Goal: Information Seeking & Learning: Learn about a topic

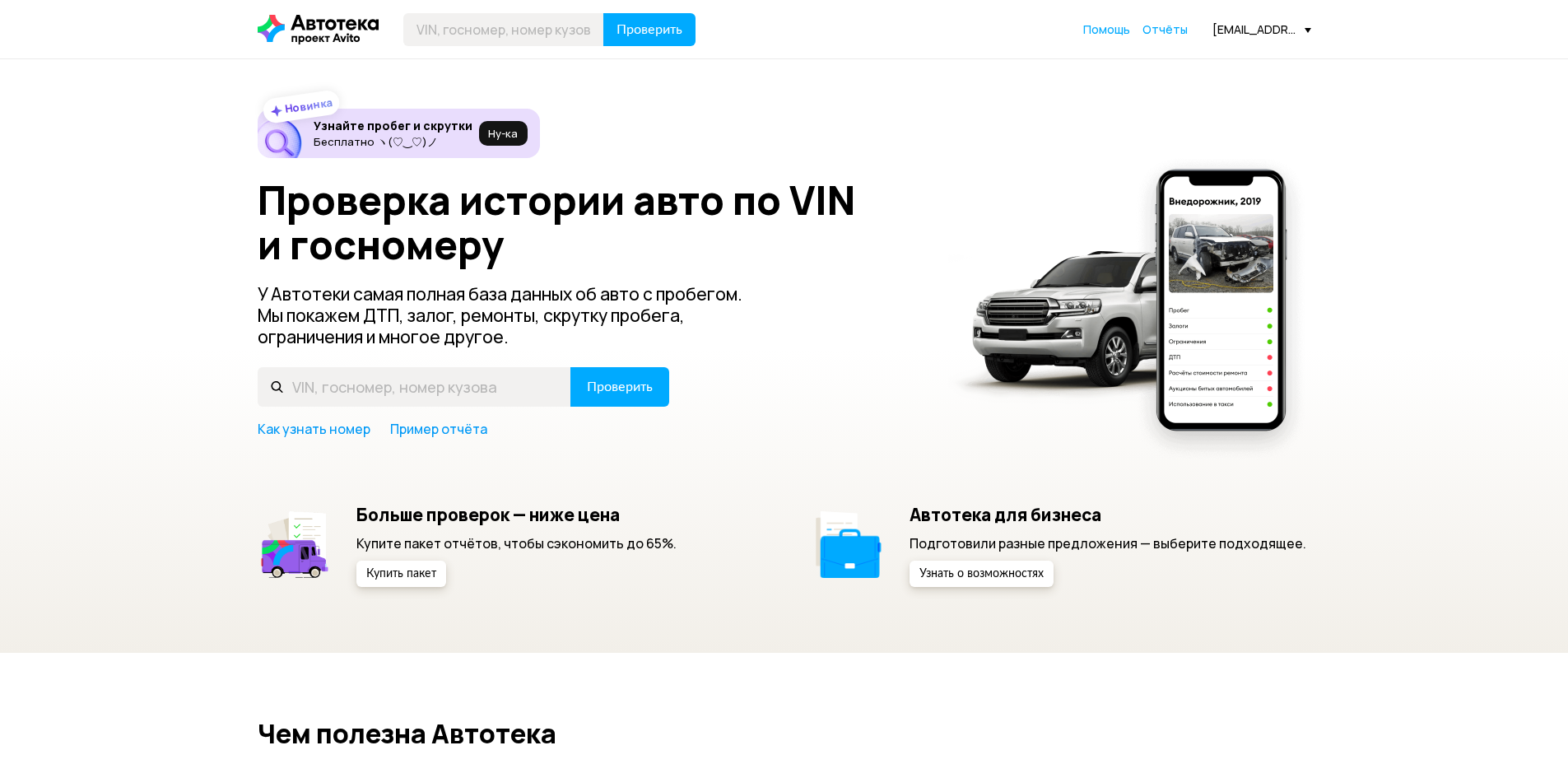
click at [1256, 38] on div "Проверить Помощь Отчёты [EMAIL_ADDRESS][DOMAIN_NAME]" at bounding box center [784, 29] width 1070 height 33
click at [1184, 29] on span "Отчёты" at bounding box center [1165, 30] width 46 height 16
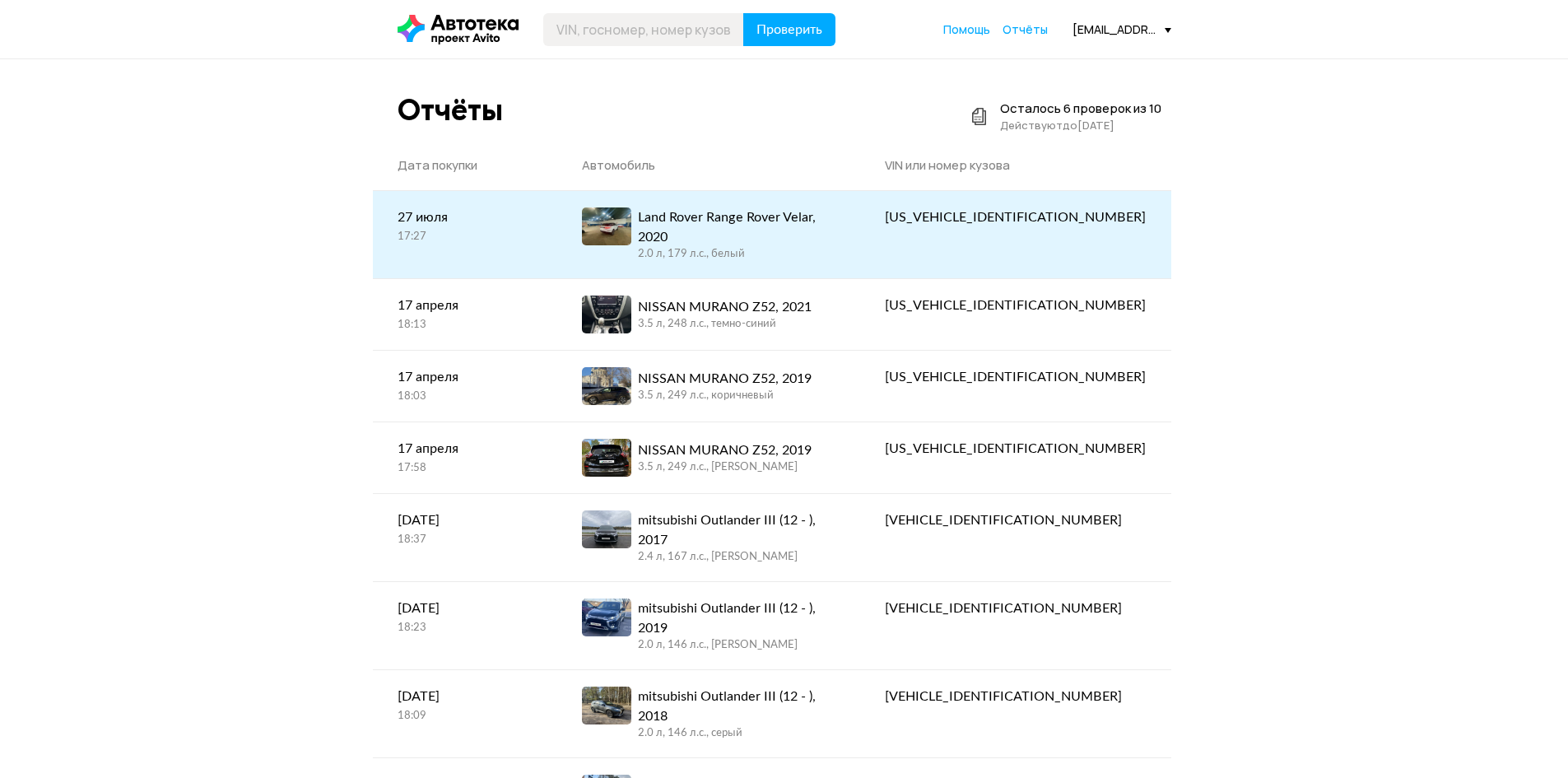
click at [748, 247] on div "2.0 л, 179 л.c., белый" at bounding box center [736, 254] width 197 height 15
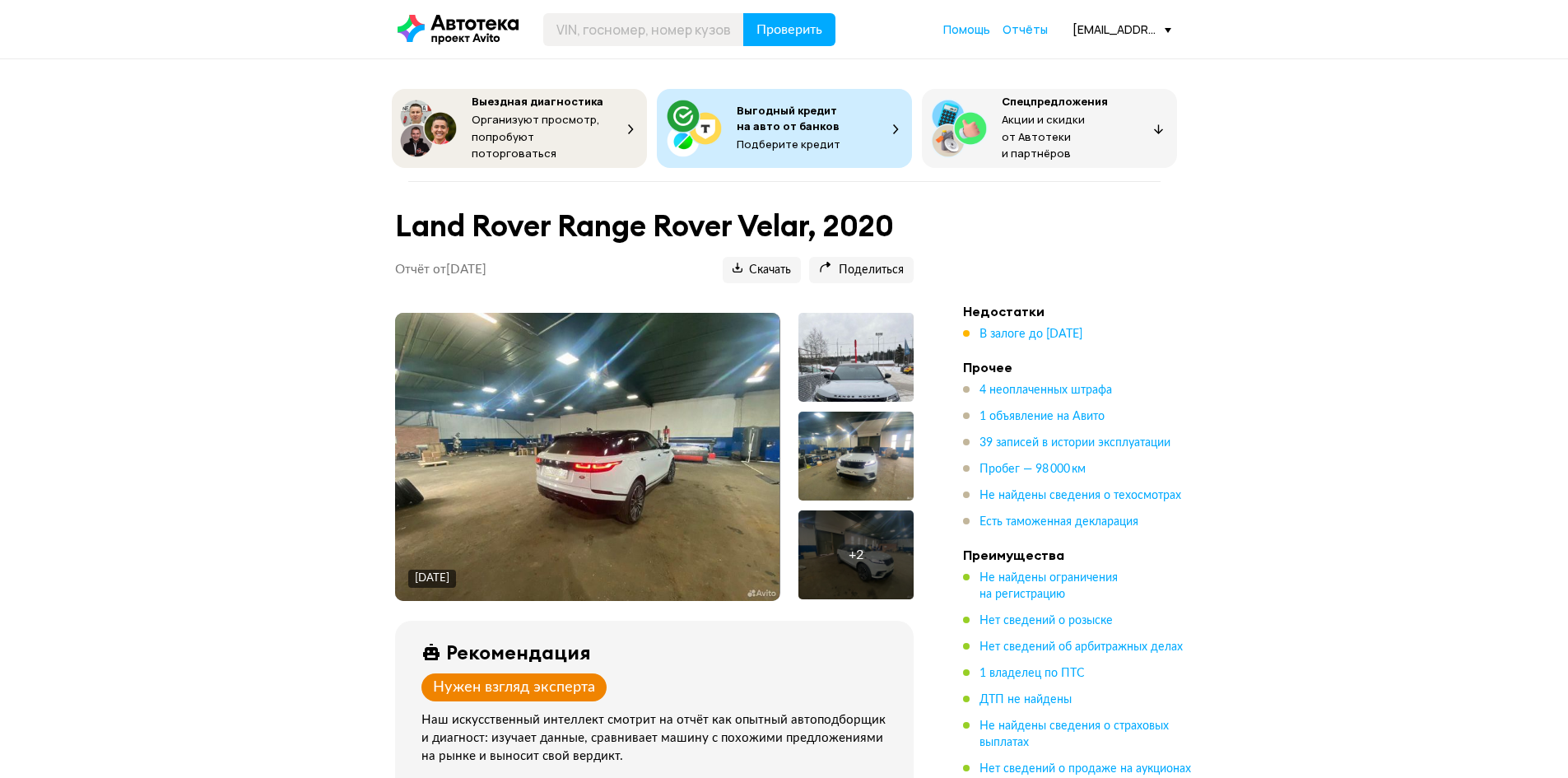
click at [625, 426] on img at bounding box center [587, 457] width 384 height 288
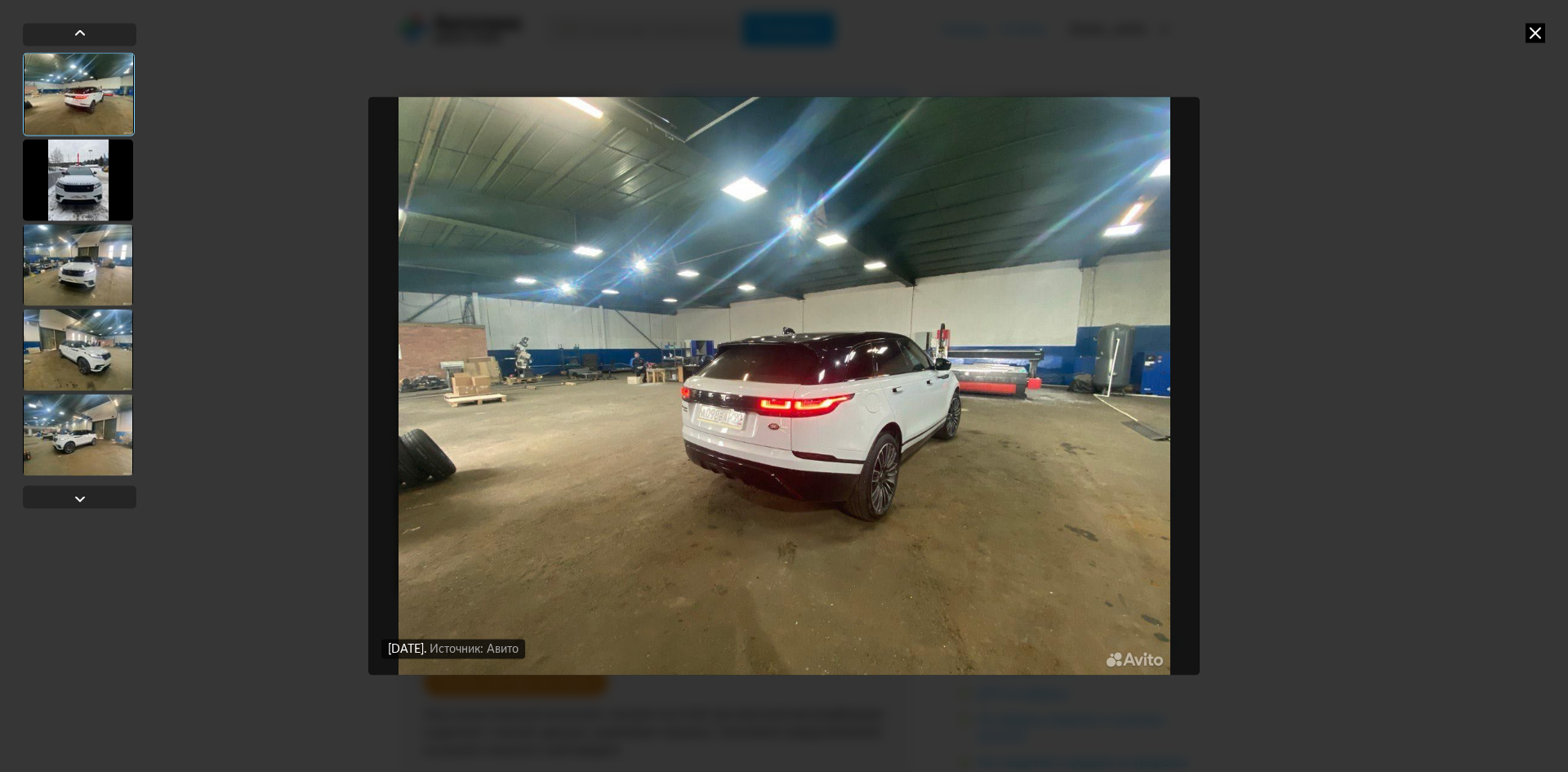
click at [1001, 393] on img "Go to Slide 1" at bounding box center [784, 386] width 832 height 579
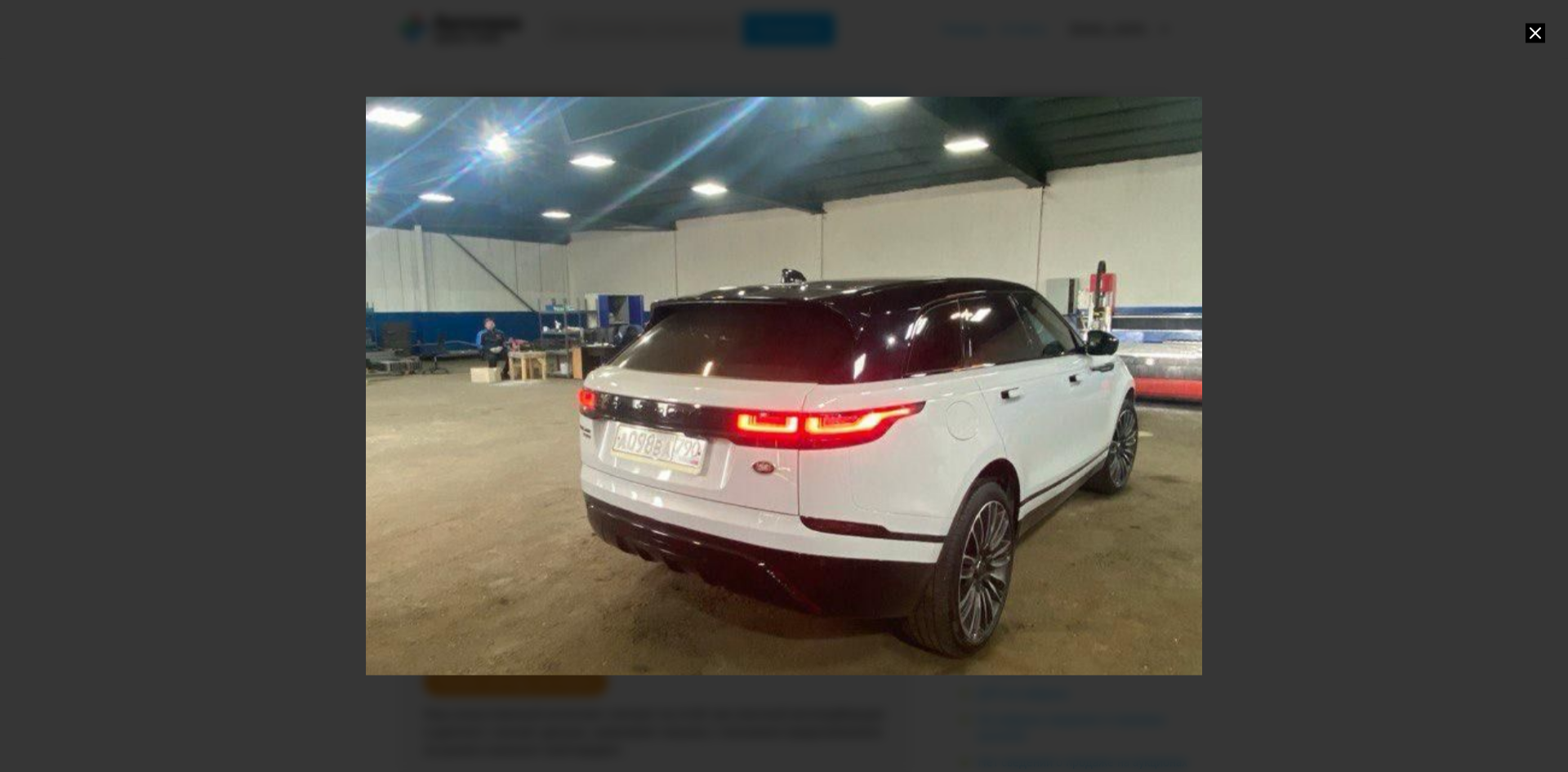
click at [949, 373] on div "Go to Slide 1" at bounding box center [784, 386] width 1673 height 1158
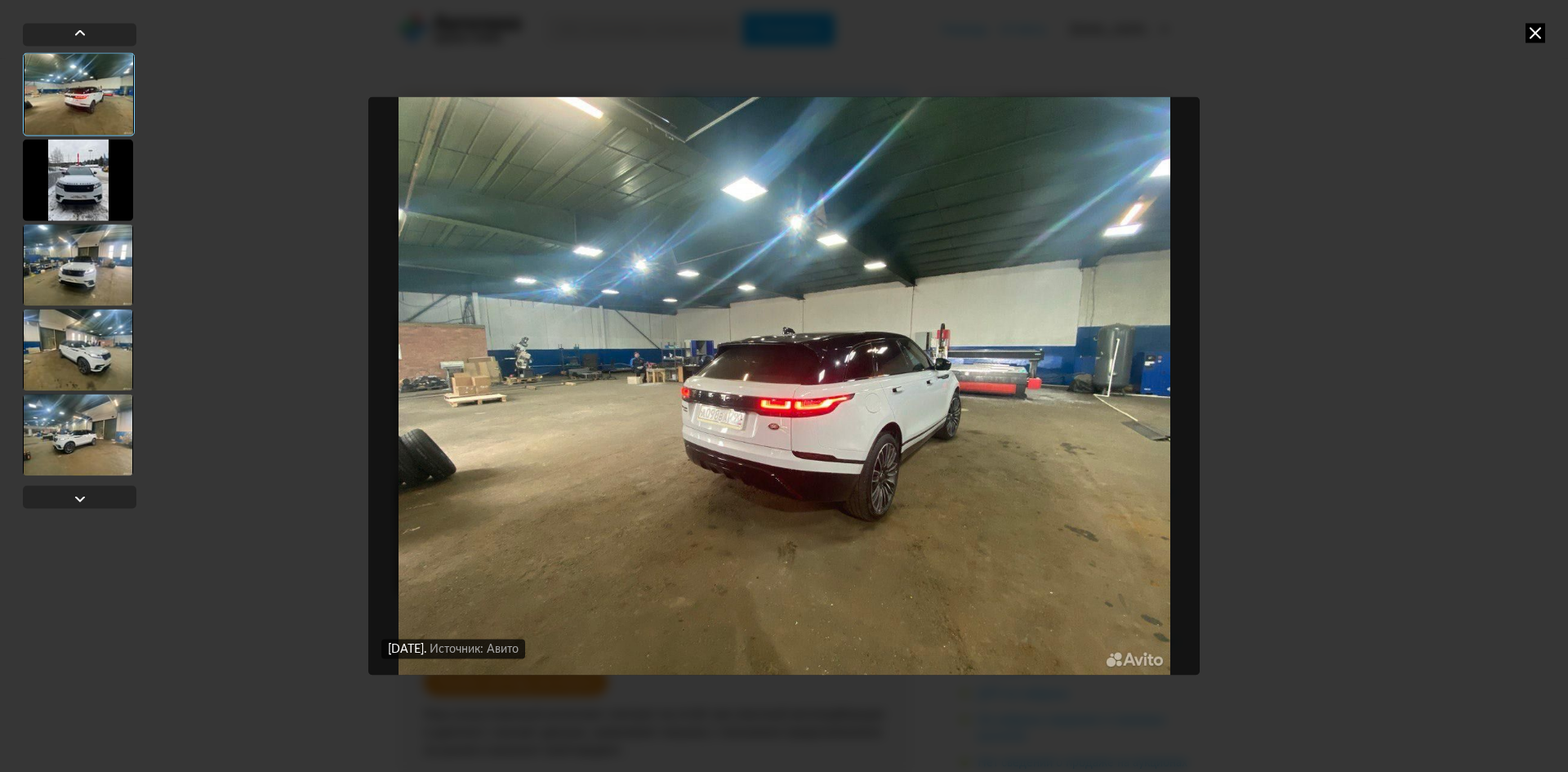
click at [92, 172] on div at bounding box center [78, 179] width 110 height 82
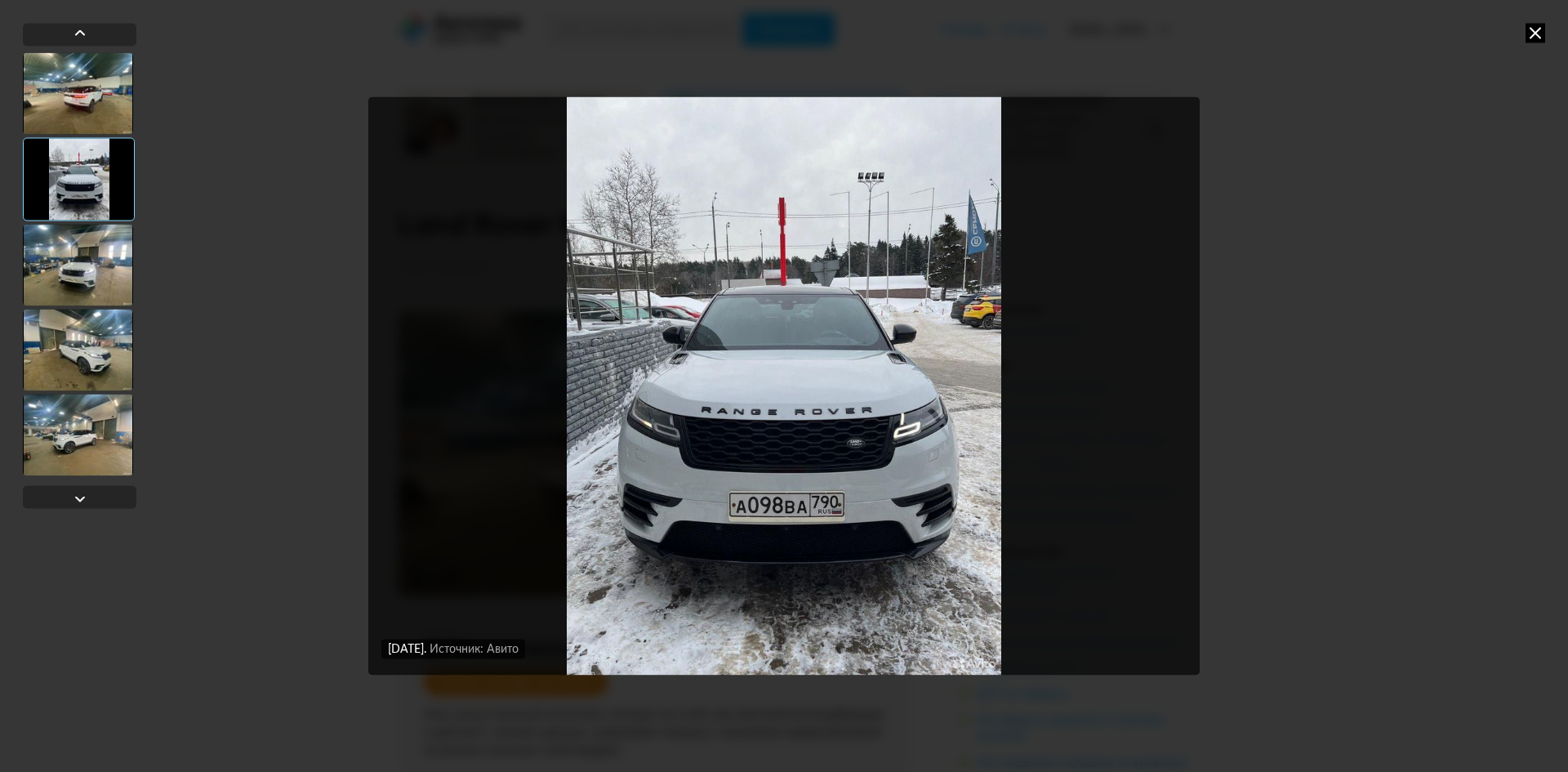
click at [94, 279] on div at bounding box center [78, 265] width 110 height 82
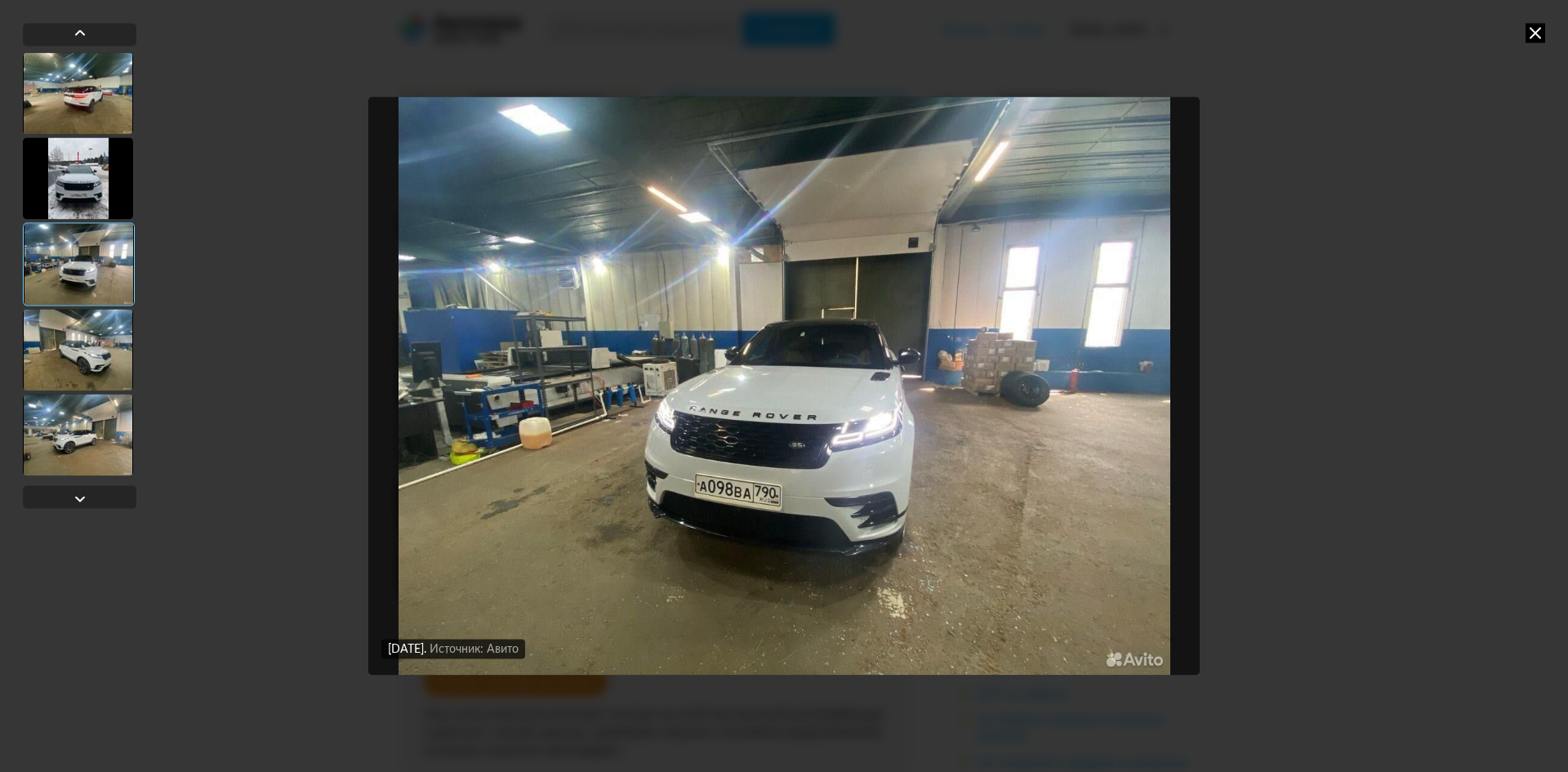
click at [87, 346] on div at bounding box center [78, 349] width 110 height 82
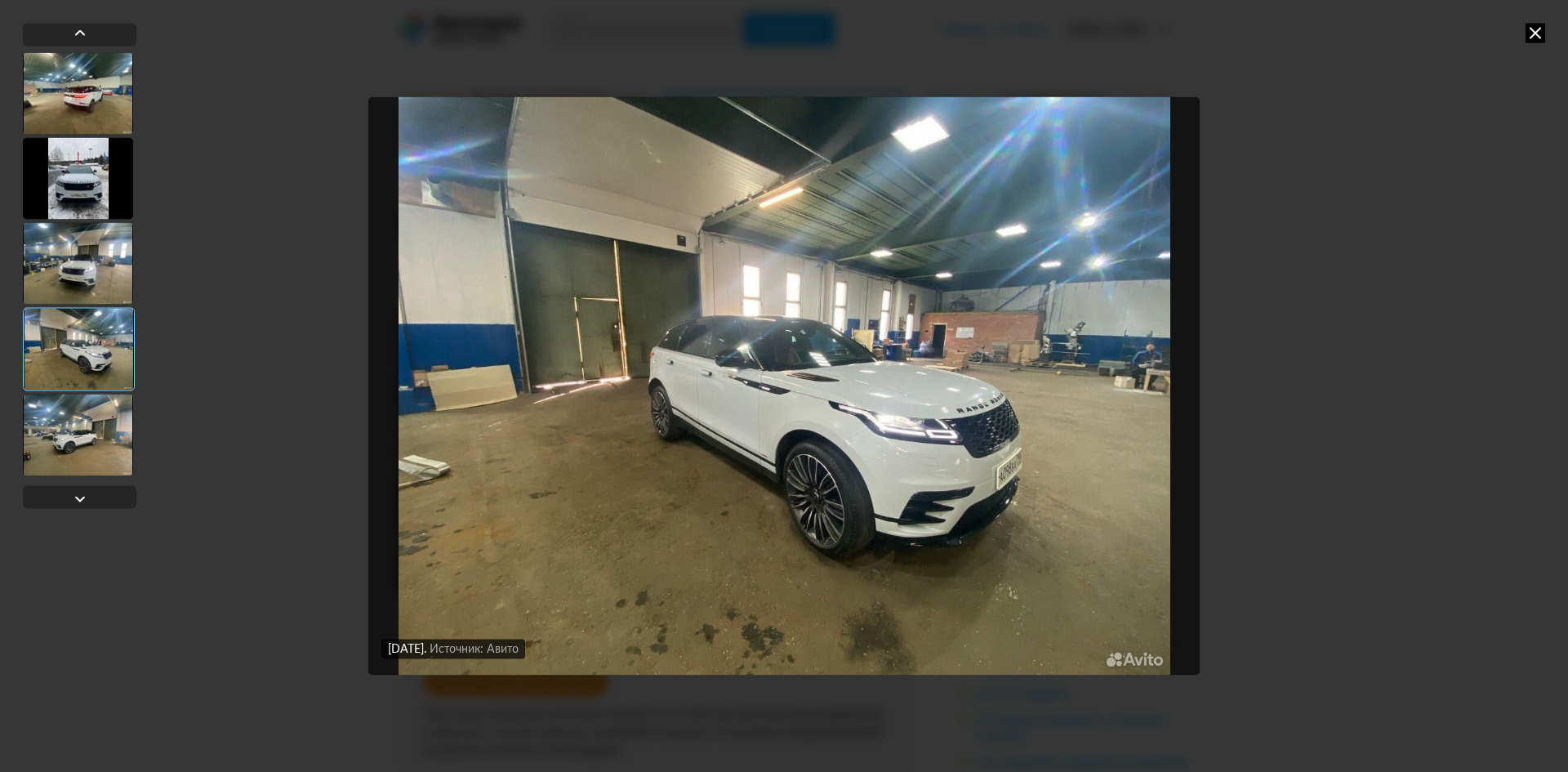
click at [85, 417] on div at bounding box center [78, 435] width 110 height 82
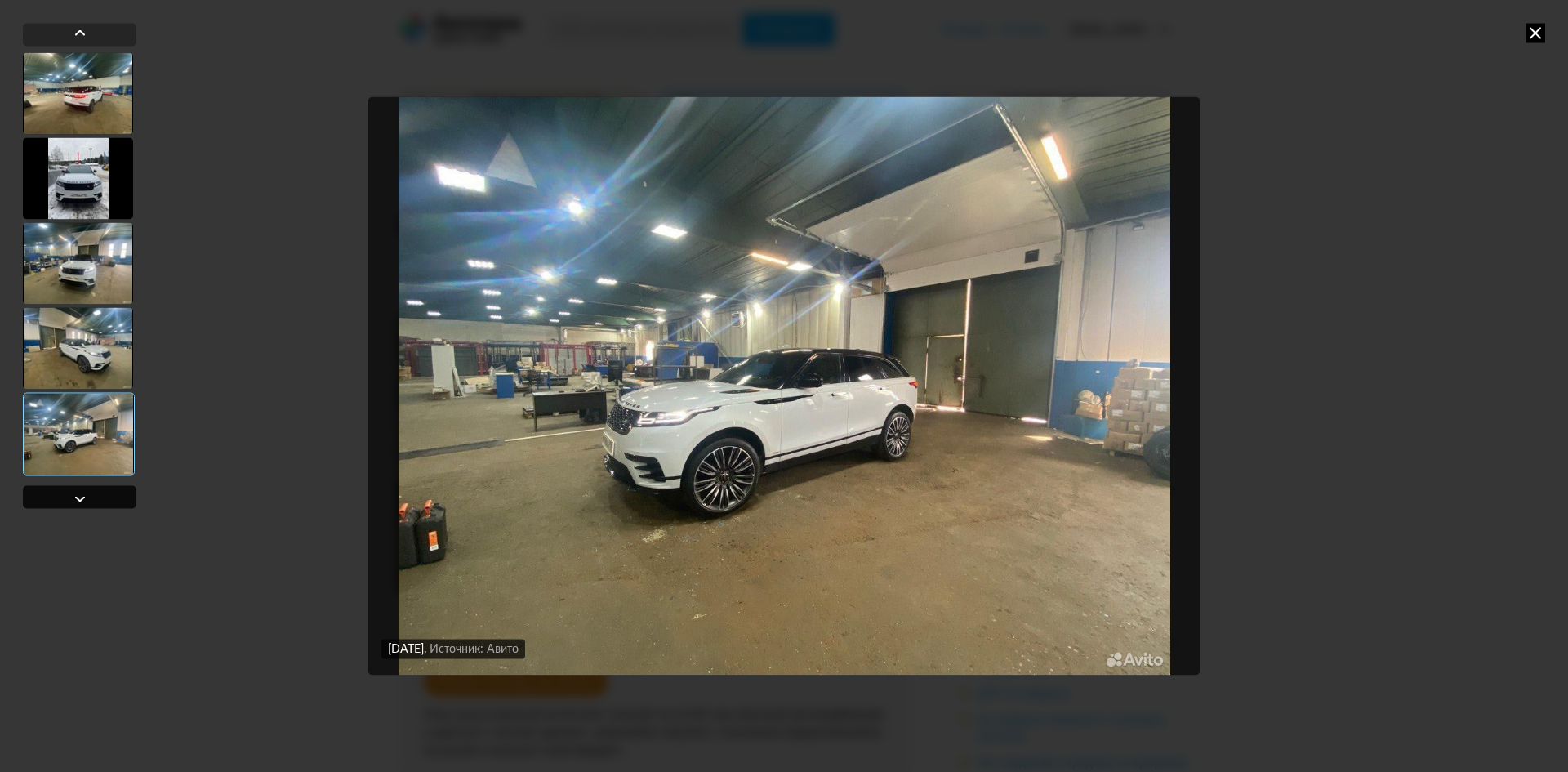
click at [73, 496] on div at bounding box center [80, 499] width 20 height 20
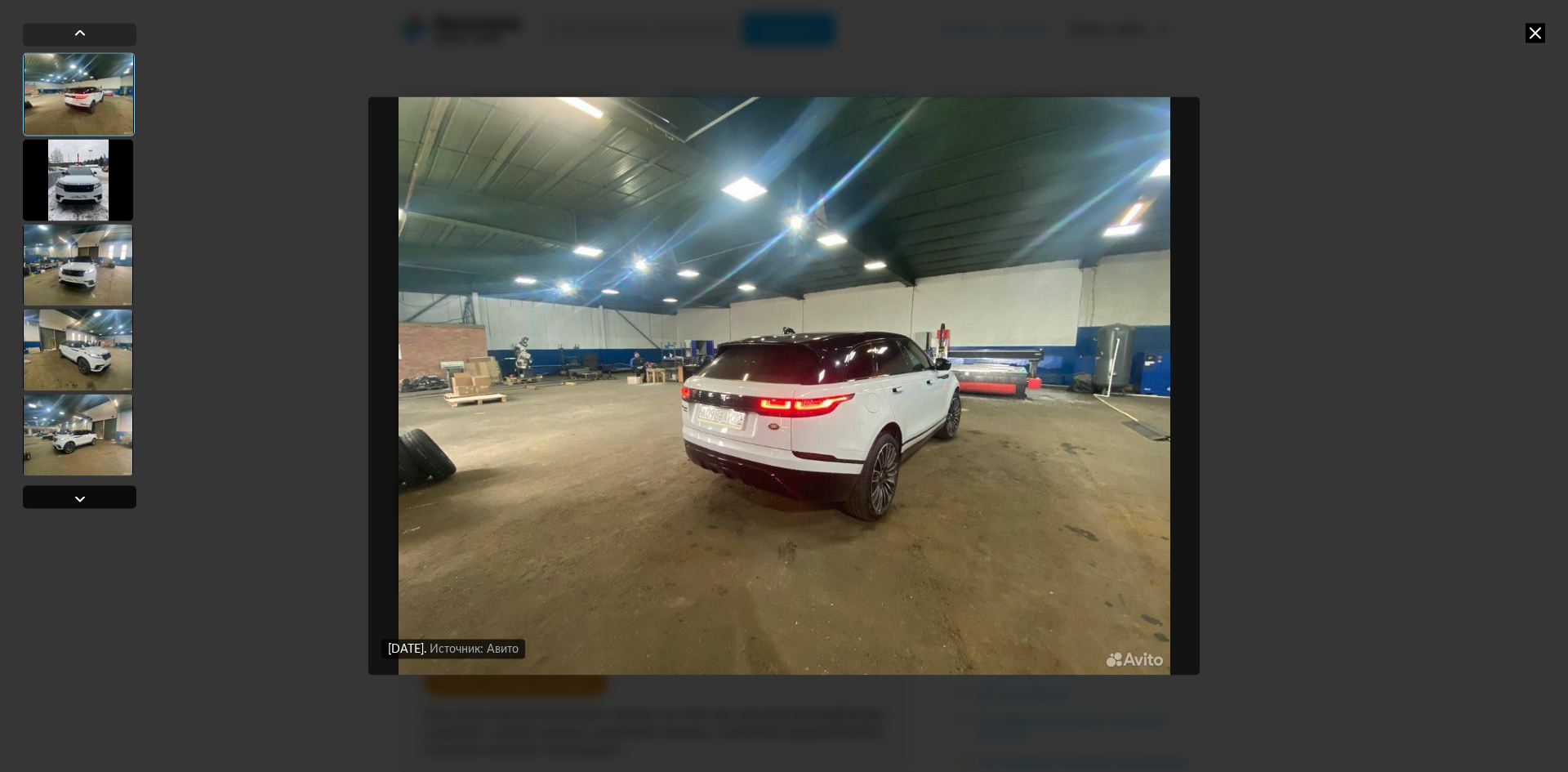
click at [73, 496] on div at bounding box center [80, 499] width 20 height 20
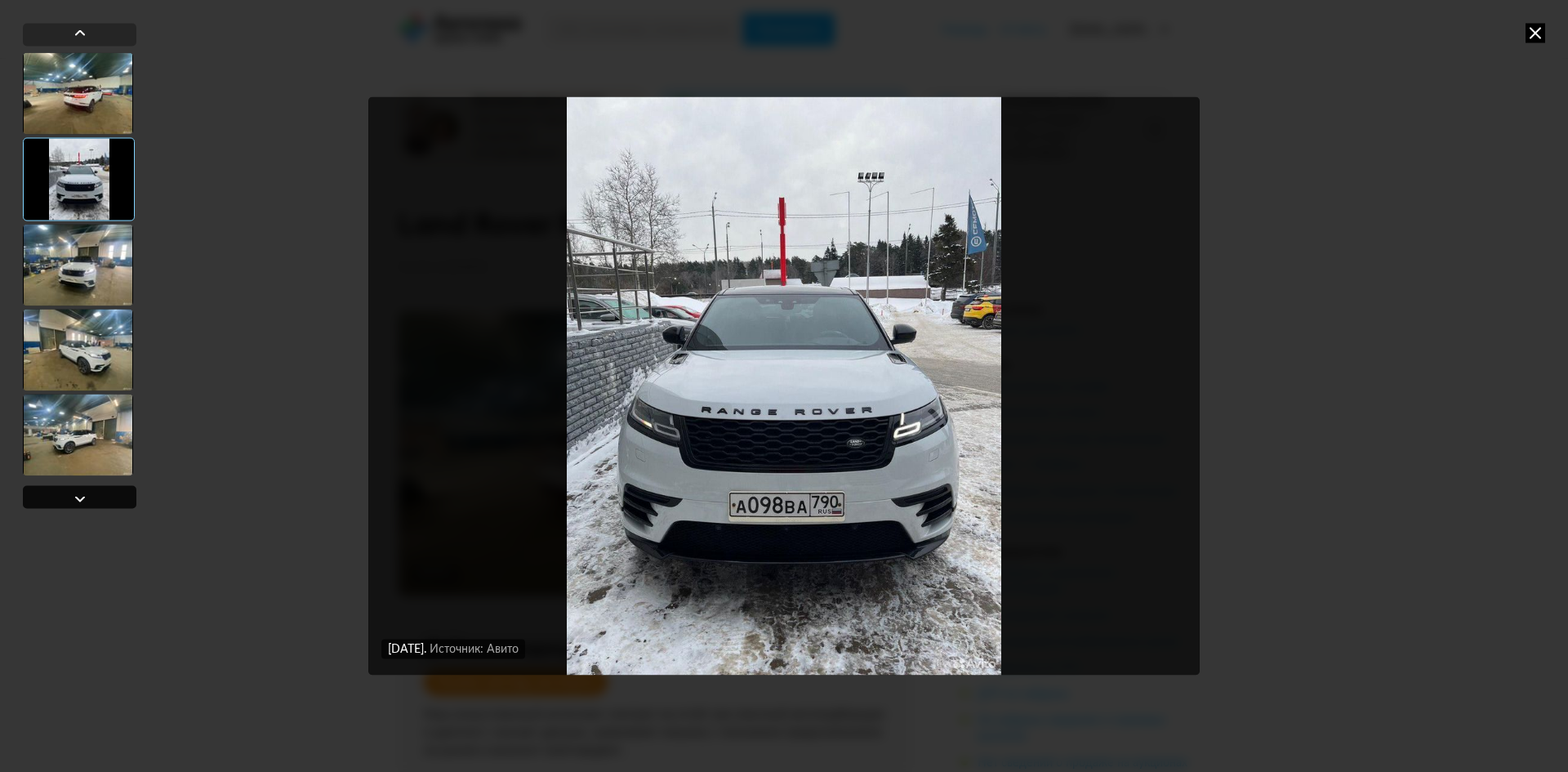
click at [73, 496] on div at bounding box center [80, 499] width 20 height 20
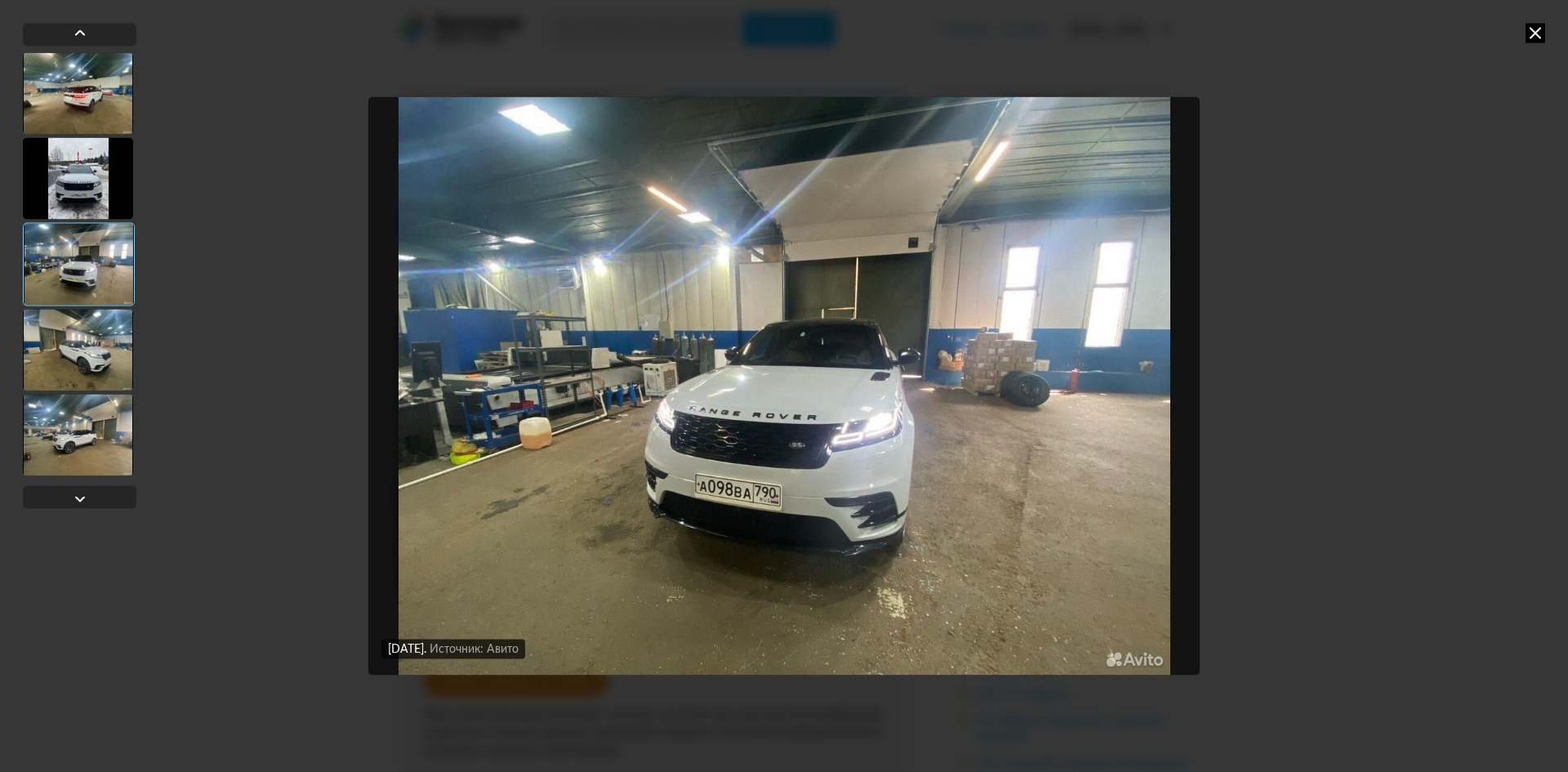
click at [98, 341] on div at bounding box center [78, 349] width 110 height 82
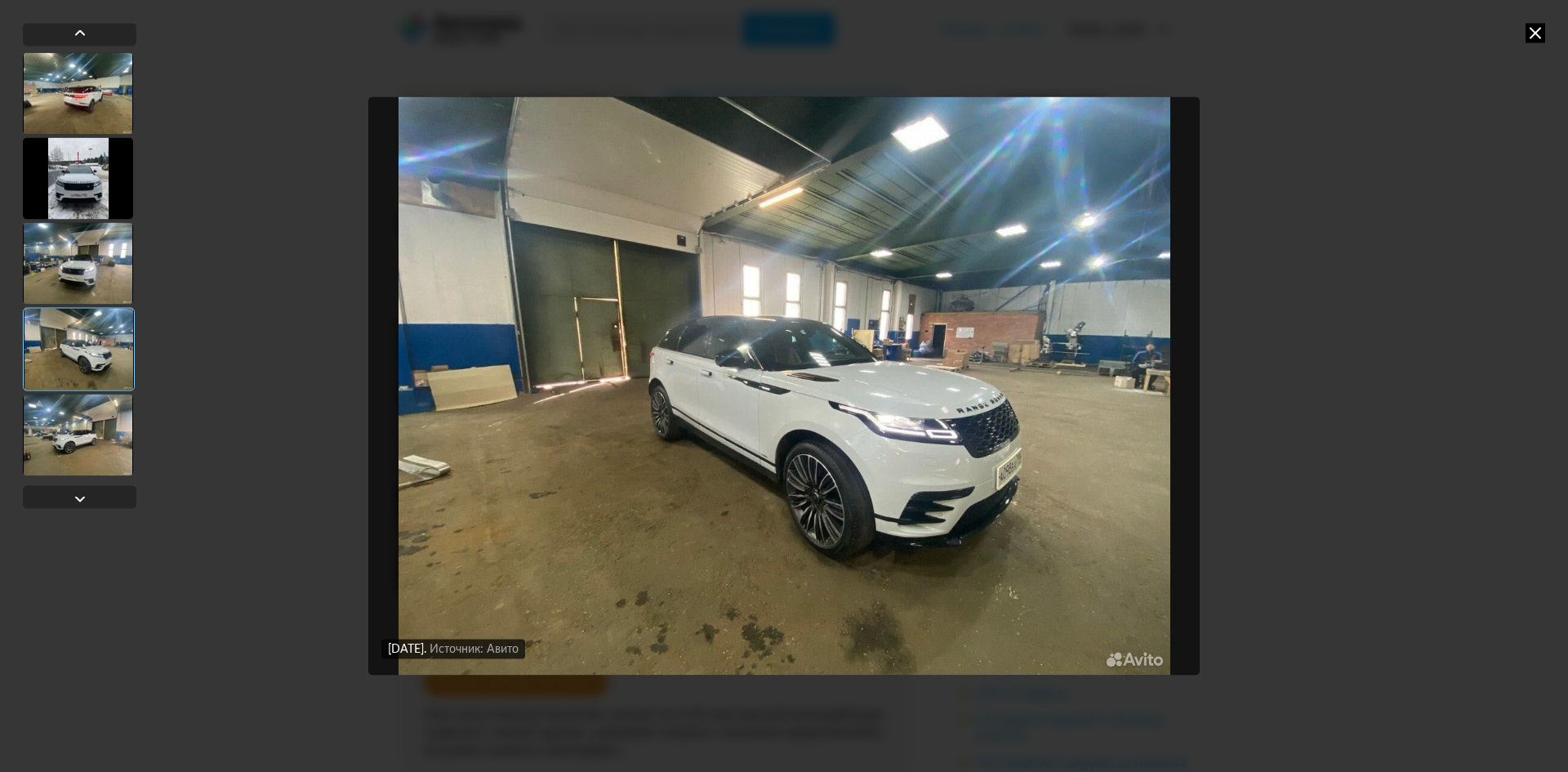
click at [86, 437] on div at bounding box center [78, 435] width 110 height 82
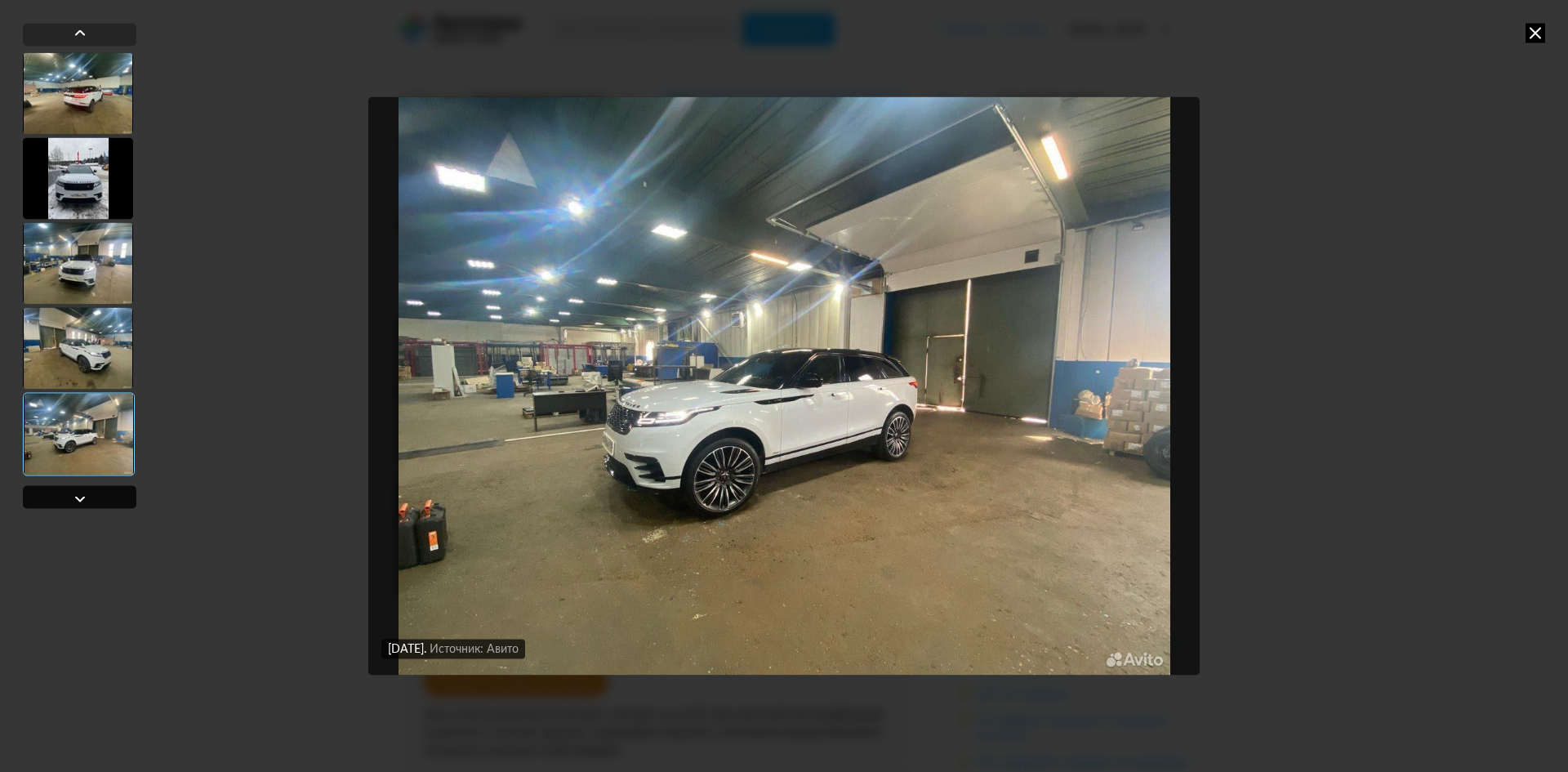
click at [82, 502] on div at bounding box center [80, 499] width 20 height 20
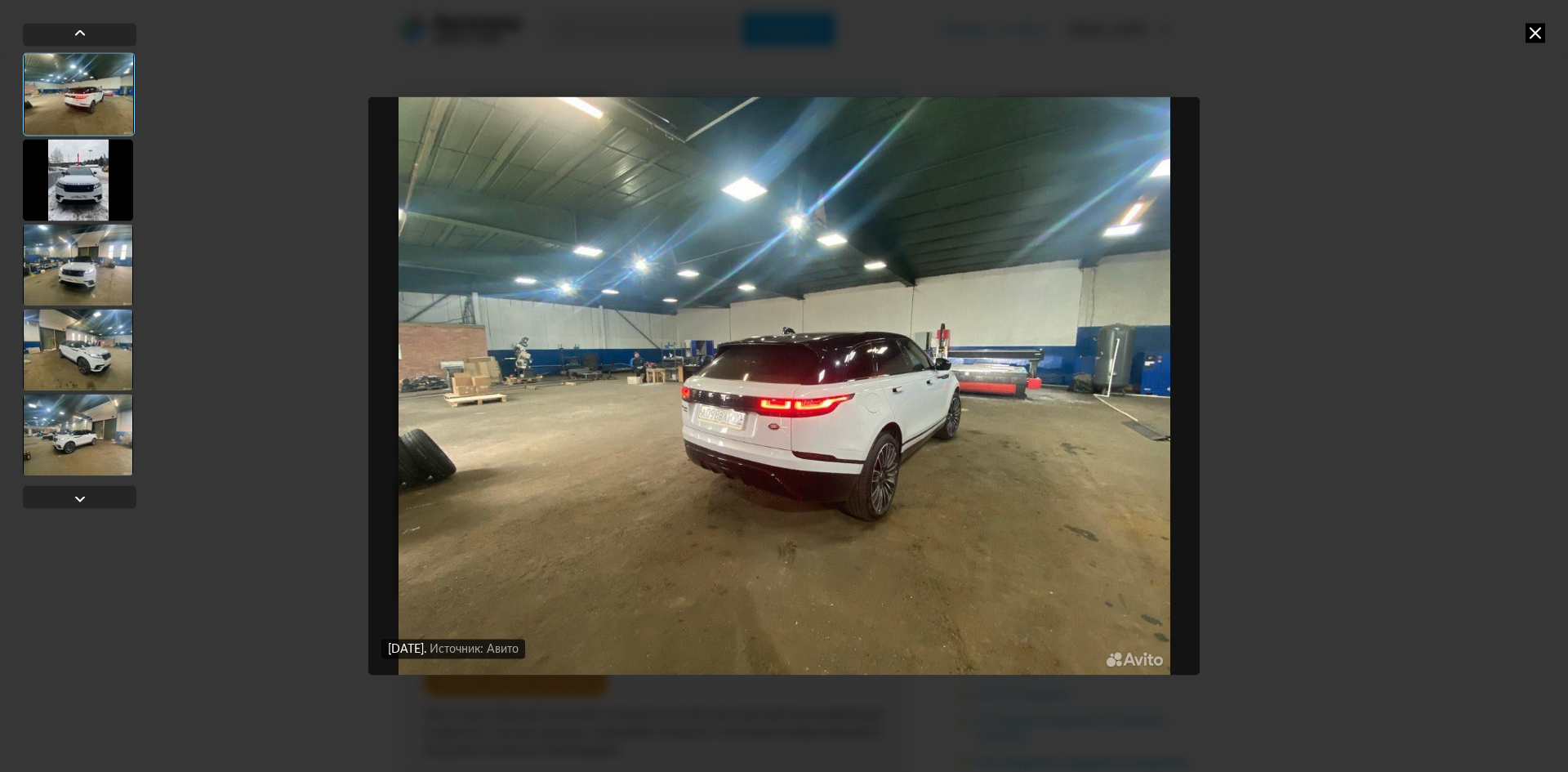
click at [1544, 36] on icon at bounding box center [1536, 32] width 20 height 20
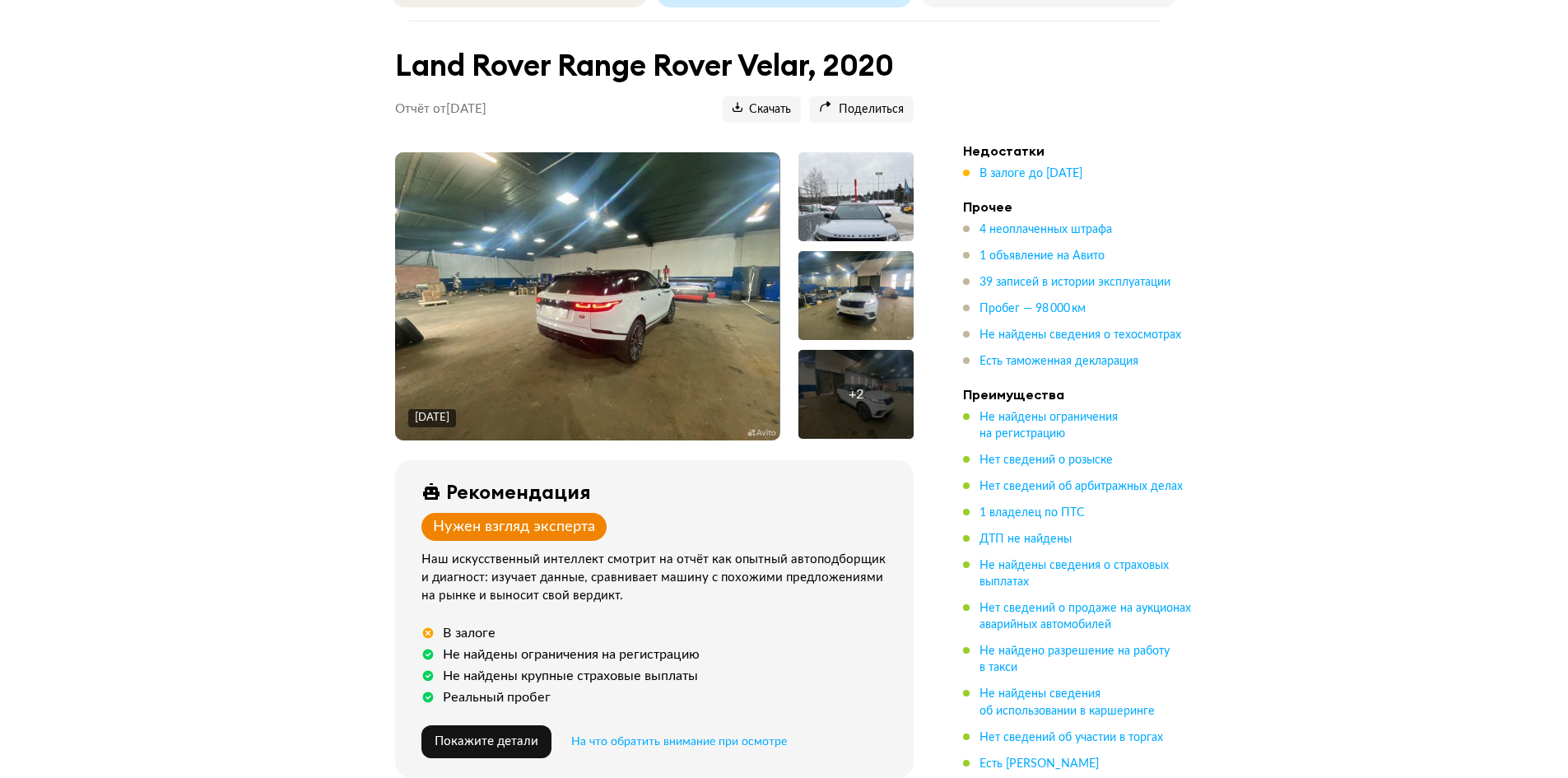
scroll to position [165, 0]
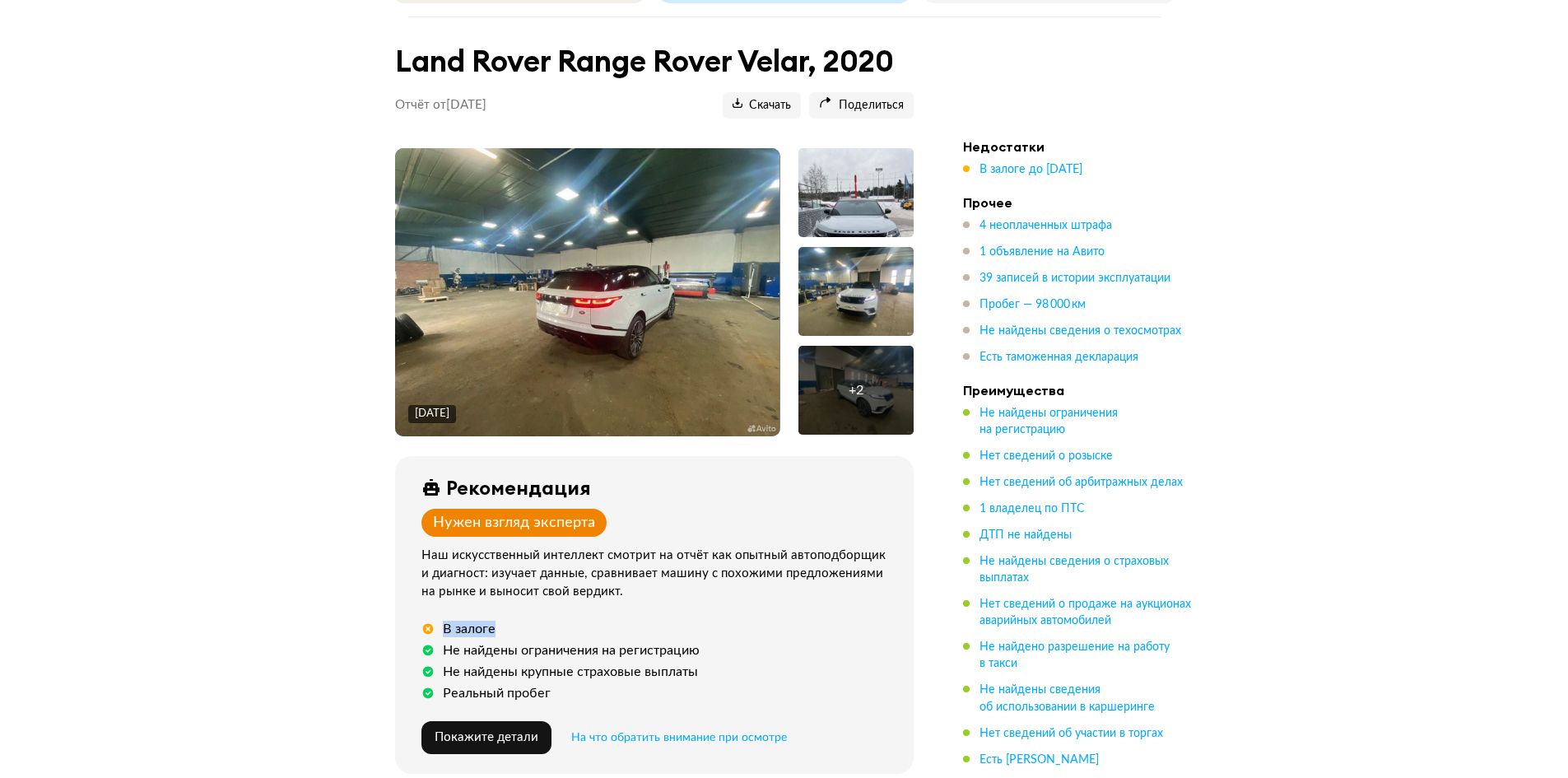
drag, startPoint x: 419, startPoint y: 619, endPoint x: 595, endPoint y: 622, distance: 176.0
click at [548, 620] on div "Рекомендация Нужен взгляд эксперта Наш искусственный интеллект смотрит на отчёт…" at bounding box center [655, 614] width 519 height 318
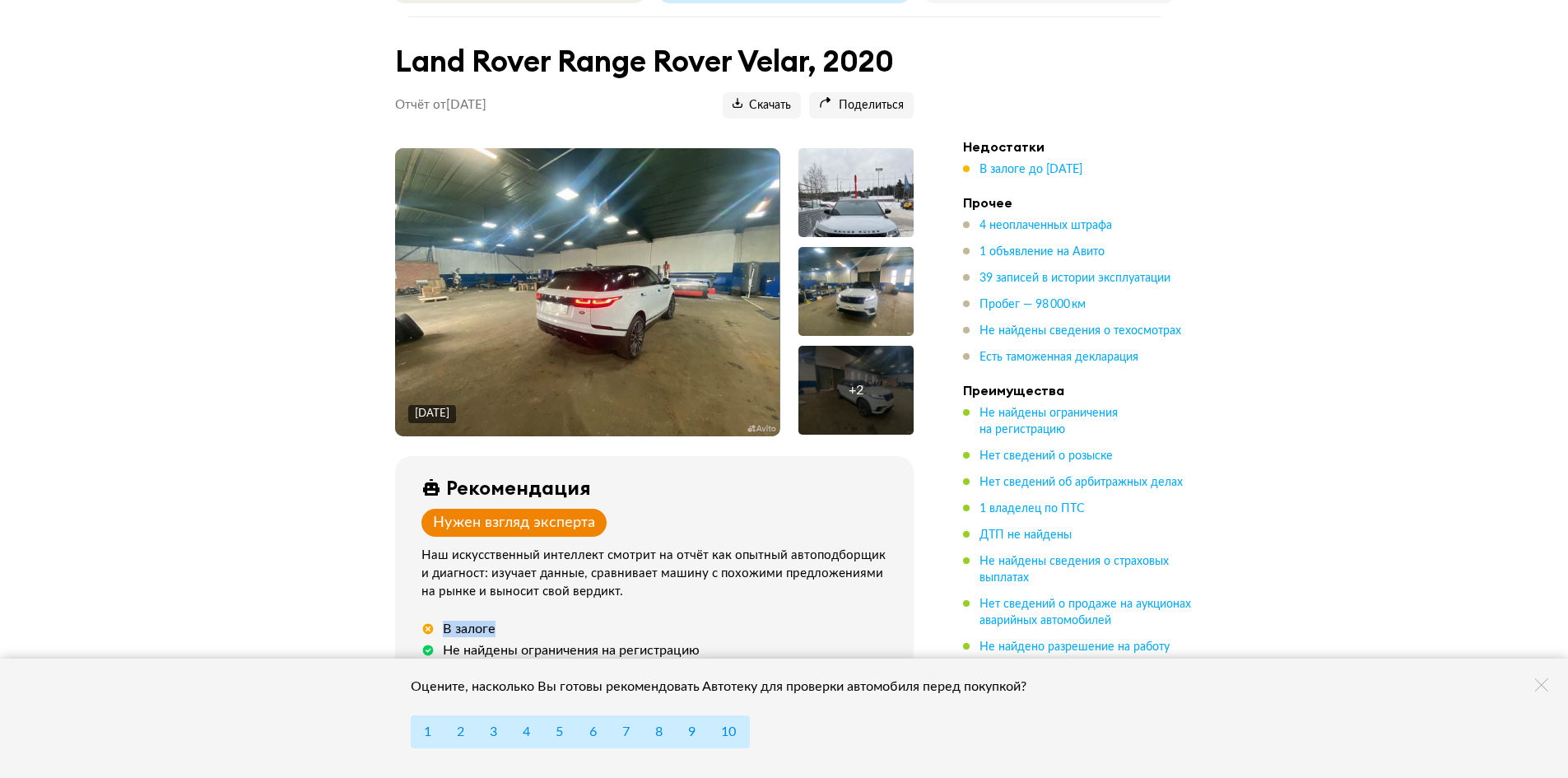
click at [630, 625] on div "В залоге" at bounding box center [657, 629] width 472 height 17
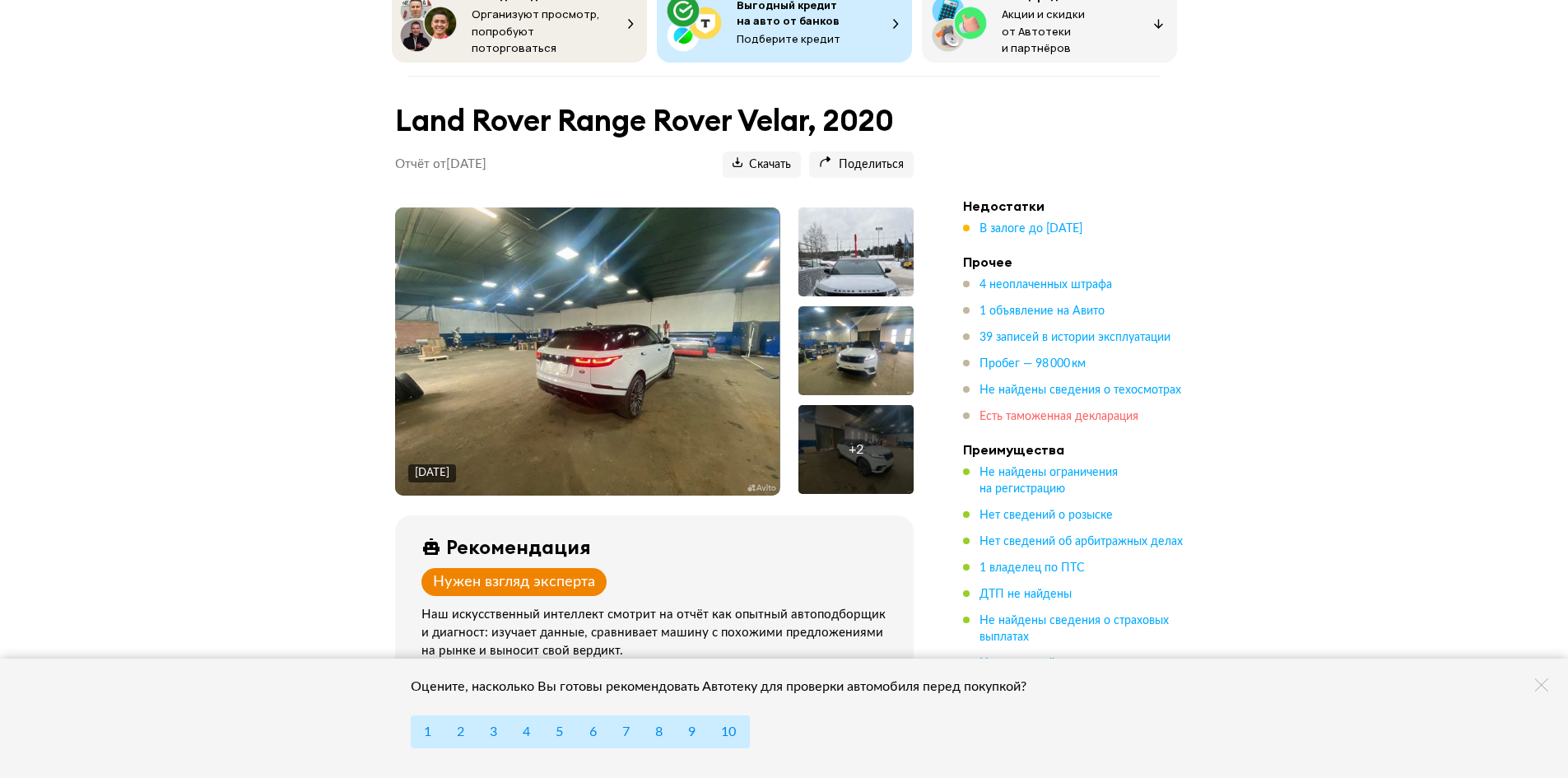
scroll to position [82, 0]
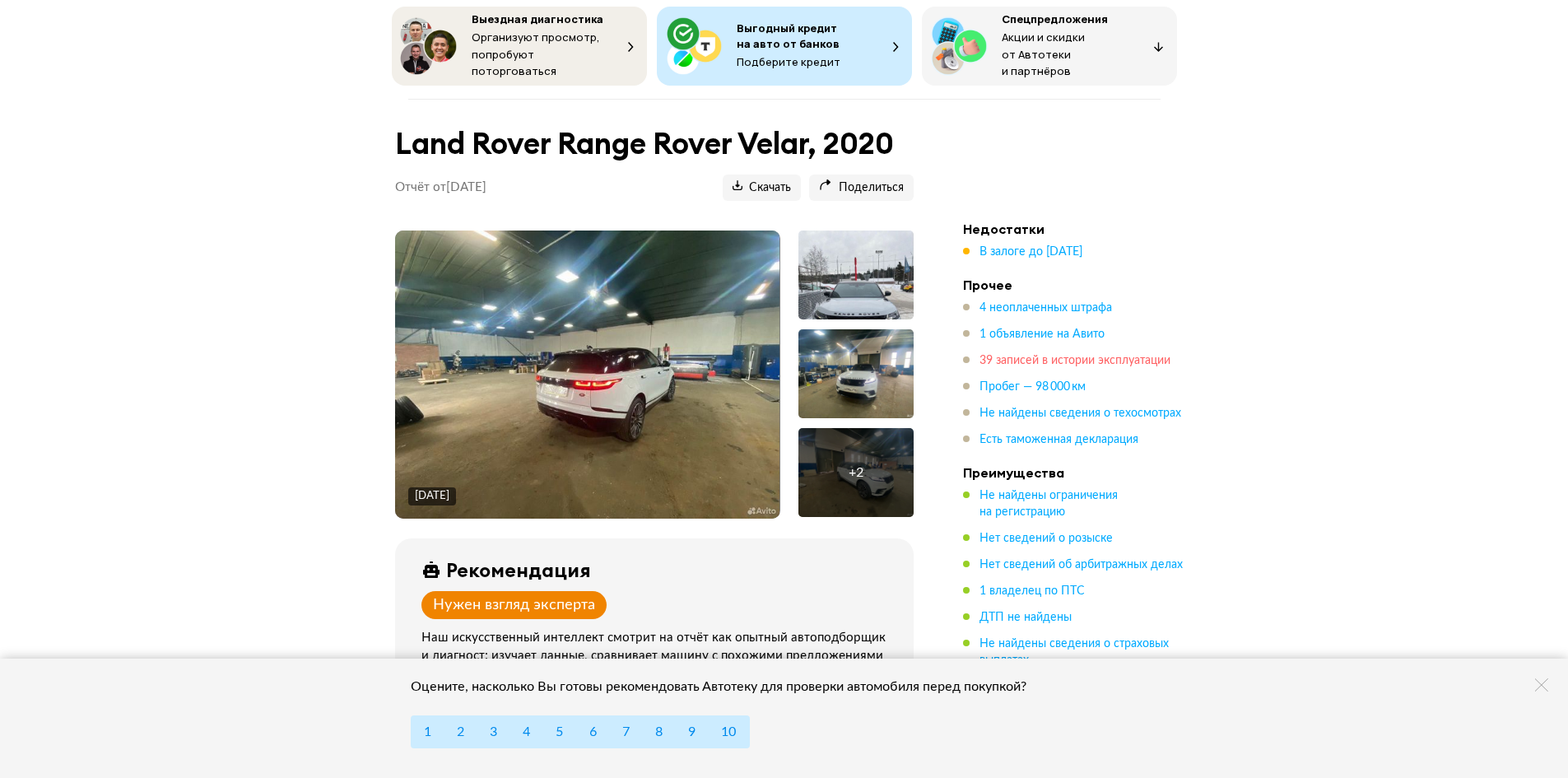
click at [1026, 355] on span "39 записей в истории эксплуатации" at bounding box center [1075, 361] width 191 height 12
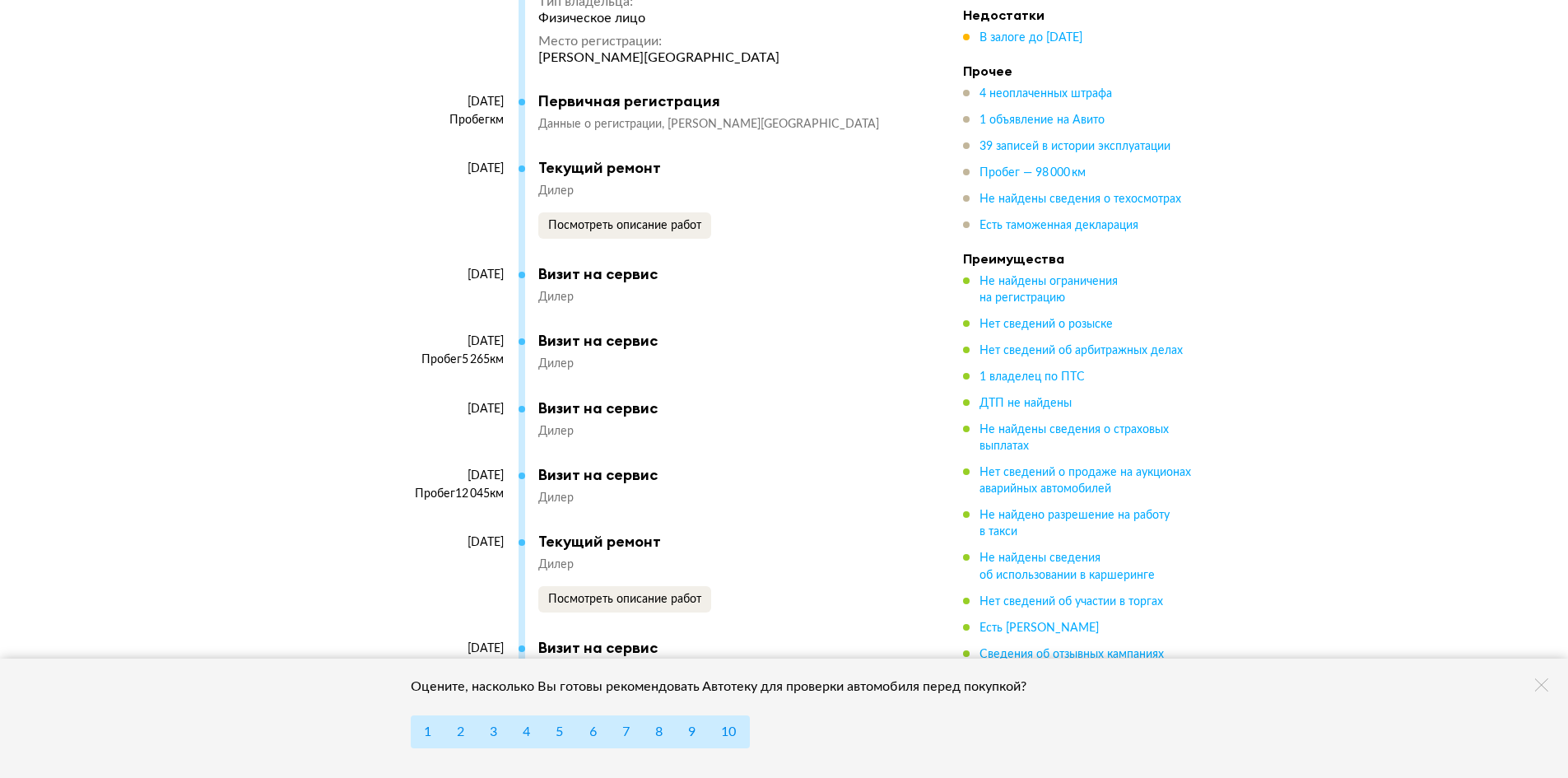
scroll to position [3850, 0]
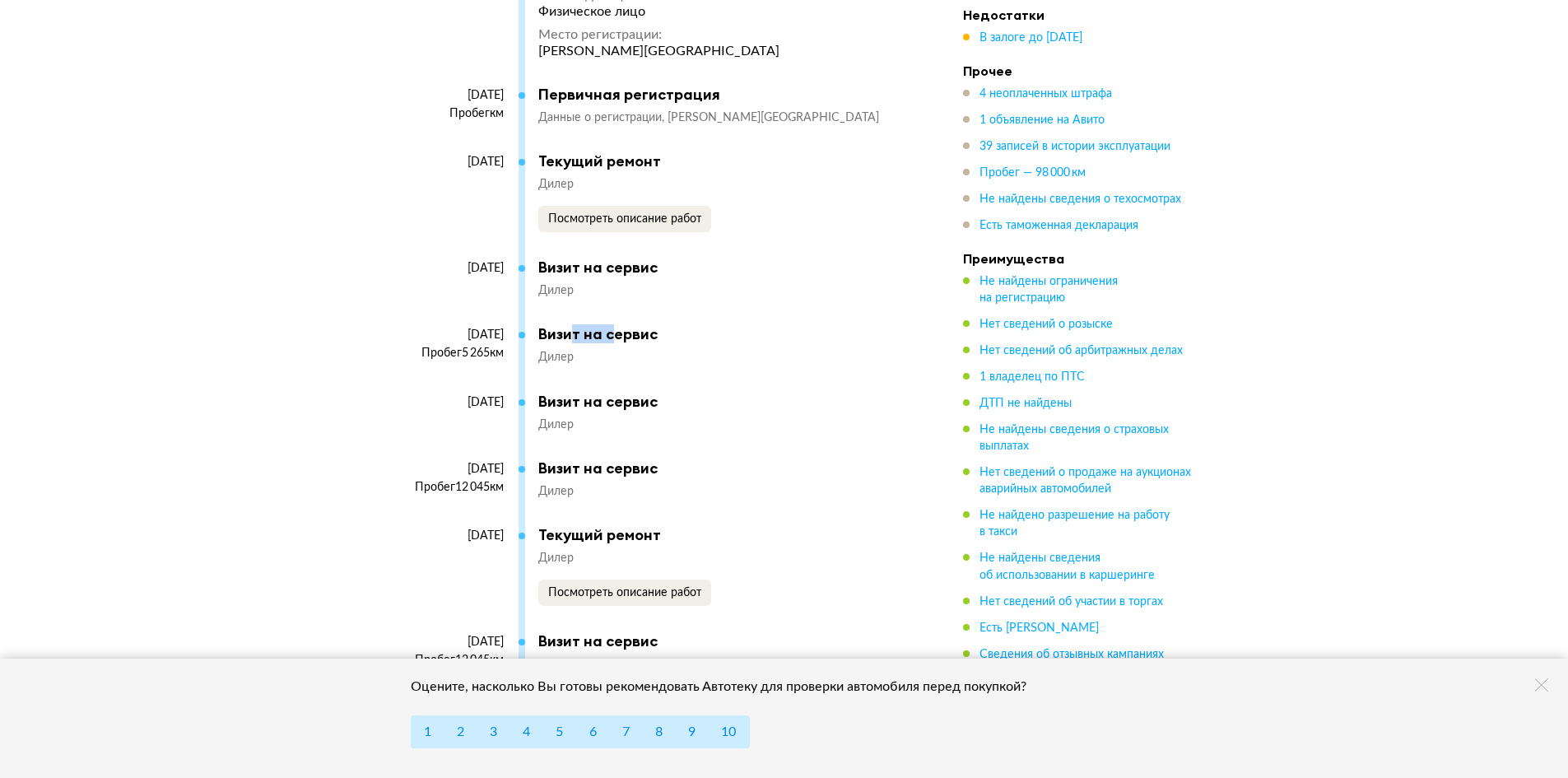
drag, startPoint x: 586, startPoint y: 328, endPoint x: 684, endPoint y: 310, distance: 99.6
click at [669, 339] on div "Визит на сервис Дилер" at bounding box center [717, 345] width 359 height 41
drag, startPoint x: 593, startPoint y: 251, endPoint x: 729, endPoint y: 311, distance: 148.6
click at [620, 263] on div "Визит на сервис" at bounding box center [717, 268] width 359 height 18
drag, startPoint x: 591, startPoint y: 393, endPoint x: 757, endPoint y: 436, distance: 171.5
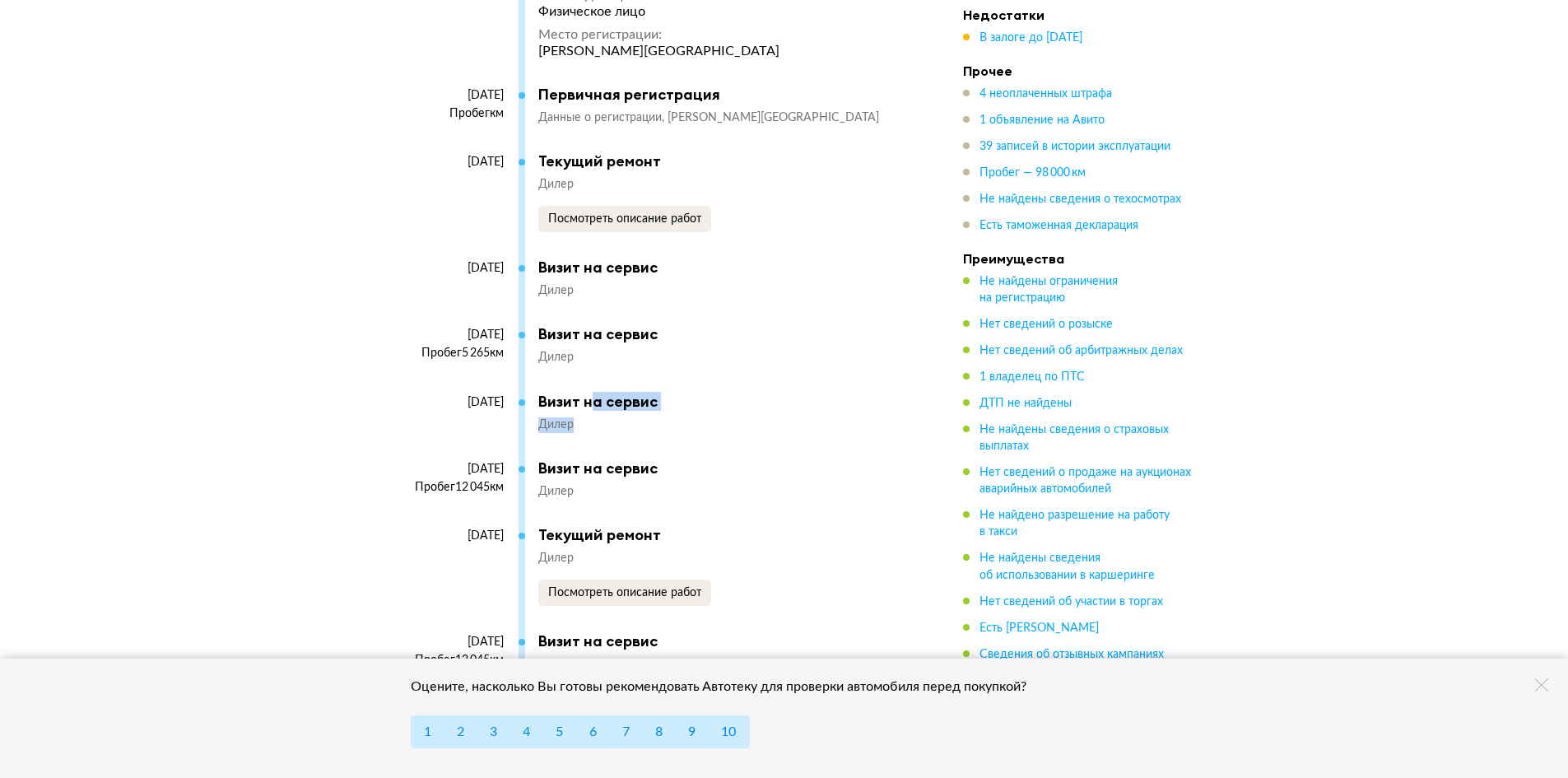
click at [686, 416] on div "Визит на сервис Дилер" at bounding box center [717, 412] width 359 height 41
drag, startPoint x: 573, startPoint y: 456, endPoint x: 757, endPoint y: 464, distance: 184.2
click at [621, 460] on div "Визит на сервис" at bounding box center [717, 469] width 359 height 18
drag, startPoint x: 453, startPoint y: 478, endPoint x: 538, endPoint y: 478, distance: 85.0
click at [521, 478] on div "[DATE] Пробег 12 045 км" at bounding box center [460, 493] width 130 height 66
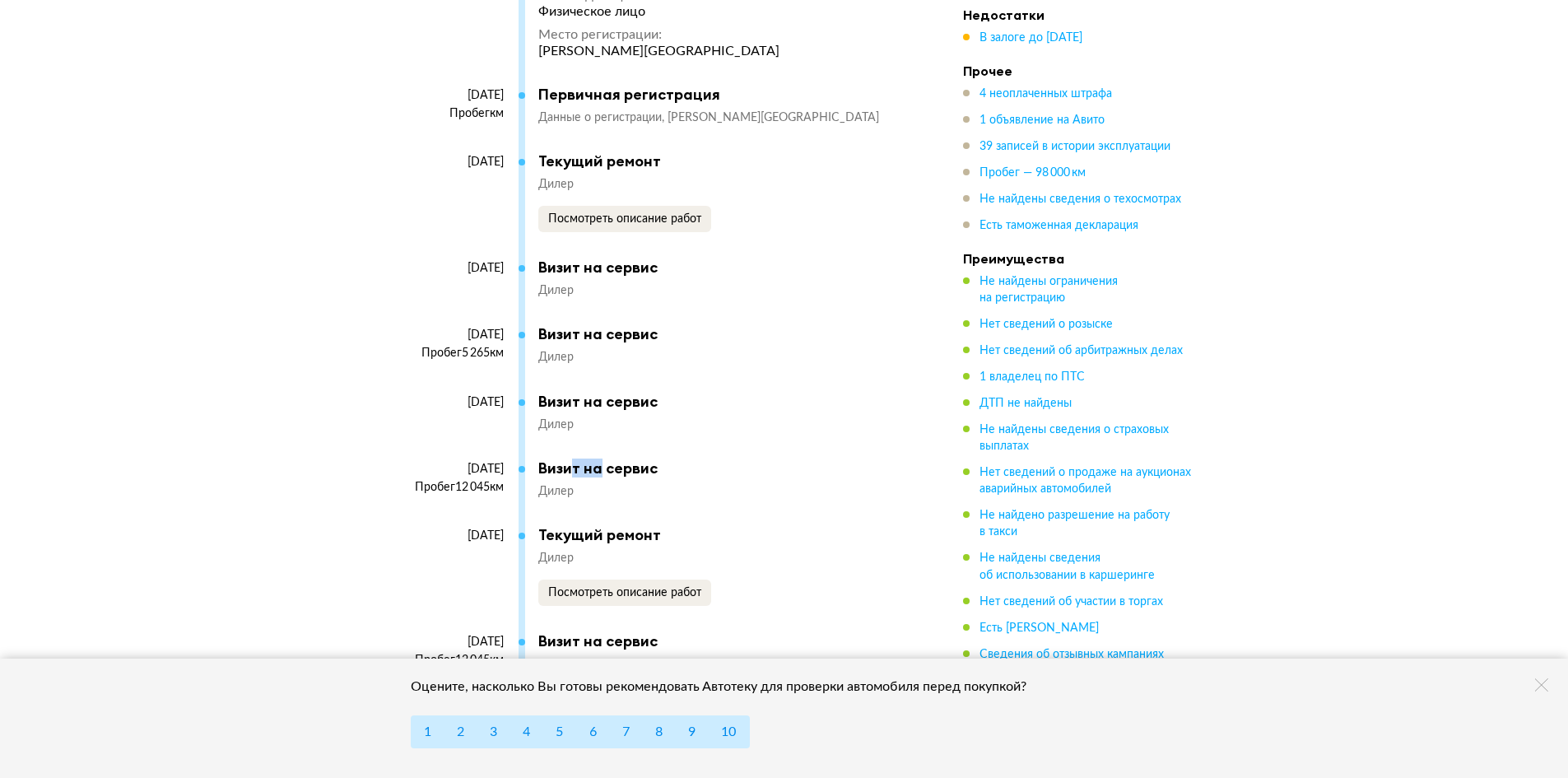
drag, startPoint x: 452, startPoint y: 341, endPoint x: 522, endPoint y: 341, distance: 70.0
click at [515, 341] on div "[DATE] Пробег 5 265 км" at bounding box center [457, 360] width 124 height 64
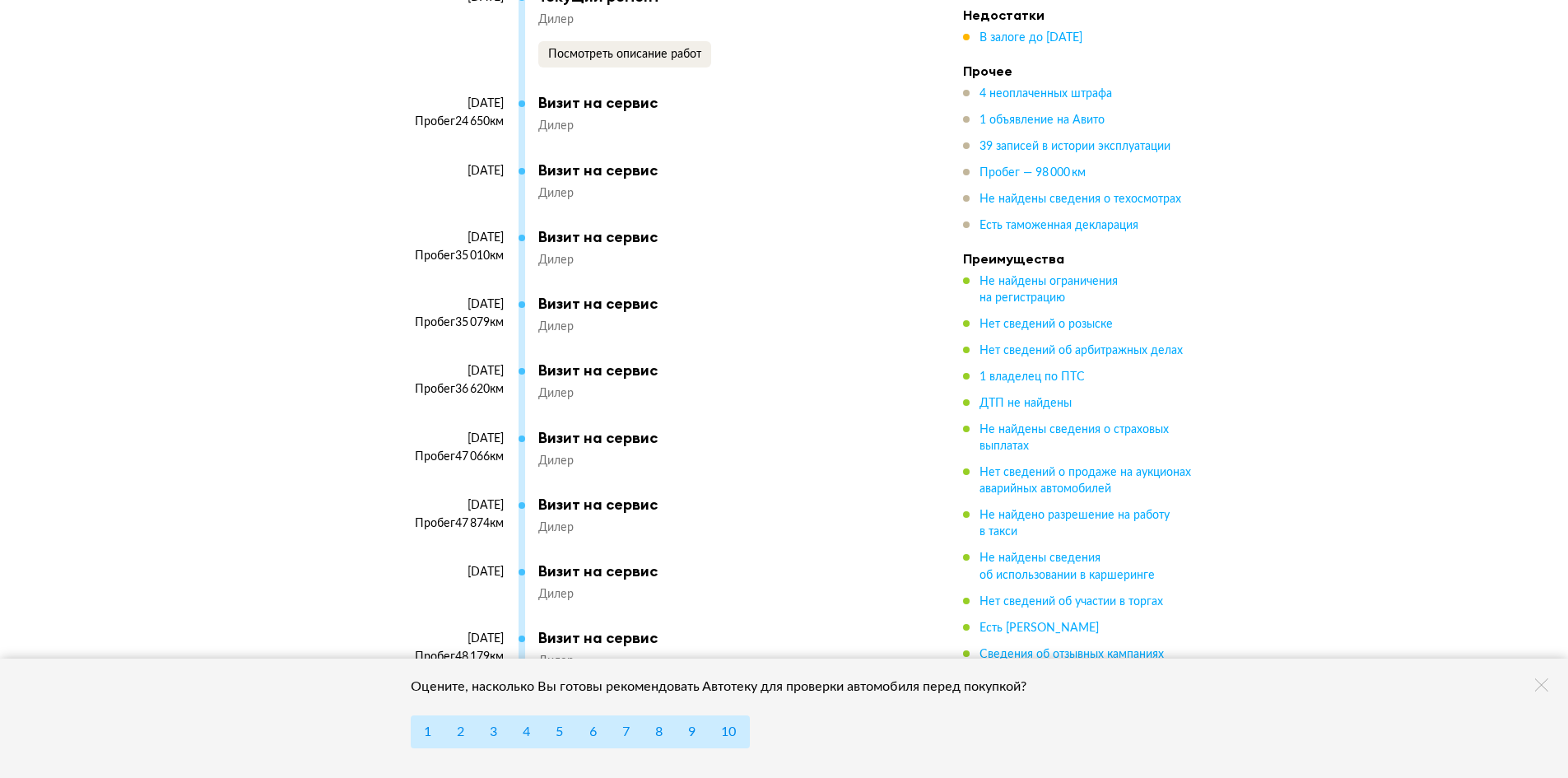
scroll to position [4756, 0]
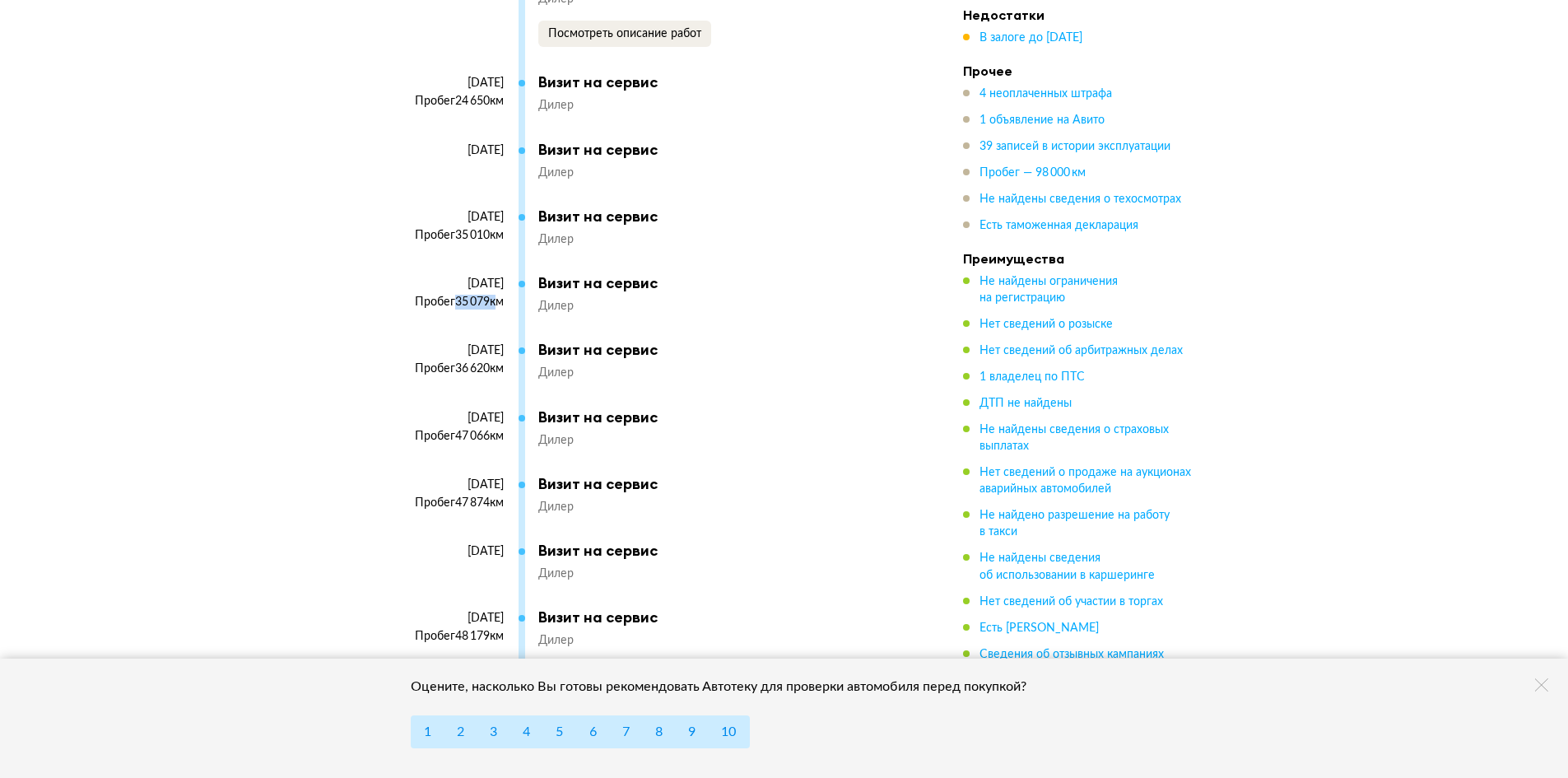
drag, startPoint x: 451, startPoint y: 296, endPoint x: 504, endPoint y: 300, distance: 53.2
click at [495, 300] on div "Пробег 35 079 км" at bounding box center [450, 301] width 109 height 15
drag, startPoint x: 456, startPoint y: 232, endPoint x: 494, endPoint y: 232, distance: 38.0
click at [494, 232] on div "Пробег 35 010 км" at bounding box center [450, 235] width 109 height 15
click at [503, 234] on div "Пробег 35 010 км" at bounding box center [450, 235] width 109 height 15
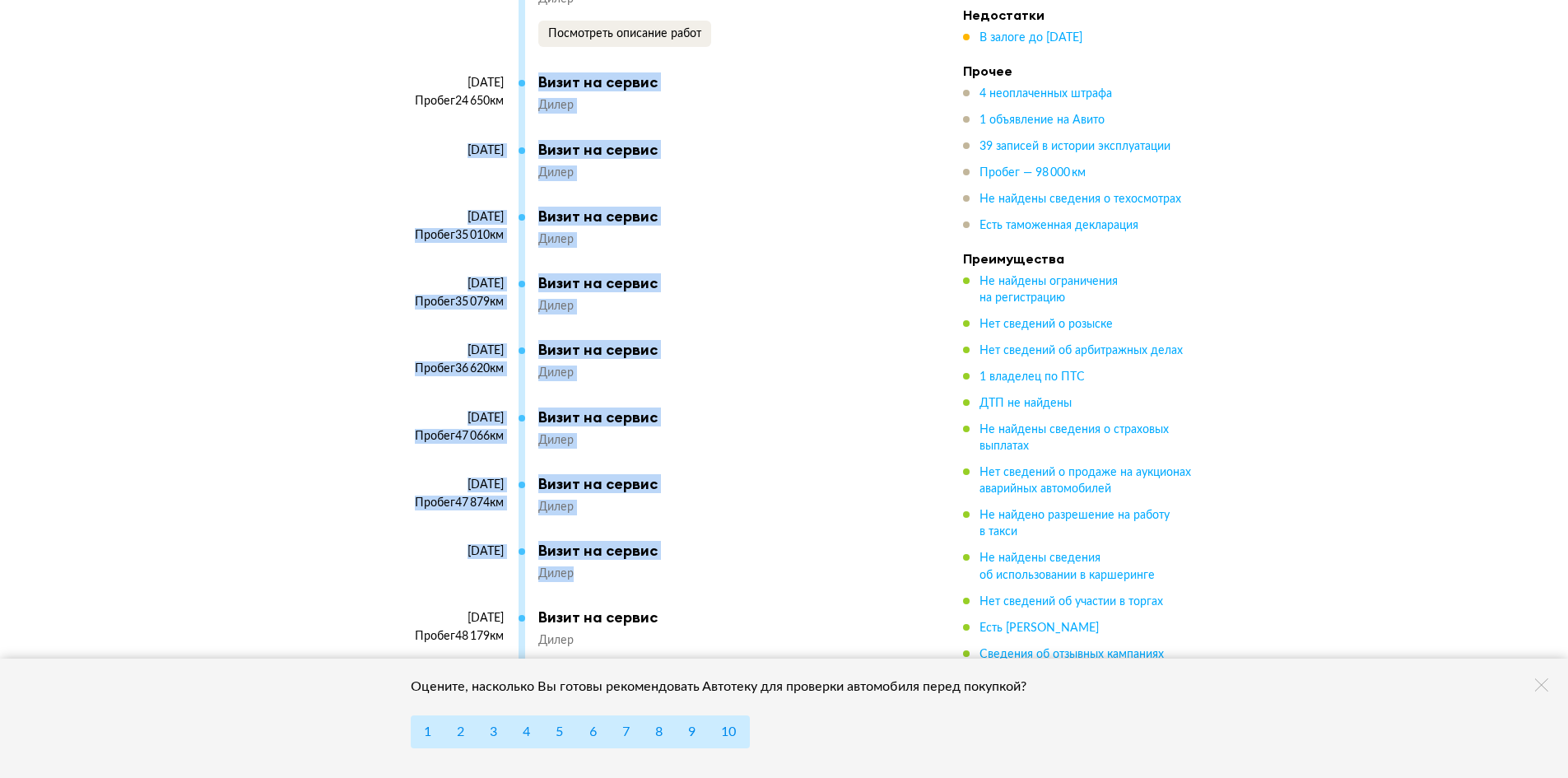
drag, startPoint x: 533, startPoint y: 74, endPoint x: 700, endPoint y: 553, distance: 507.3
click at [673, 578] on div "[DATE] Период владения : [DATE] — н.в. Срок владения : 5 лет 3 месяца Тип владе…" at bounding box center [646, 482] width 502 height 2974
click at [850, 389] on div "[DATE] Пробег 36 620 км Визит на сервис Дилер" at bounding box center [646, 374] width 502 height 66
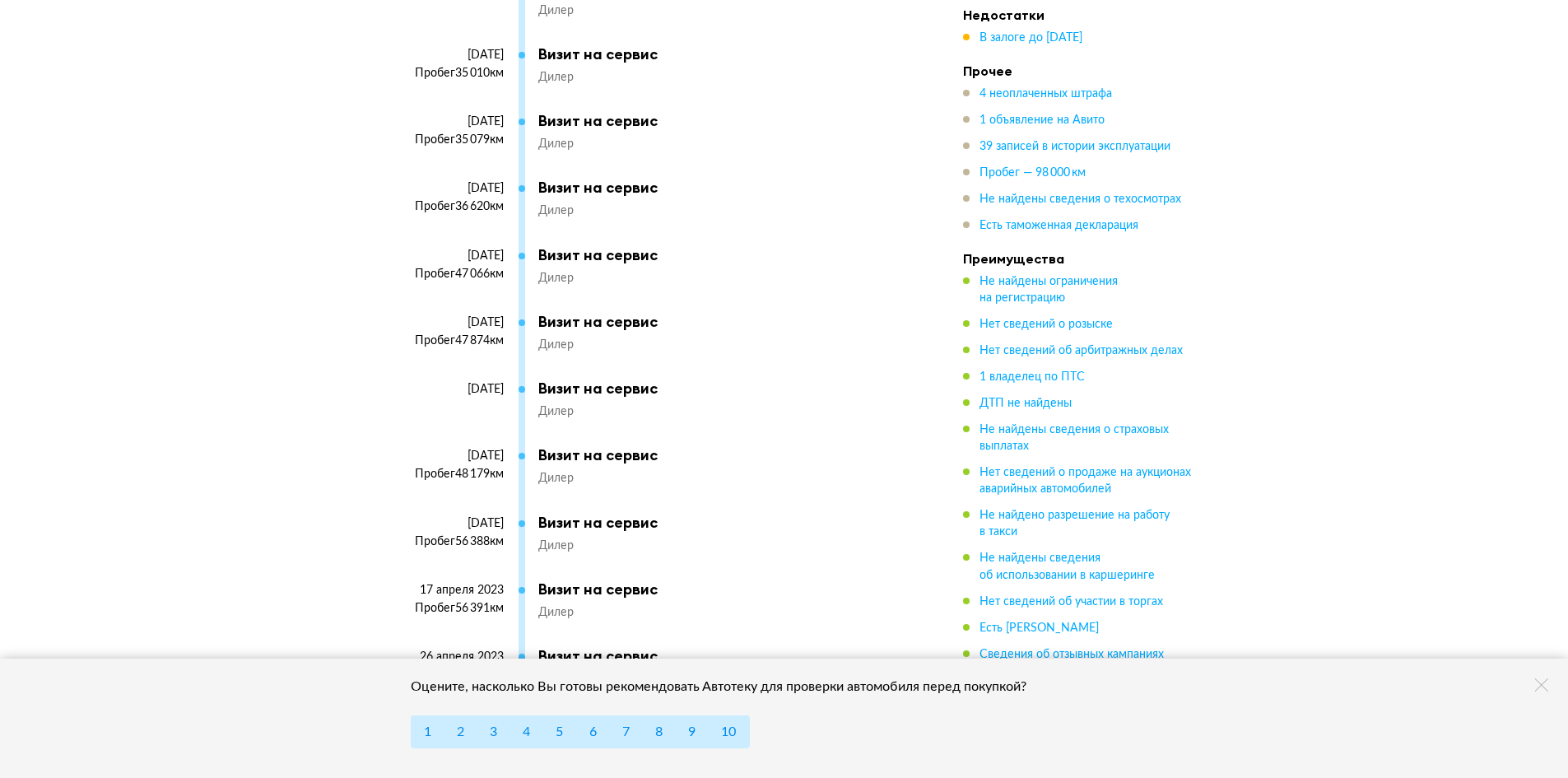
scroll to position [4921, 0]
drag, startPoint x: 450, startPoint y: 477, endPoint x: 509, endPoint y: 482, distance: 59.2
click at [509, 477] on div "[DATE] Пробег 48 179 км" at bounding box center [457, 478] width 124 height 64
drag, startPoint x: 446, startPoint y: 545, endPoint x: 484, endPoint y: 547, distance: 38.1
click at [477, 543] on div "Пробег 56 388 км" at bounding box center [450, 539] width 109 height 15
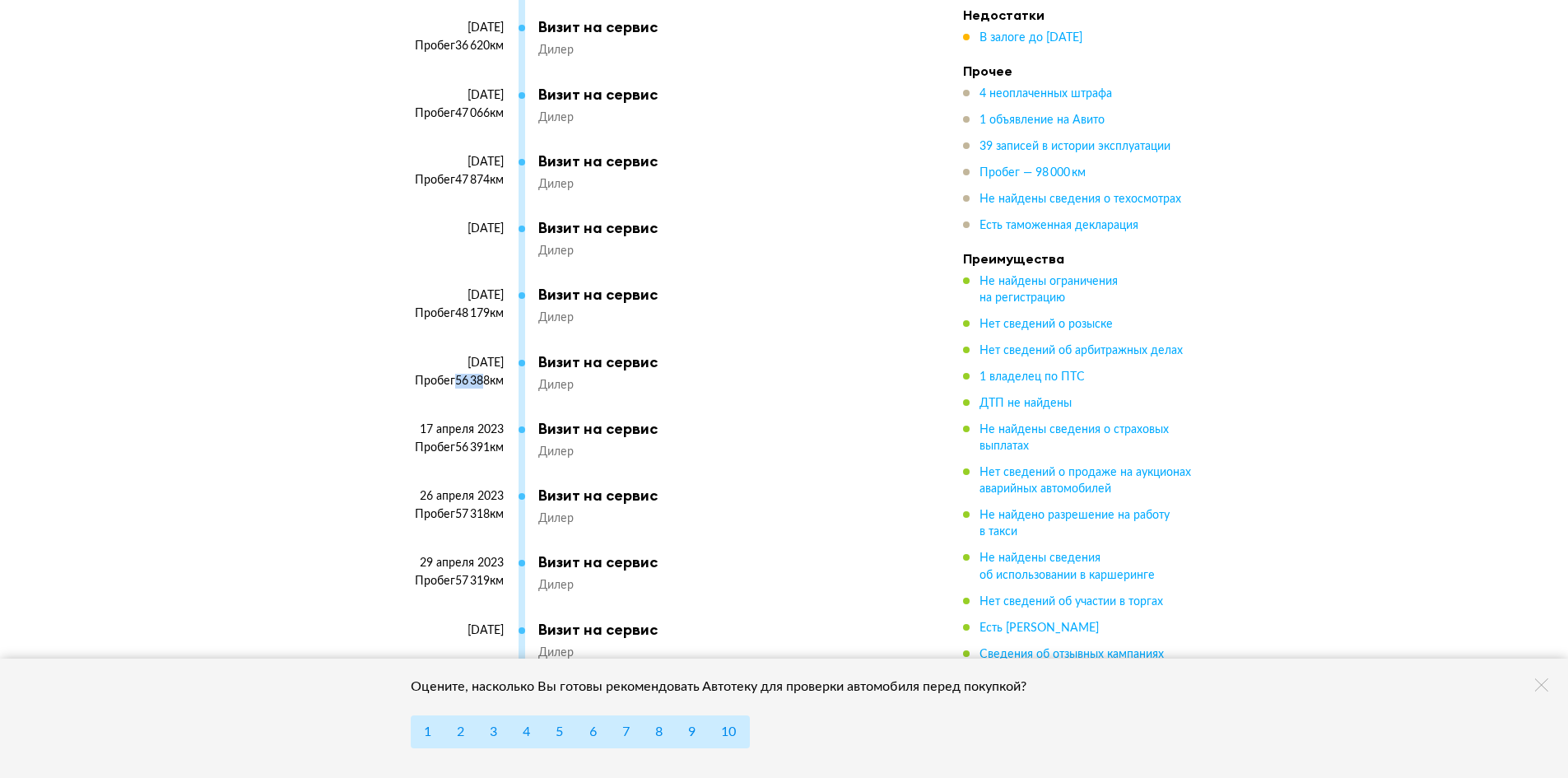
scroll to position [5085, 0]
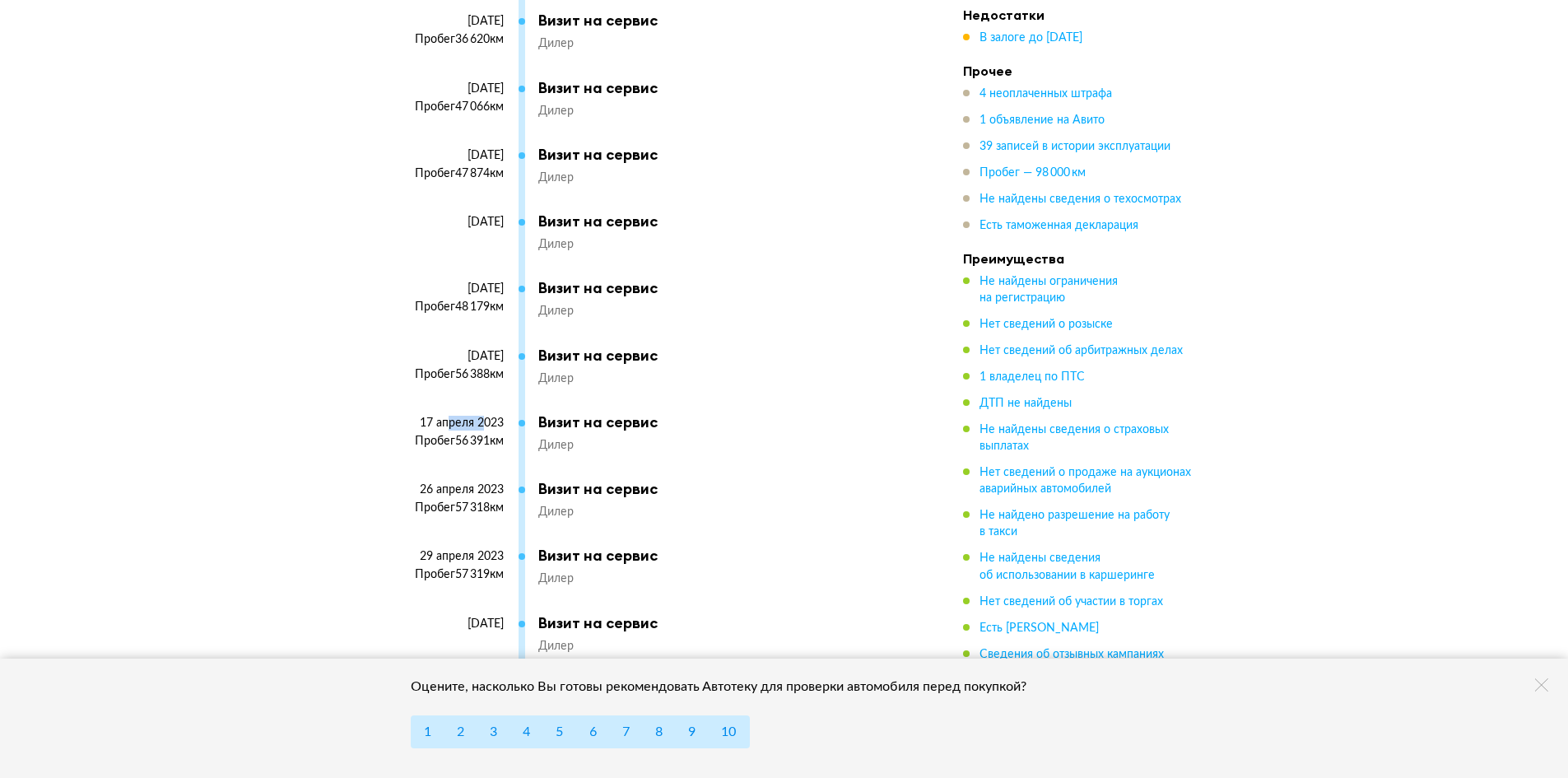
drag, startPoint x: 475, startPoint y: 430, endPoint x: 484, endPoint y: 431, distance: 9.1
click at [483, 430] on div "17 апреля 2023" at bounding box center [450, 423] width 109 height 15
drag, startPoint x: 459, startPoint y: 451, endPoint x: 478, endPoint y: 468, distance: 25.5
click at [479, 449] on div "Пробег 56 391 км" at bounding box center [450, 441] width 109 height 15
drag, startPoint x: 470, startPoint y: 512, endPoint x: 512, endPoint y: 516, distance: 42.2
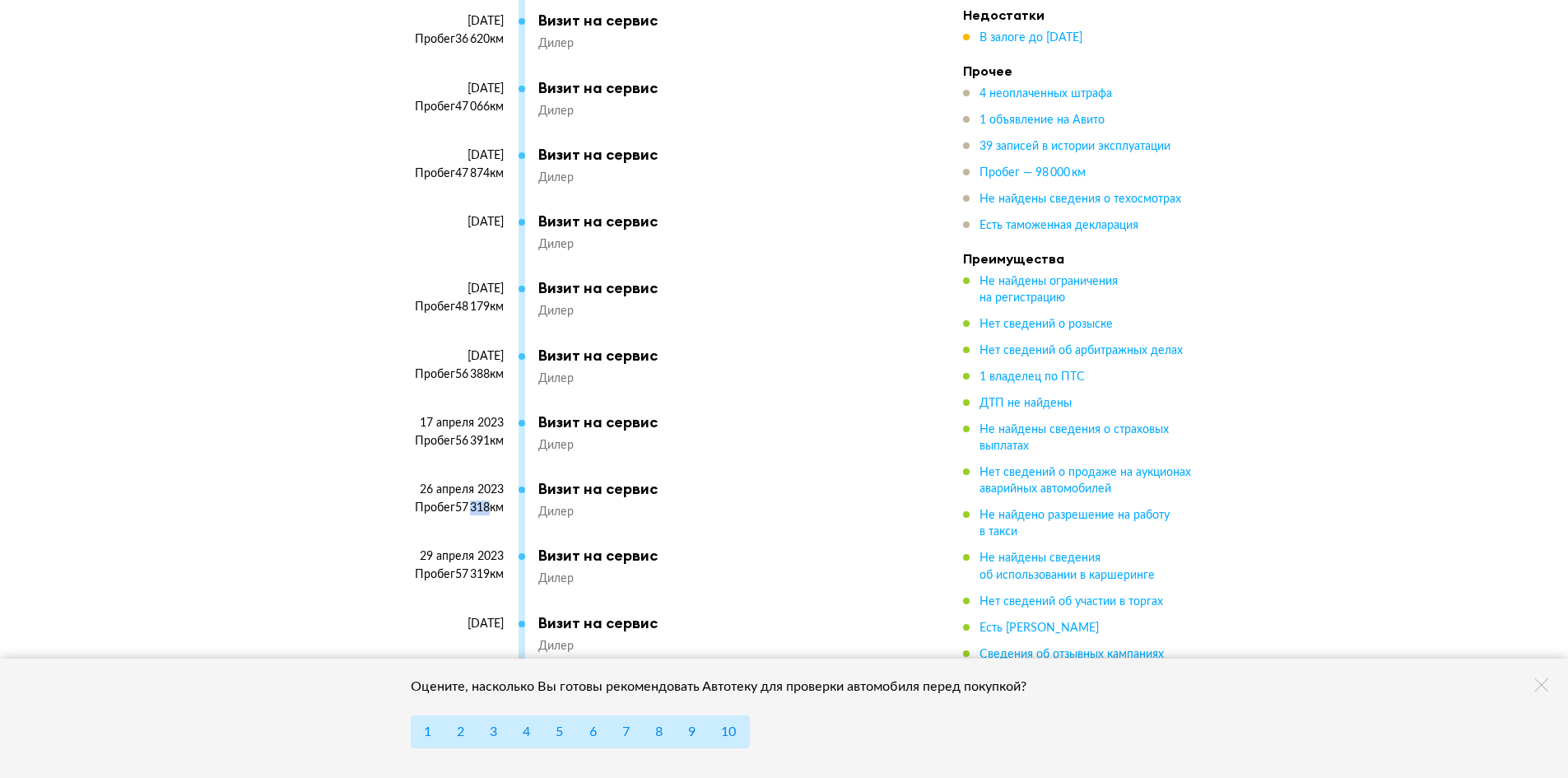
click at [493, 512] on div "Пробег 57 318 км" at bounding box center [450, 507] width 109 height 15
drag, startPoint x: 452, startPoint y: 586, endPoint x: 522, endPoint y: 592, distance: 70.3
click at [493, 582] on div "Пробег 57 319 км" at bounding box center [450, 575] width 109 height 15
drag, startPoint x: 477, startPoint y: 512, endPoint x: 492, endPoint y: 514, distance: 15.1
click at [492, 514] on div "Пробег 57 318 км" at bounding box center [450, 507] width 109 height 15
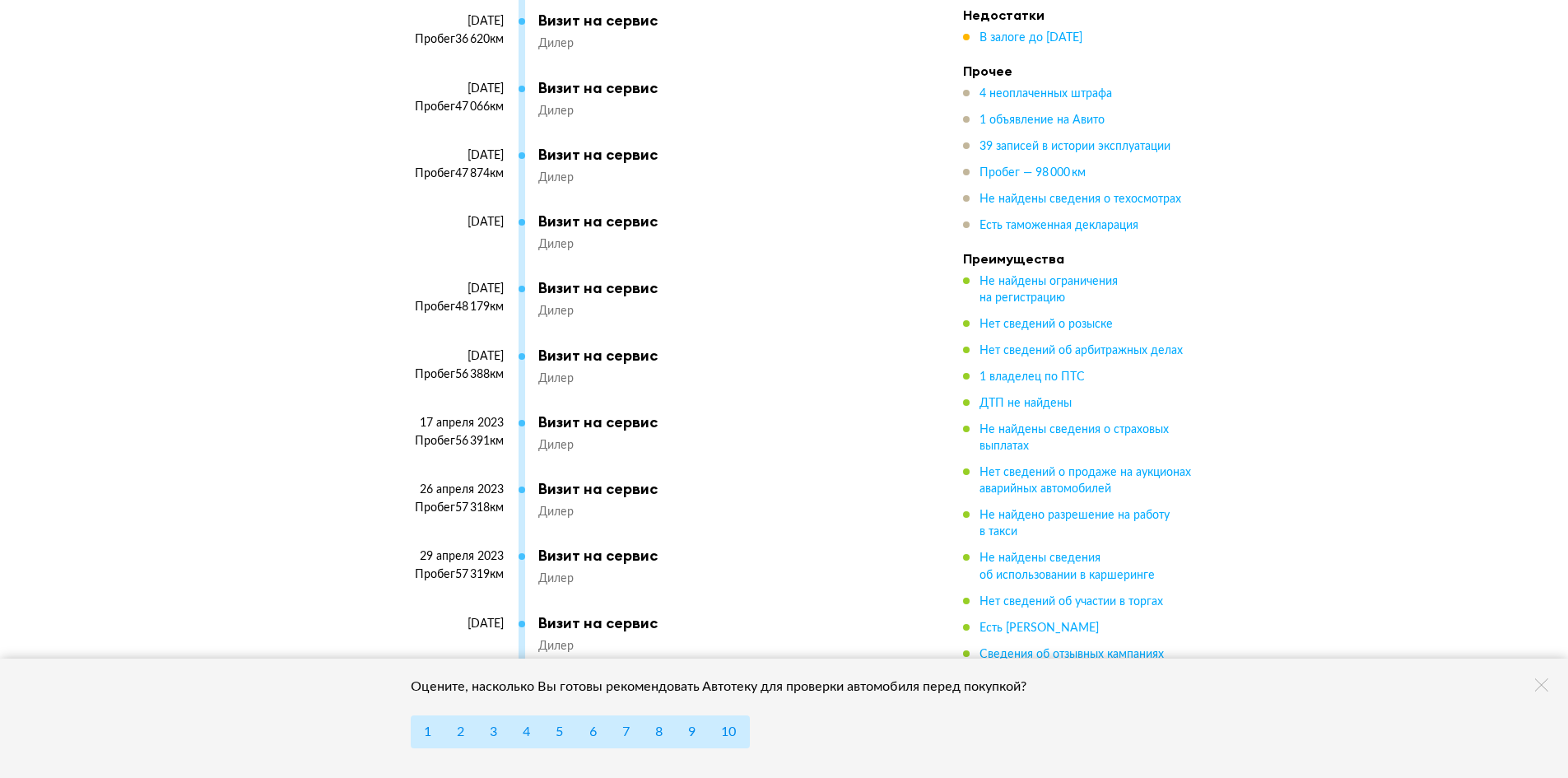
drag, startPoint x: 480, startPoint y: 587, endPoint x: 492, endPoint y: 585, distance: 12.2
click at [484, 582] on div "Пробег 57 319 км" at bounding box center [450, 575] width 109 height 15
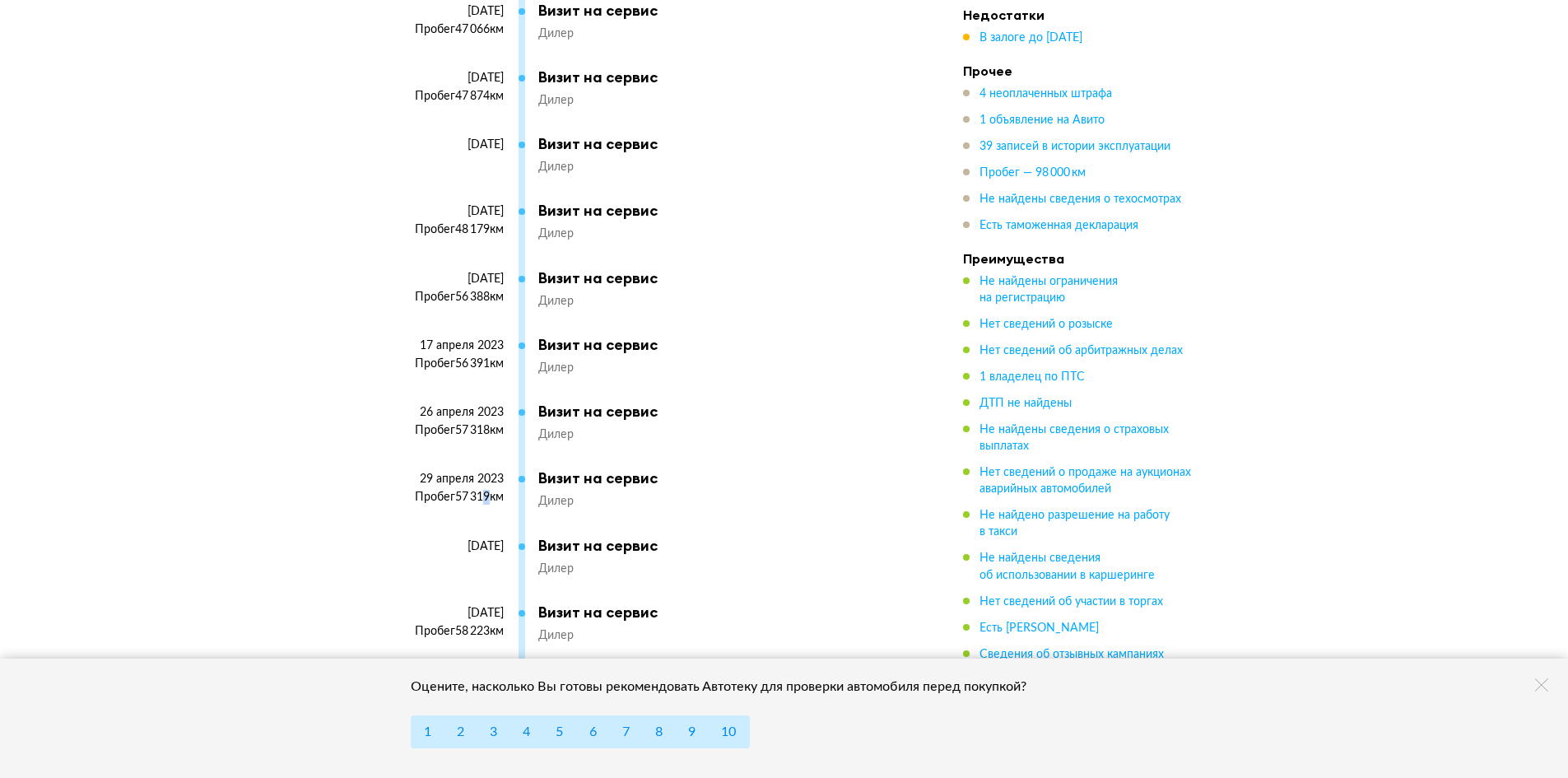
scroll to position [5168, 0]
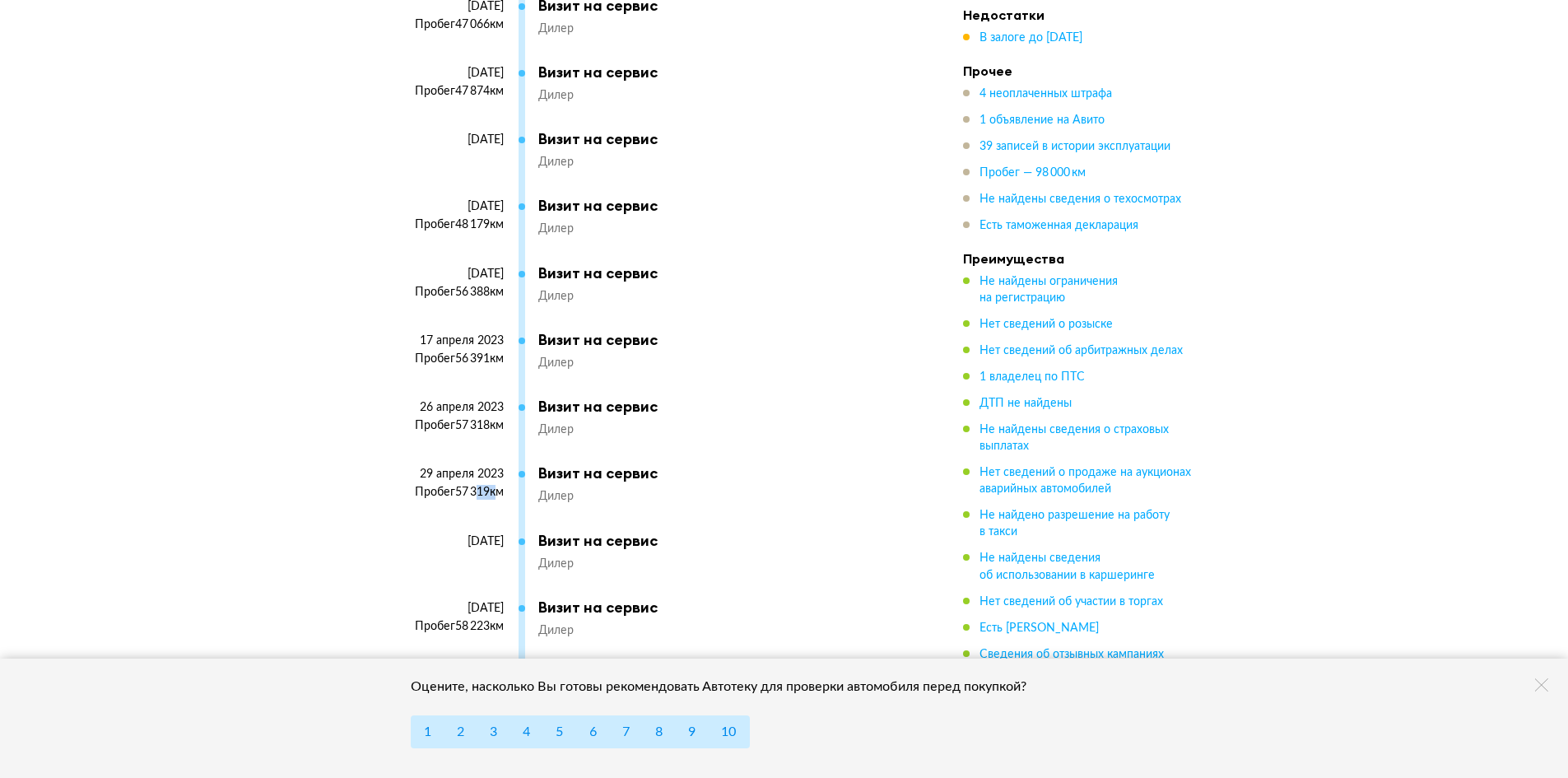
drag, startPoint x: 470, startPoint y: 503, endPoint x: 494, endPoint y: 503, distance: 24.0
click at [494, 500] on div "Пробег 57 319 км" at bounding box center [450, 492] width 109 height 15
drag, startPoint x: 477, startPoint y: 425, endPoint x: 489, endPoint y: 429, distance: 12.6
click at [489, 429] on div "Пробег 57 318 км" at bounding box center [450, 425] width 109 height 15
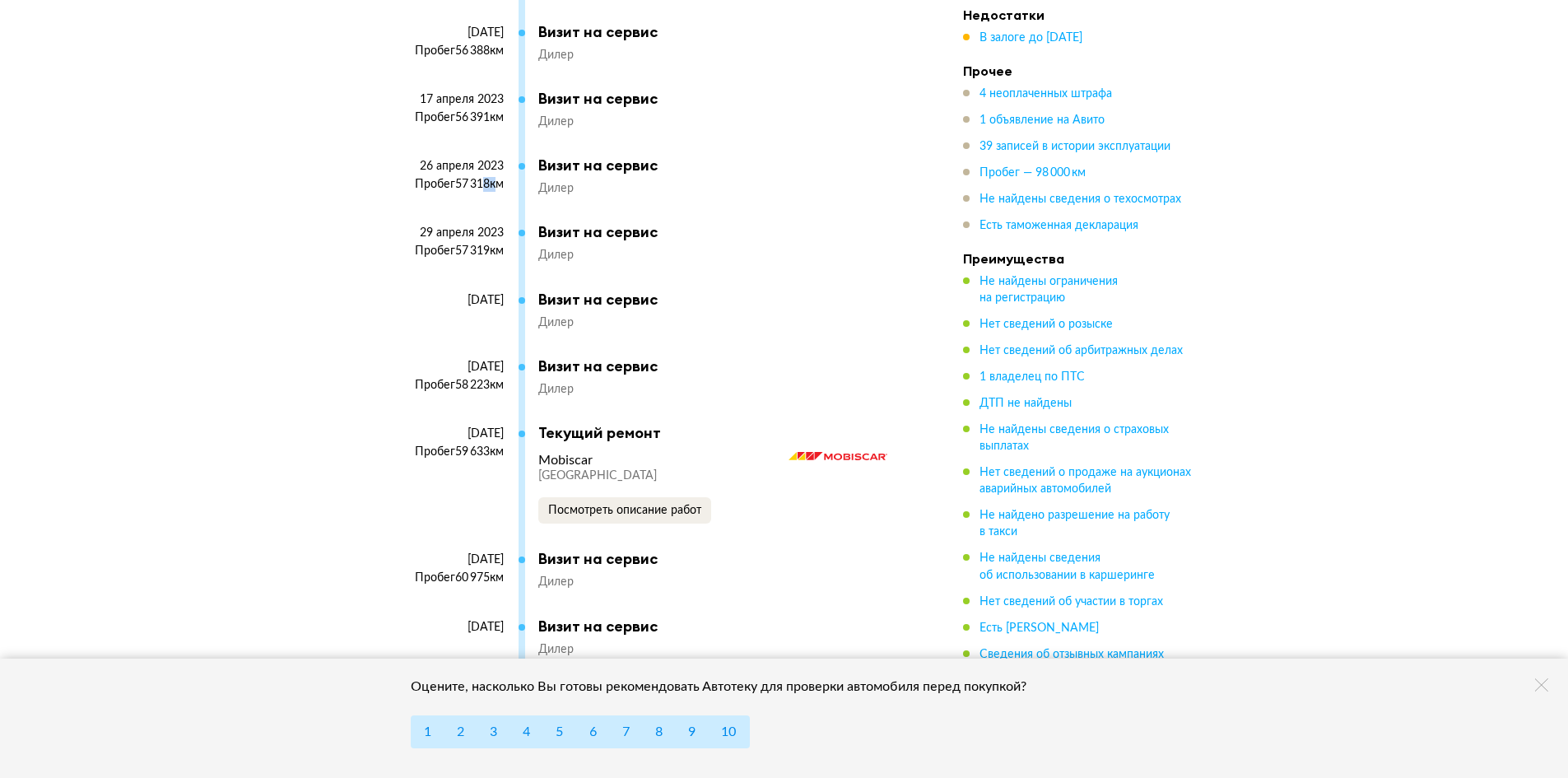
scroll to position [5415, 0]
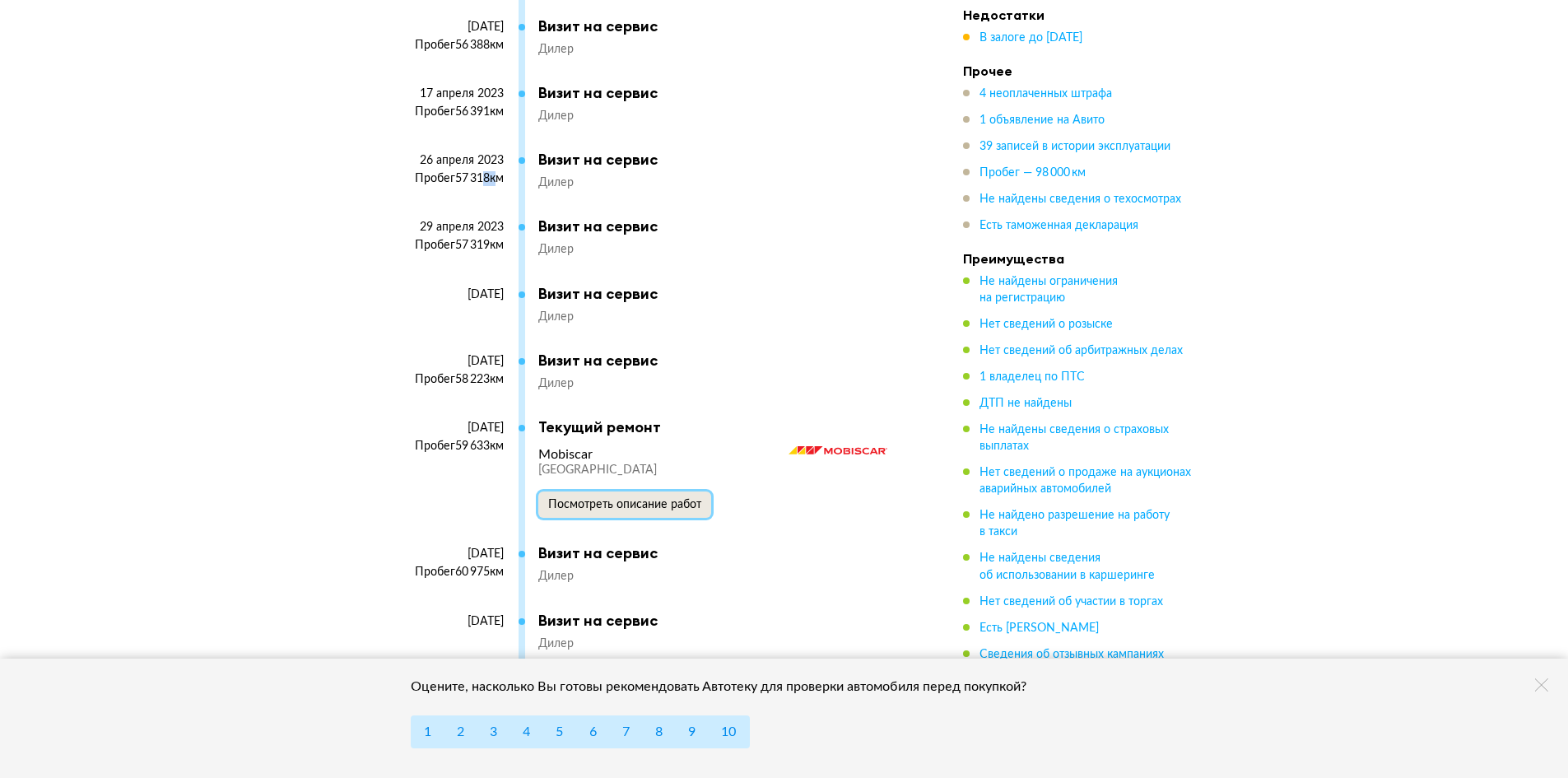
click at [628, 504] on button "Посмотреть описание работ" at bounding box center [624, 504] width 173 height 27
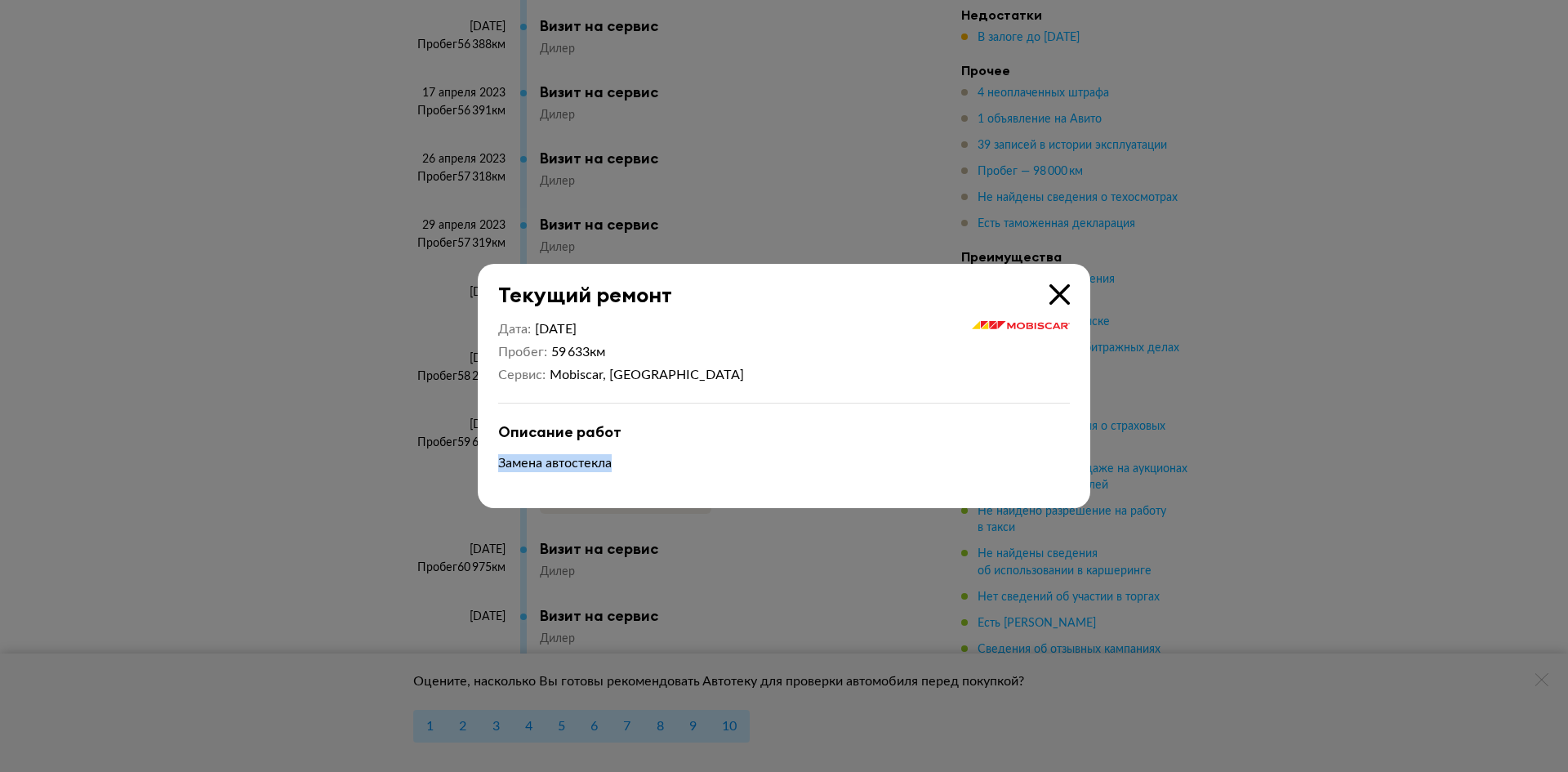
drag, startPoint x: 496, startPoint y: 466, endPoint x: 669, endPoint y: 476, distance: 173.3
click at [662, 476] on div "Дата [DATE] Пробег 59 633 км Сервис Mobiscar, [GEOGRAPHIC_DATA] Описание работ …" at bounding box center [784, 408] width 612 height 201
click at [1063, 300] on icon at bounding box center [1060, 294] width 21 height 21
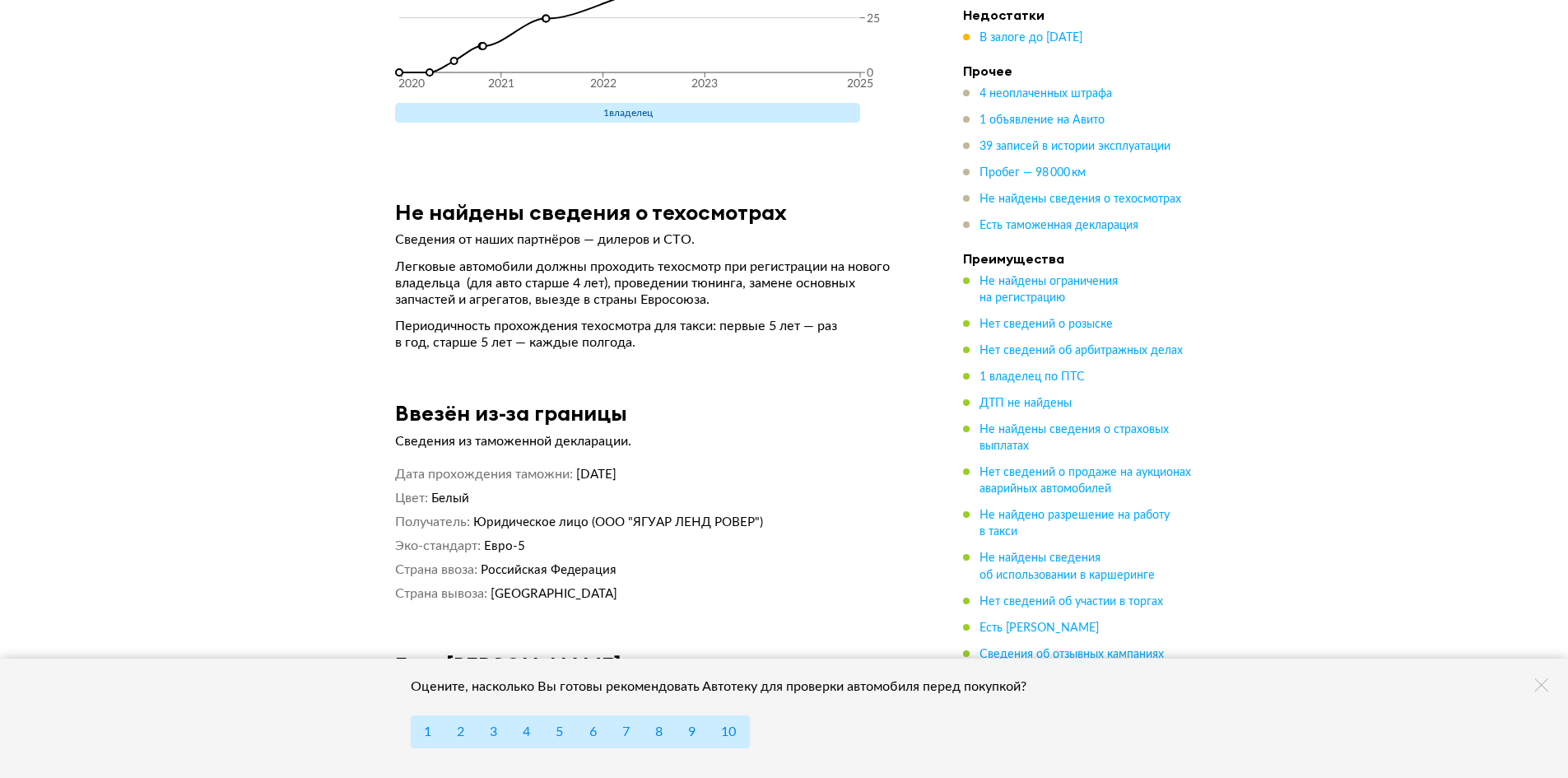
scroll to position [7062, 0]
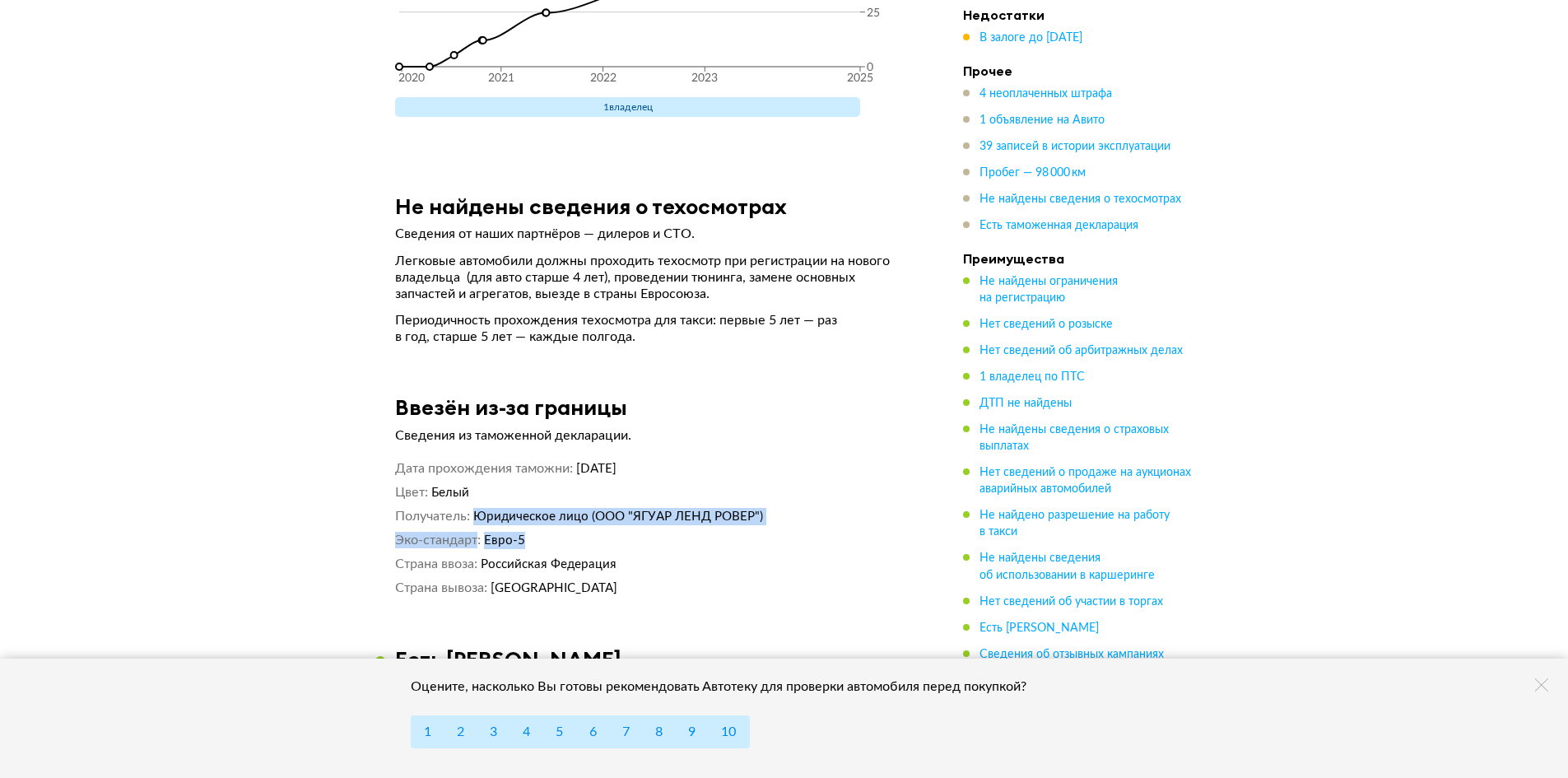
drag, startPoint x: 485, startPoint y: 518, endPoint x: 756, endPoint y: 528, distance: 271.2
click at [729, 528] on div "Дата прохождения таможни [DATE] Цвет Белый Получатель Юридическое лицо (ООО "ЯГ…" at bounding box center [655, 529] width 519 height 137
click at [831, 518] on dd "Юридическое лицо (ООО "ЯГУАР ЛЕНД РОВЕР")" at bounding box center [693, 516] width 441 height 17
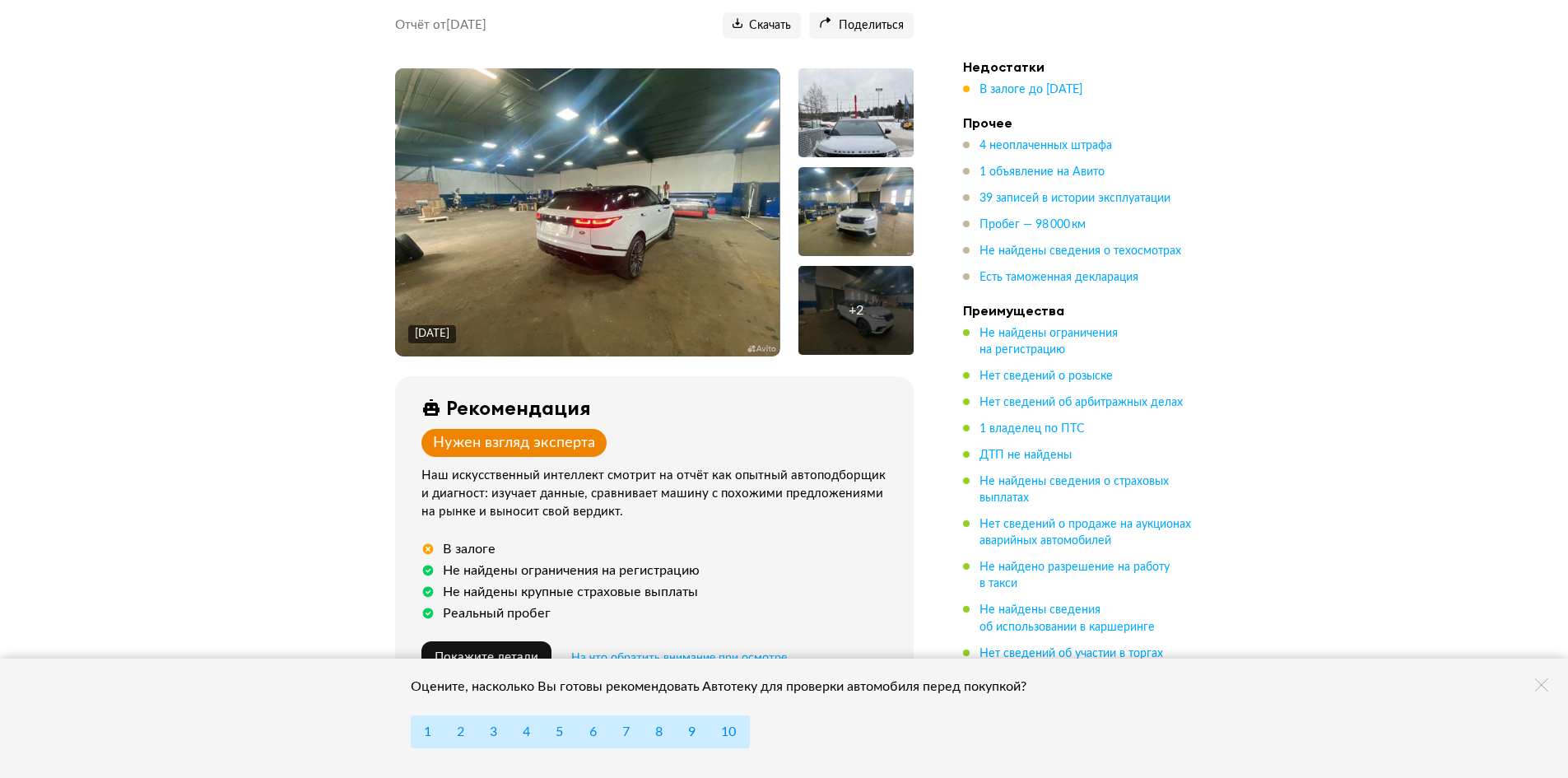
scroll to position [0, 0]
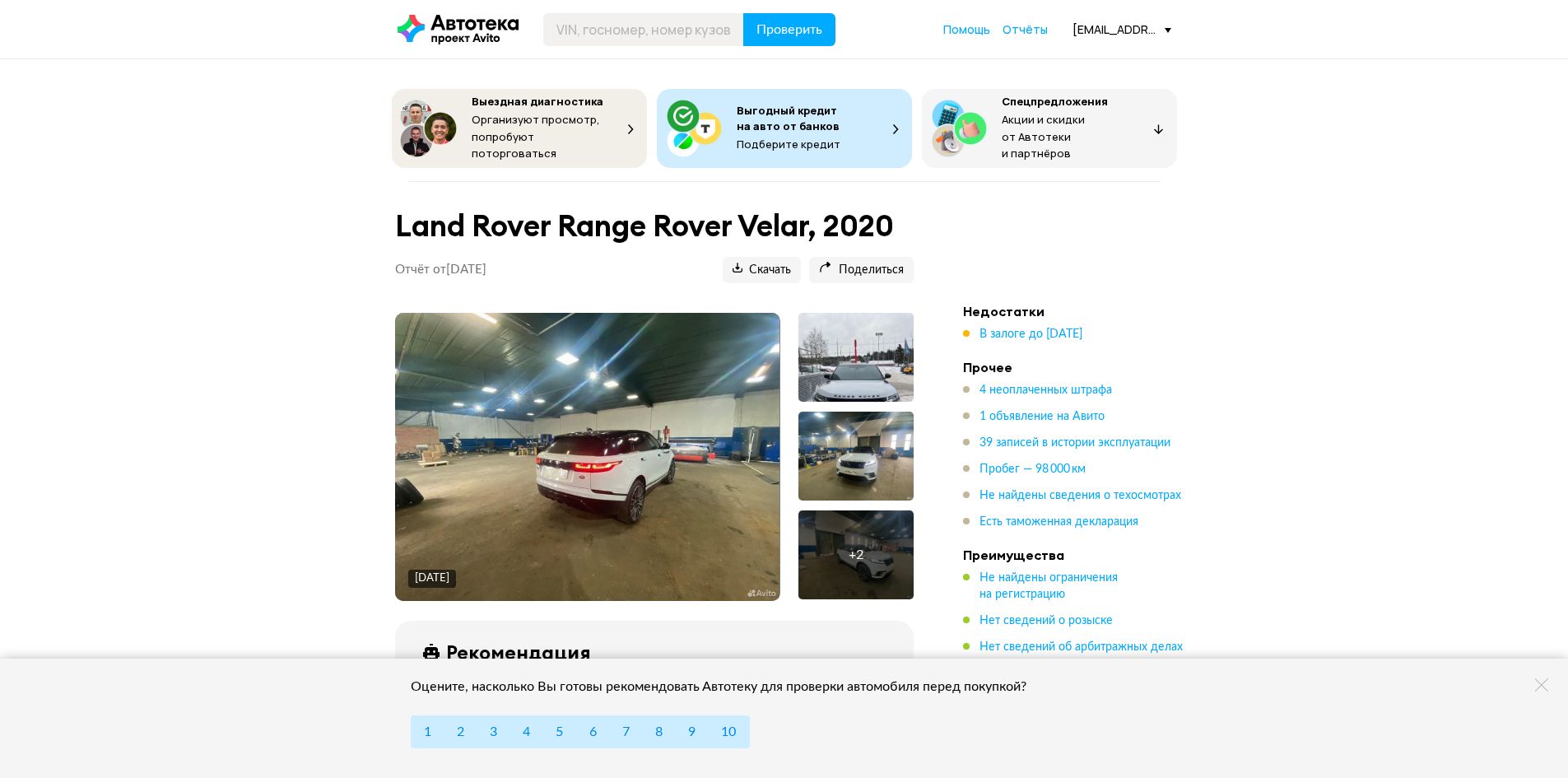
click at [537, 447] on img at bounding box center [587, 457] width 384 height 288
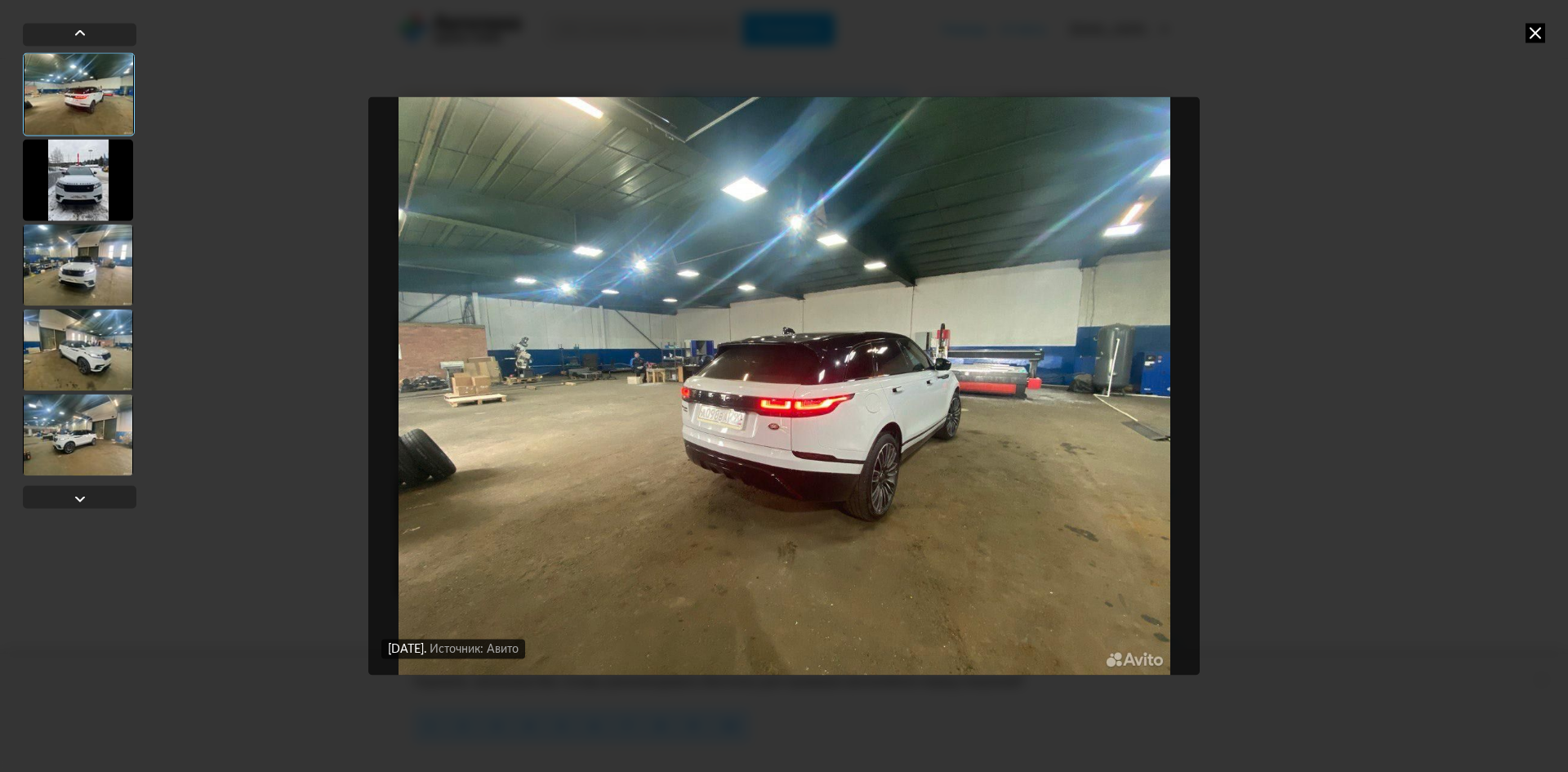
click at [1167, 381] on img "Go to Slide 1" at bounding box center [784, 386] width 832 height 579
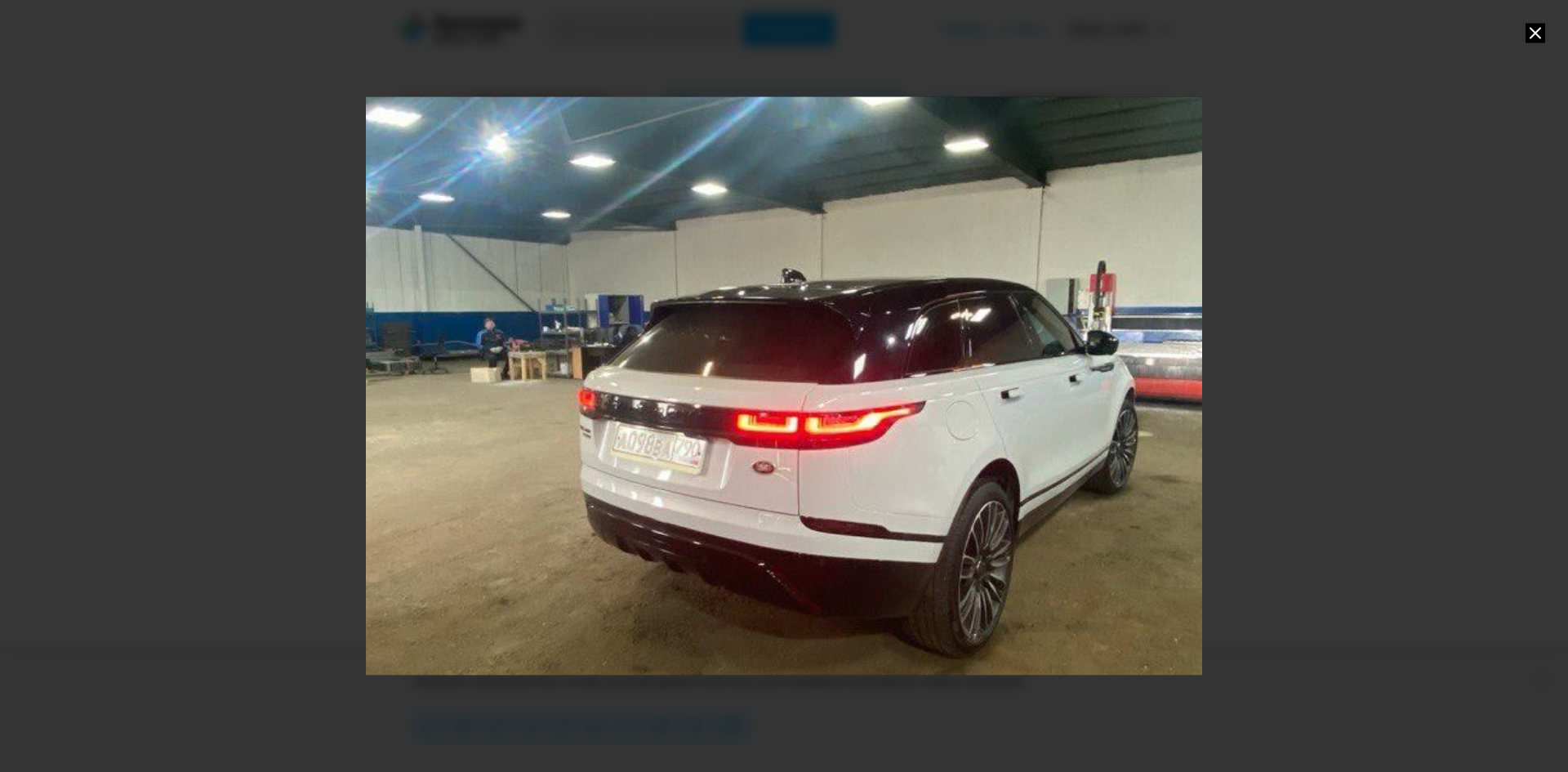
click at [1032, 388] on div "Go to Slide 1" at bounding box center [784, 386] width 1673 height 1158
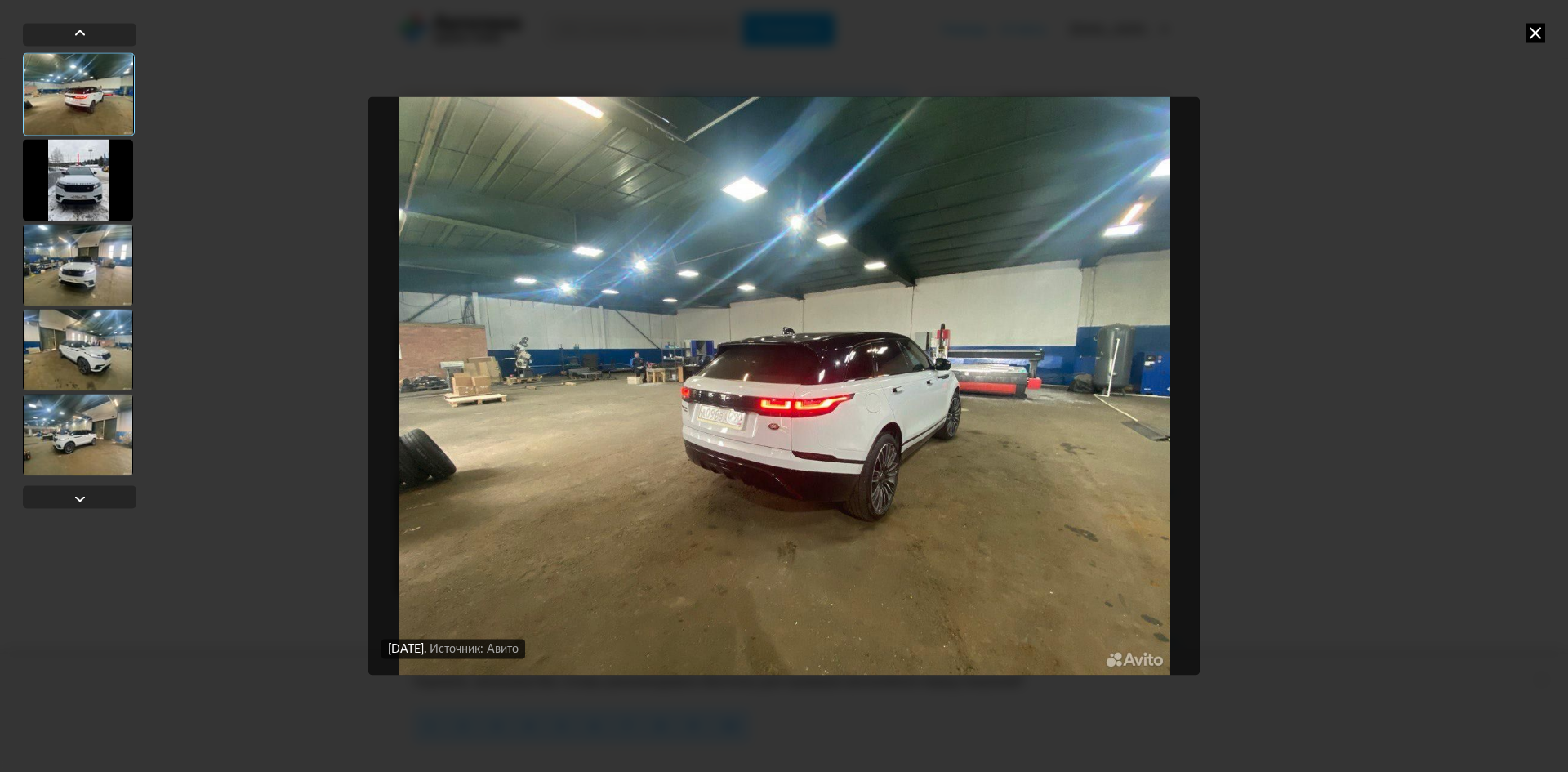
click at [90, 171] on div at bounding box center [78, 179] width 110 height 82
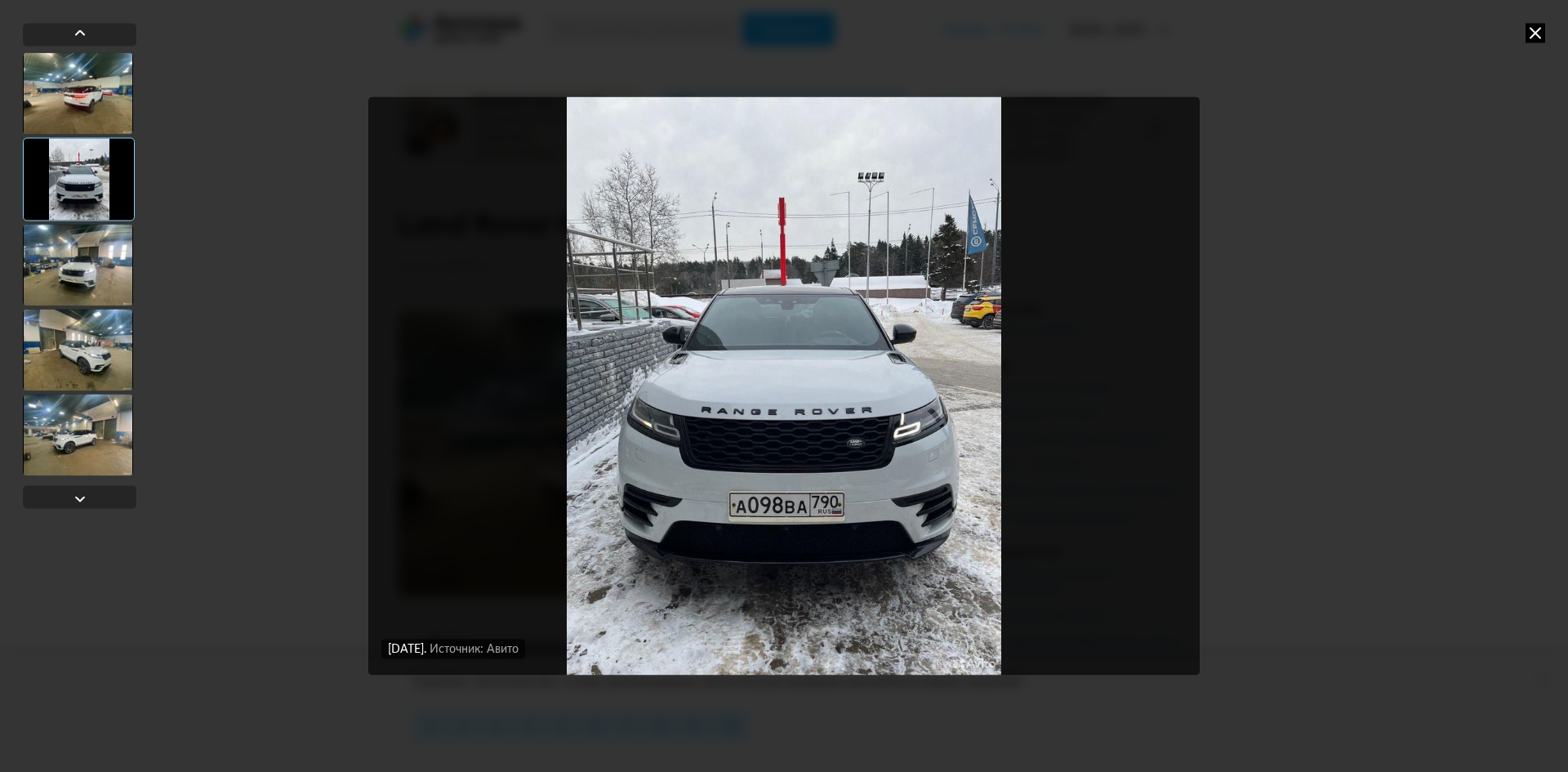
click at [67, 274] on div at bounding box center [78, 265] width 110 height 82
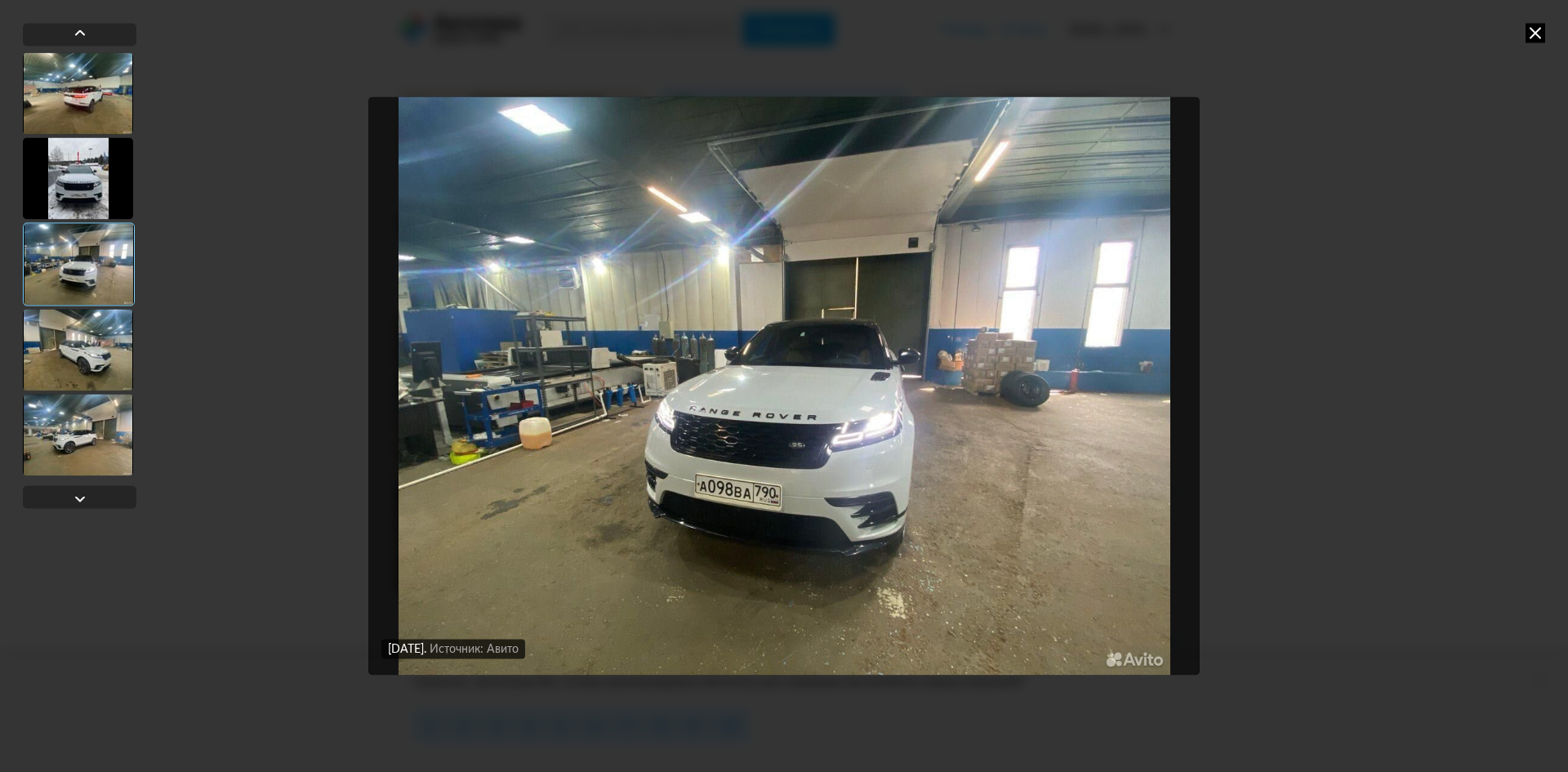
click at [83, 359] on div at bounding box center [78, 349] width 110 height 82
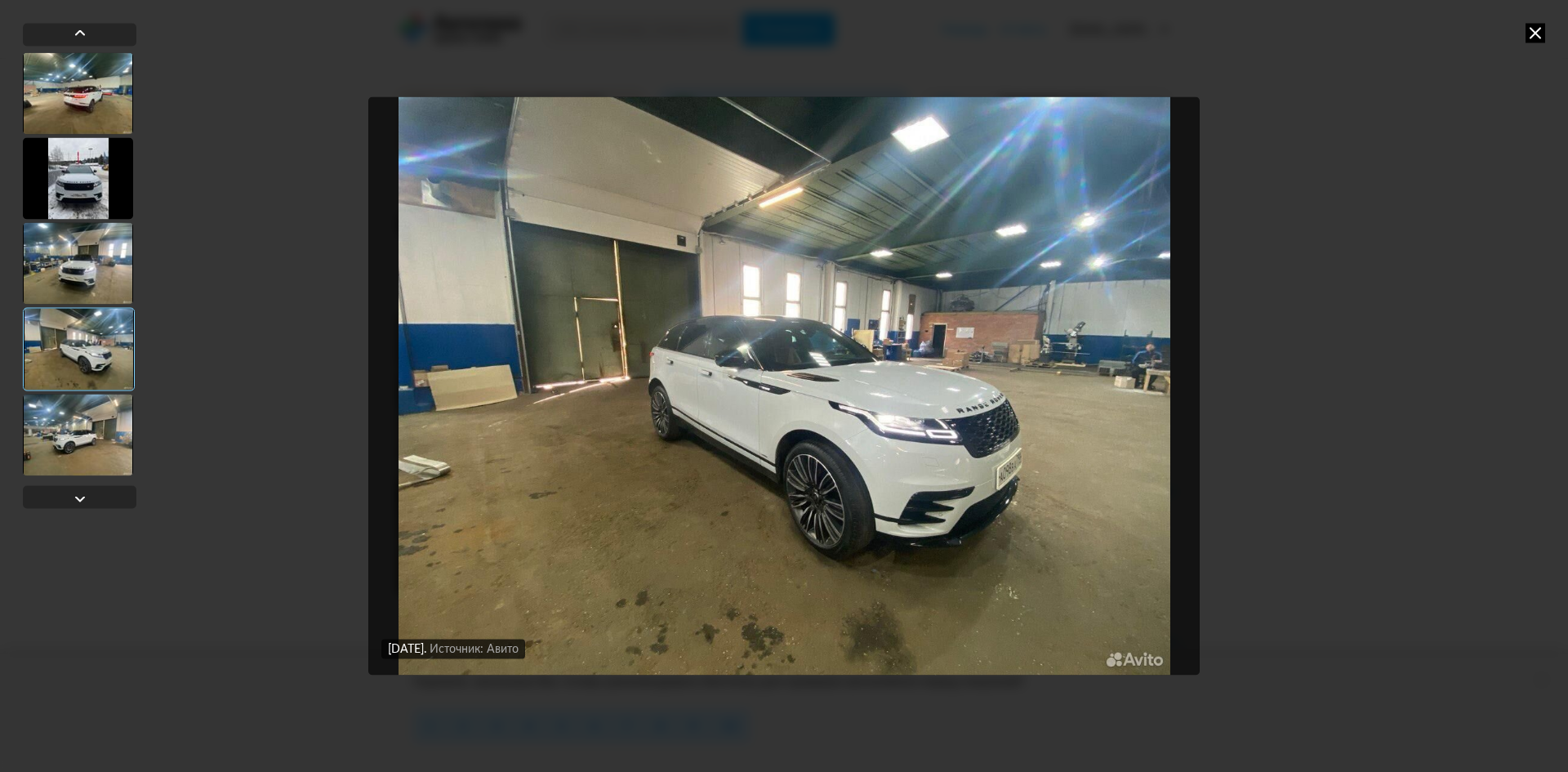
click at [86, 441] on div at bounding box center [78, 435] width 110 height 82
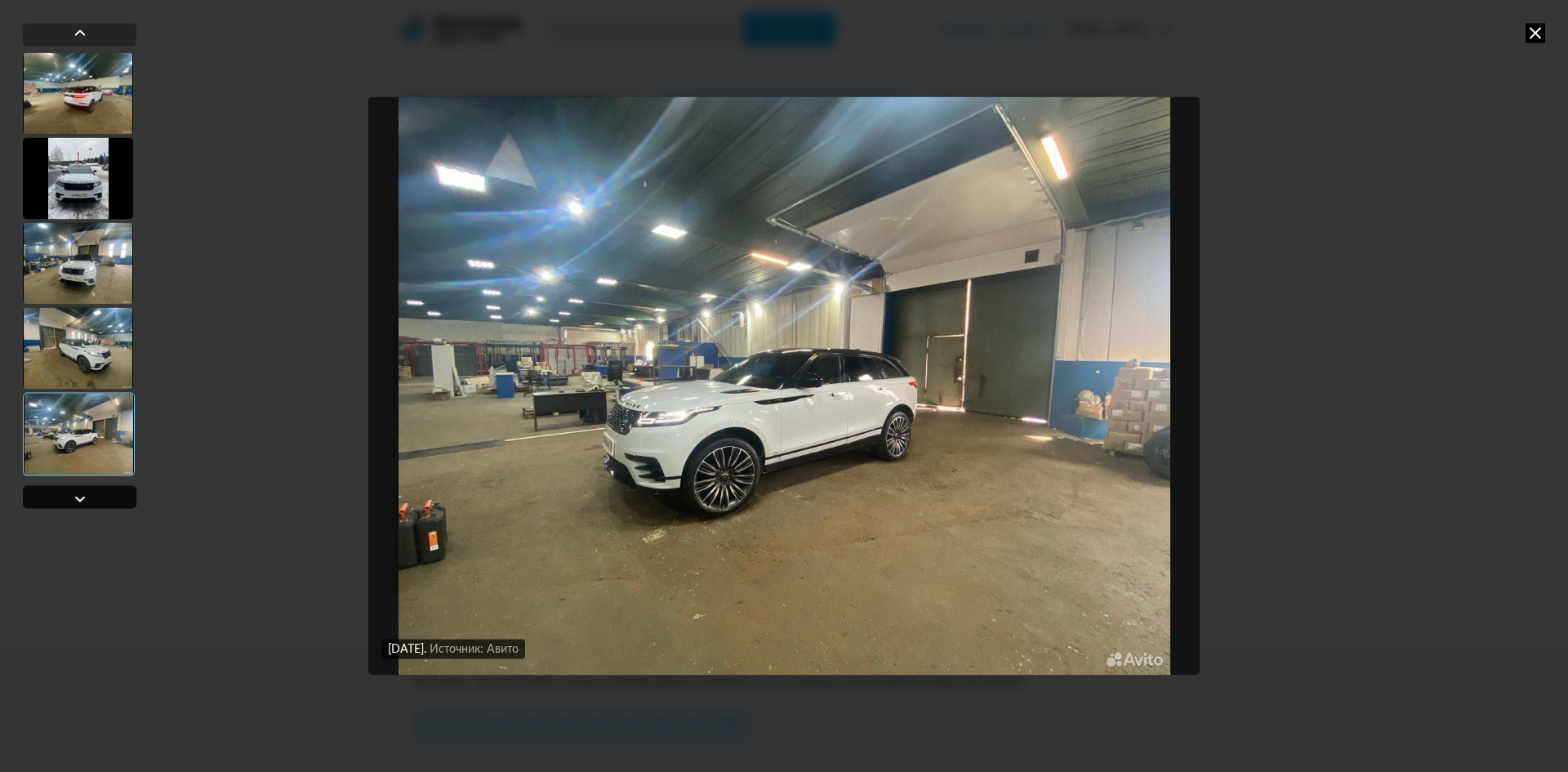
click at [85, 499] on div at bounding box center [80, 499] width 20 height 20
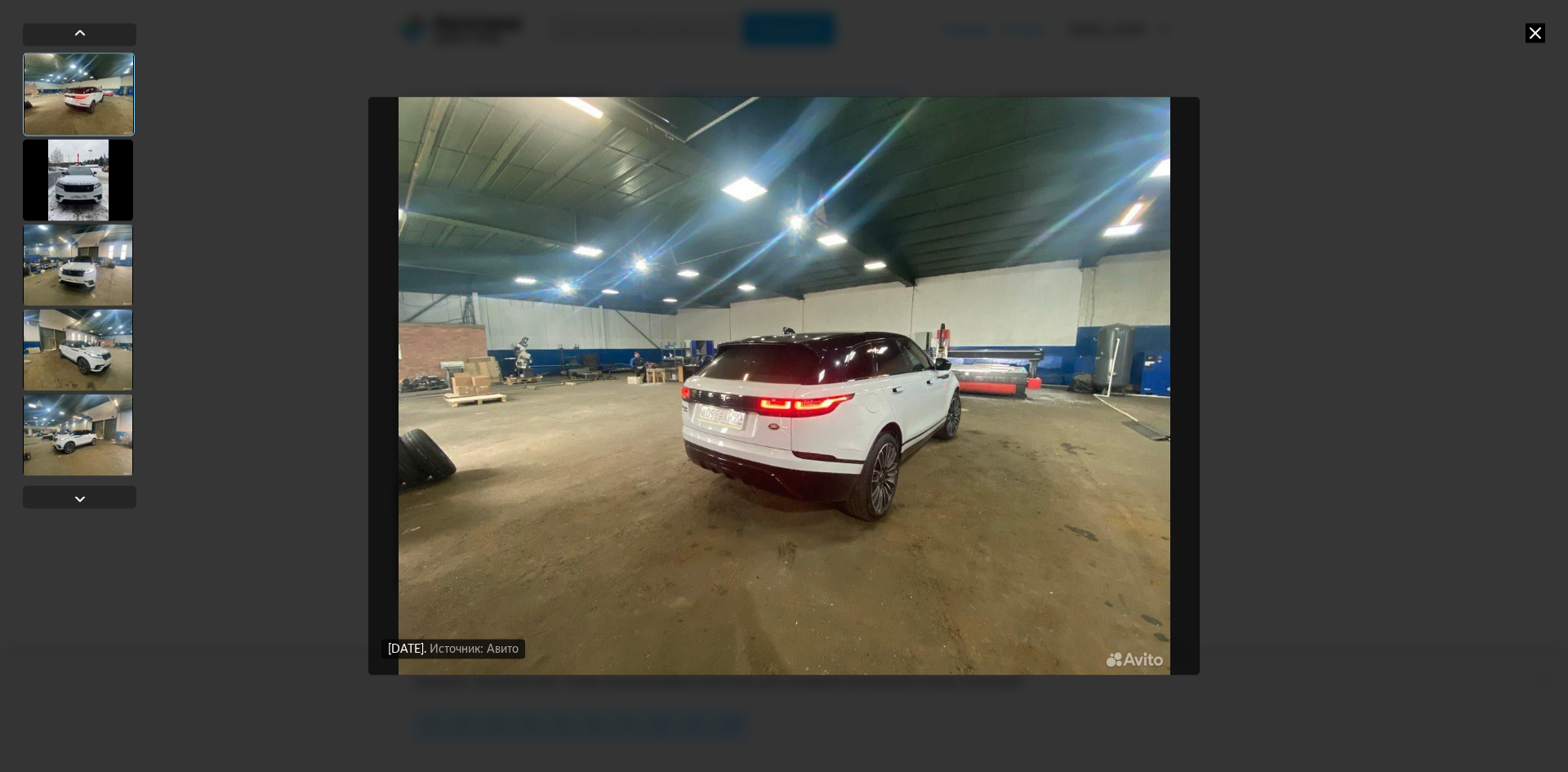
click at [91, 401] on div at bounding box center [78, 435] width 110 height 82
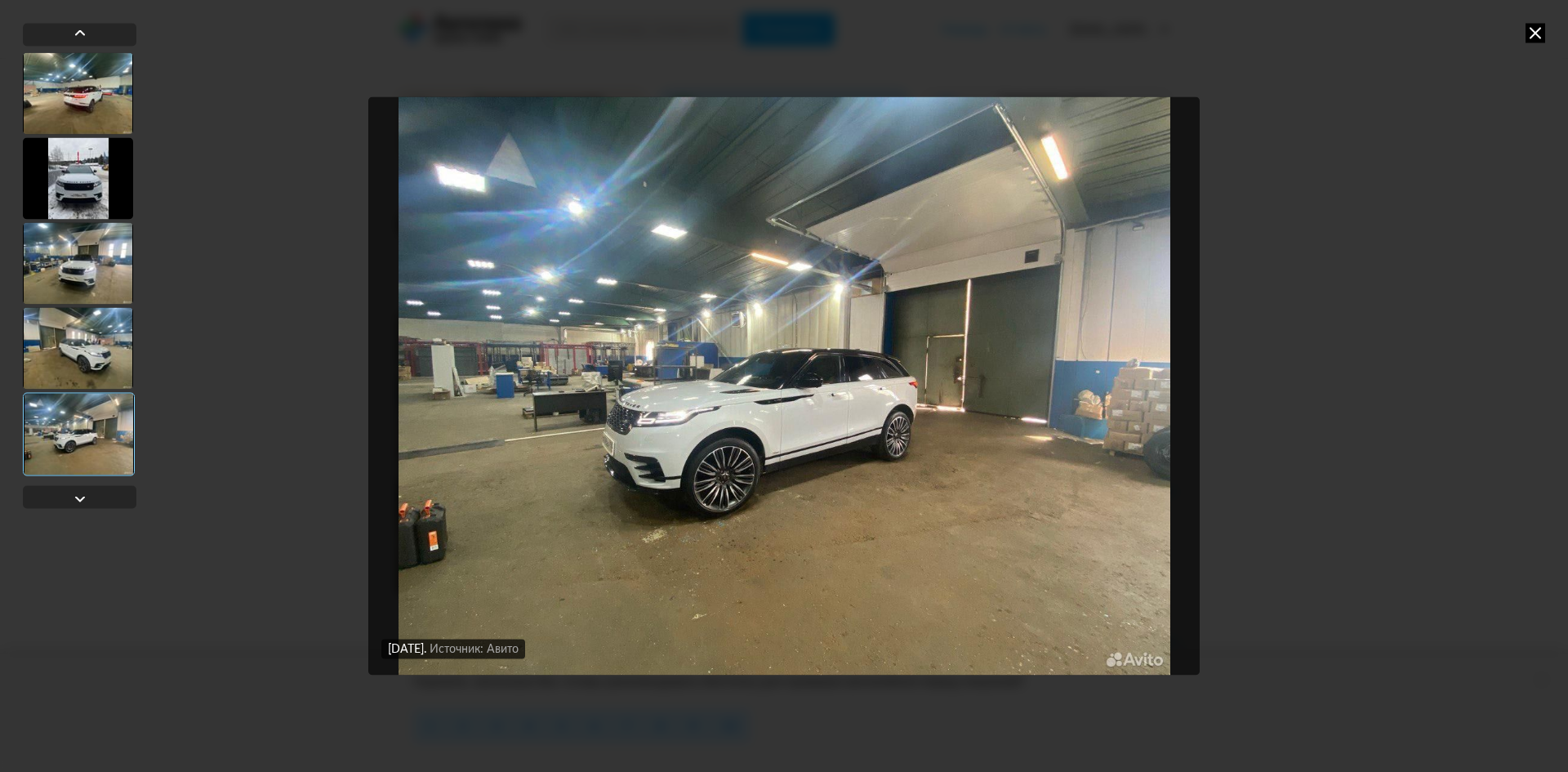
click at [1535, 29] on icon at bounding box center [1536, 32] width 20 height 20
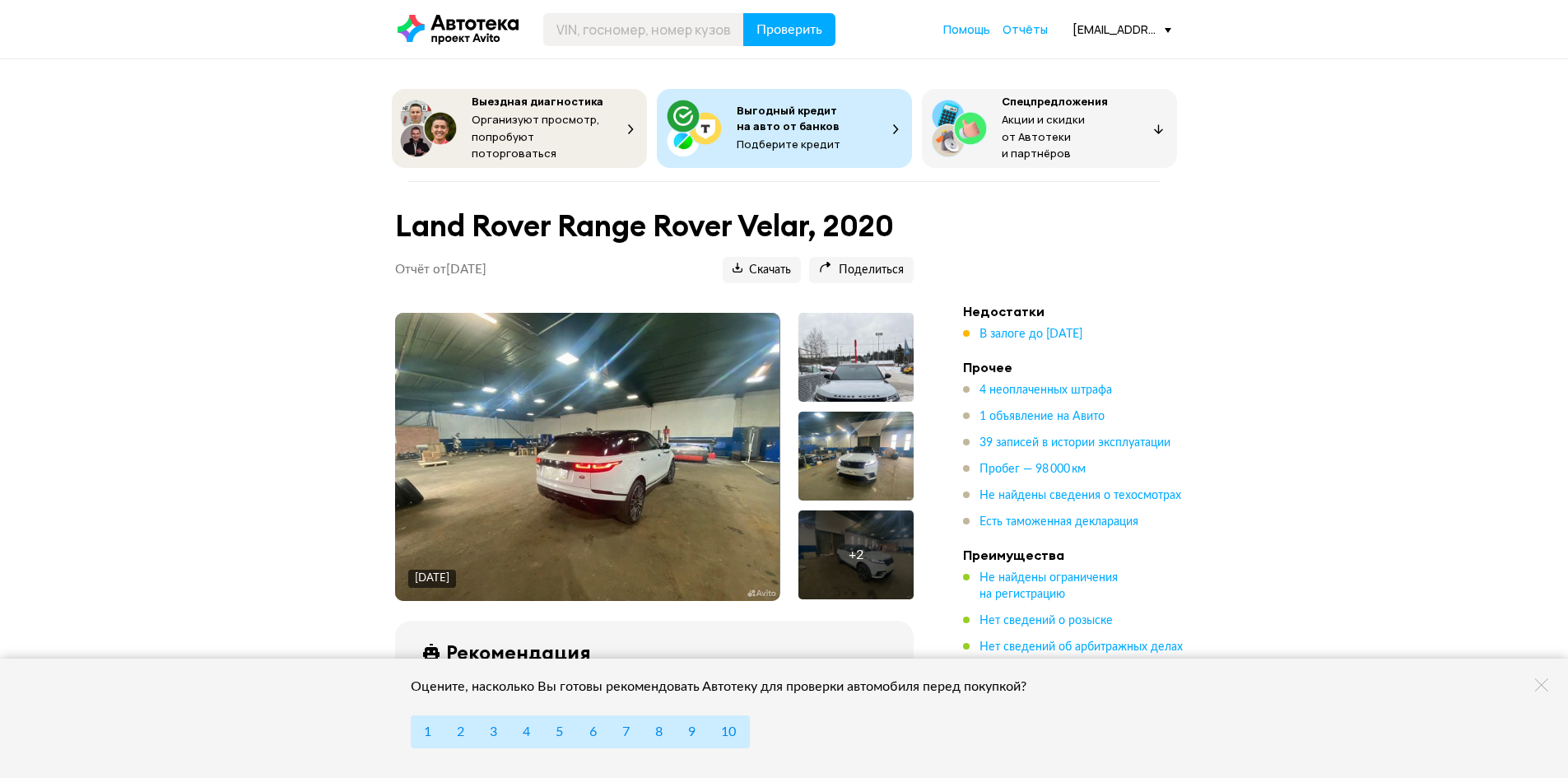
click at [601, 490] on img at bounding box center [587, 457] width 384 height 288
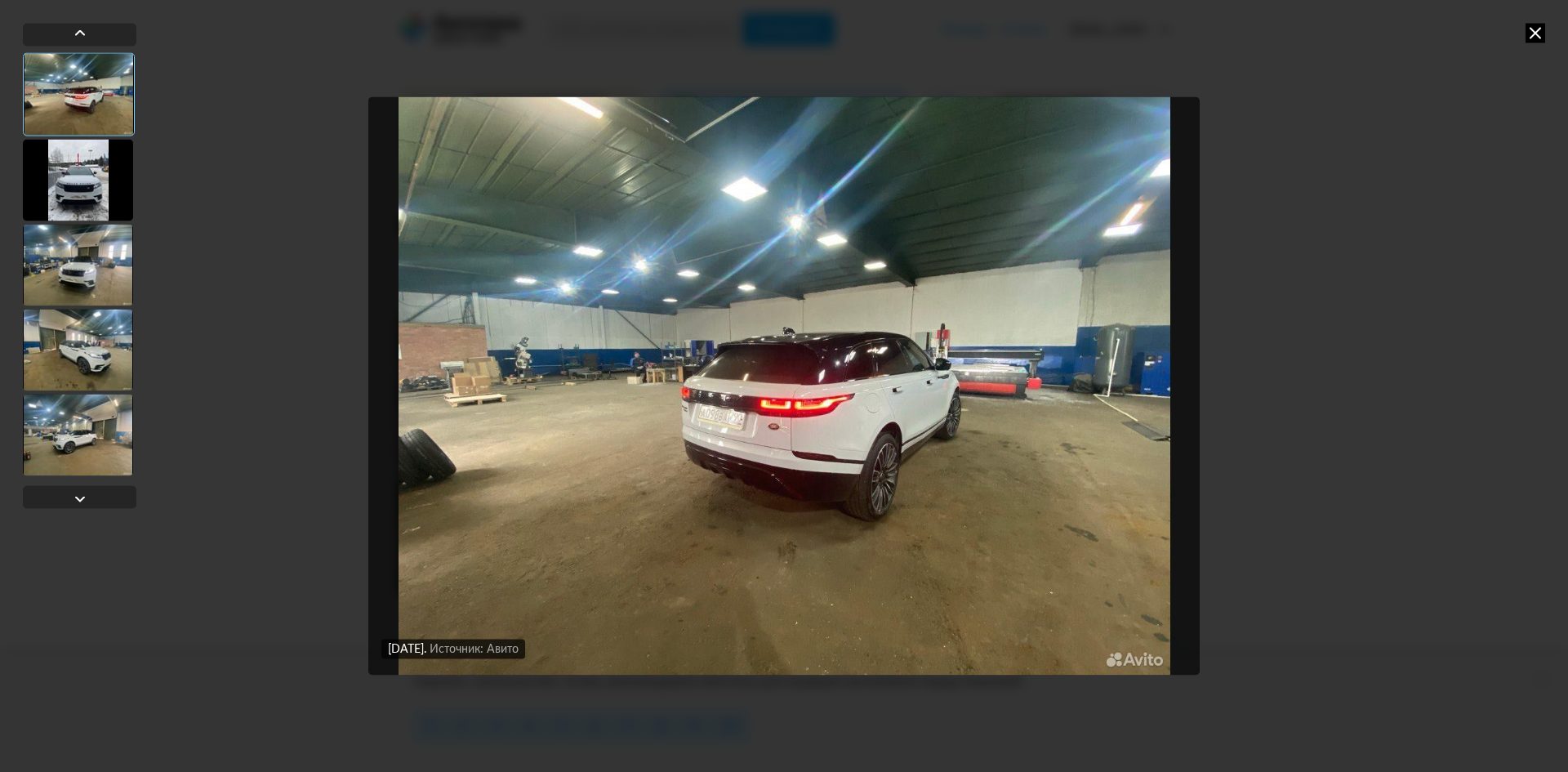
click at [87, 280] on div at bounding box center [78, 265] width 110 height 82
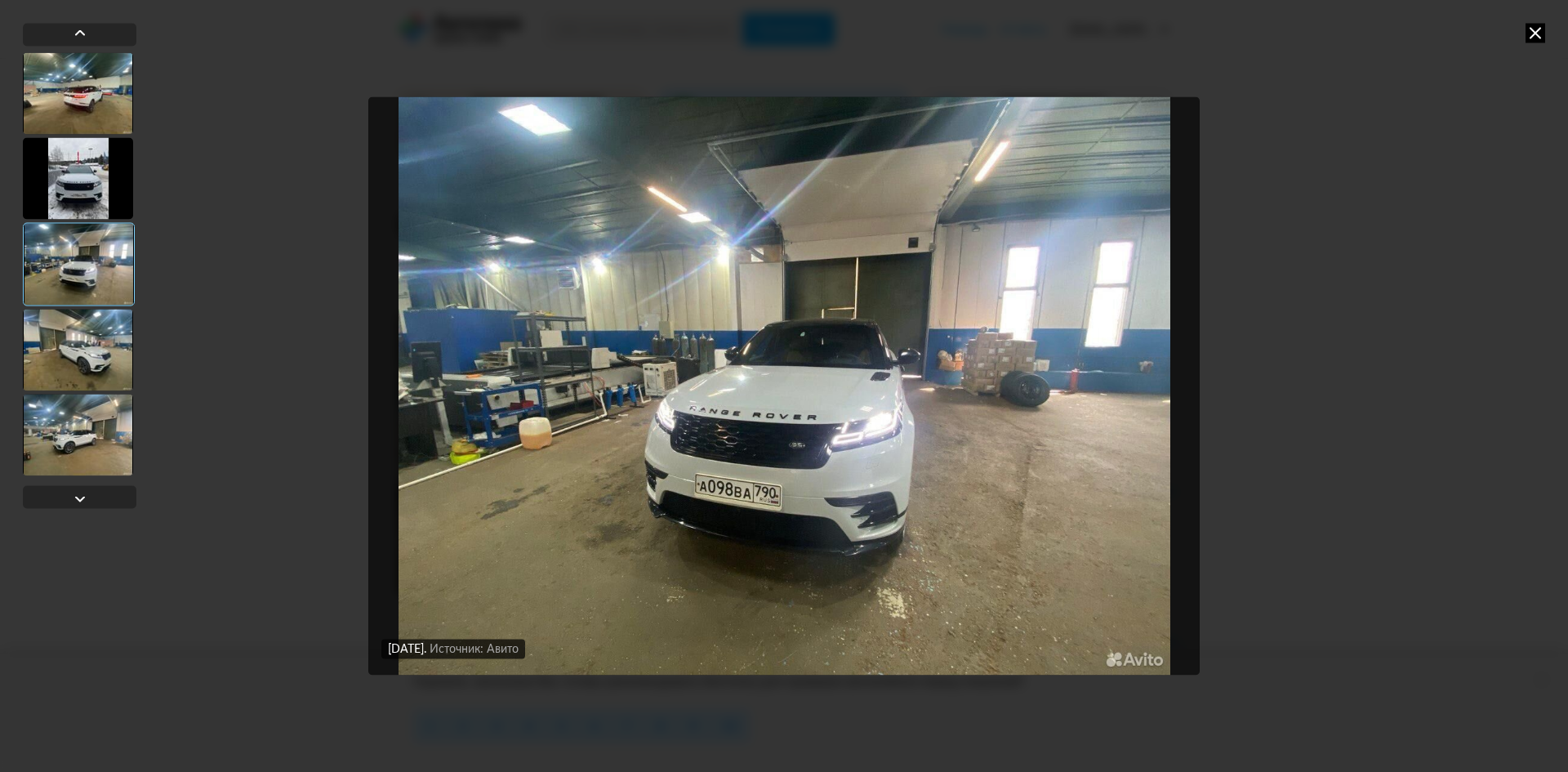
click at [89, 360] on div at bounding box center [78, 349] width 110 height 82
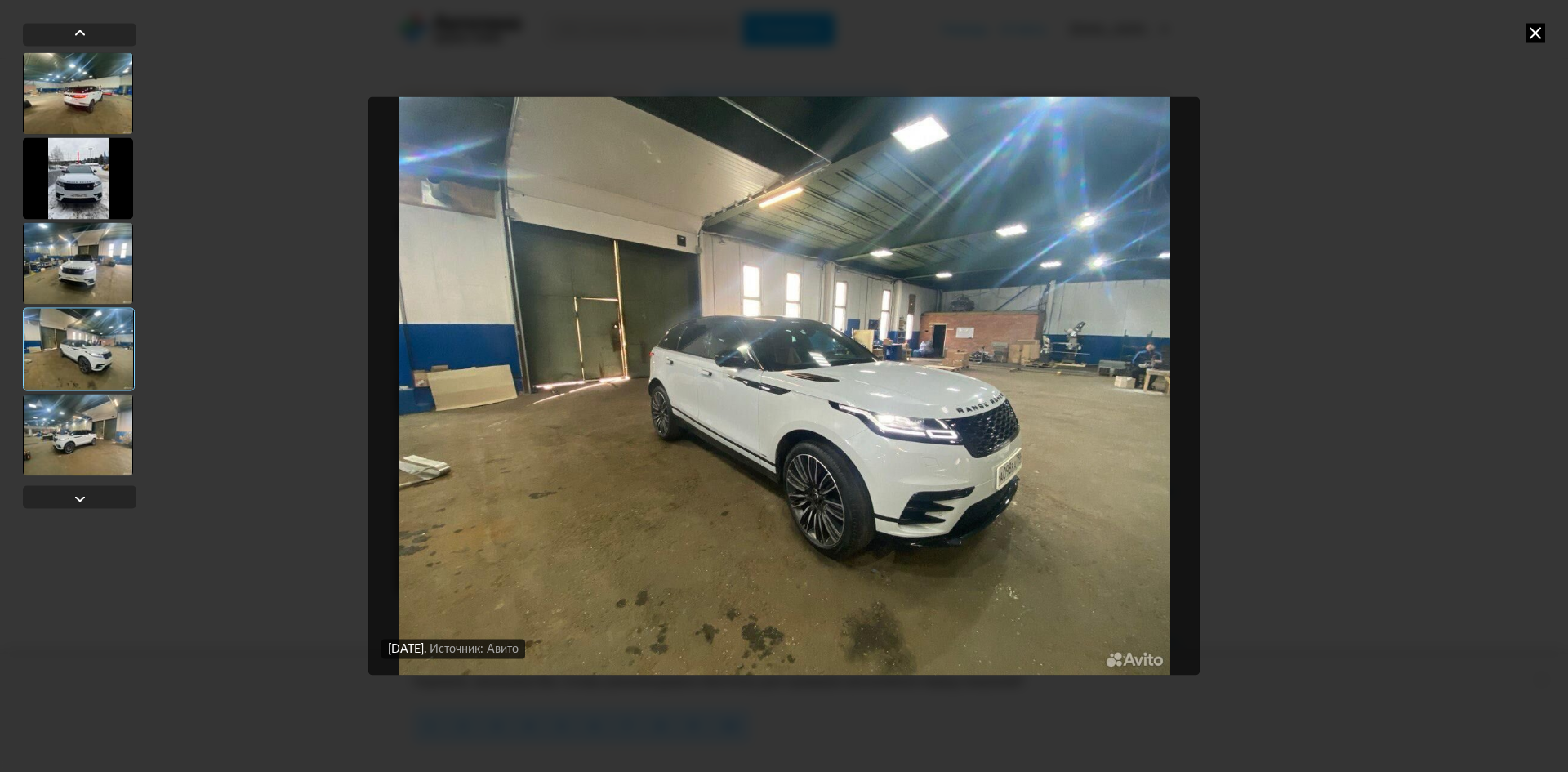
click at [92, 458] on div at bounding box center [78, 435] width 110 height 82
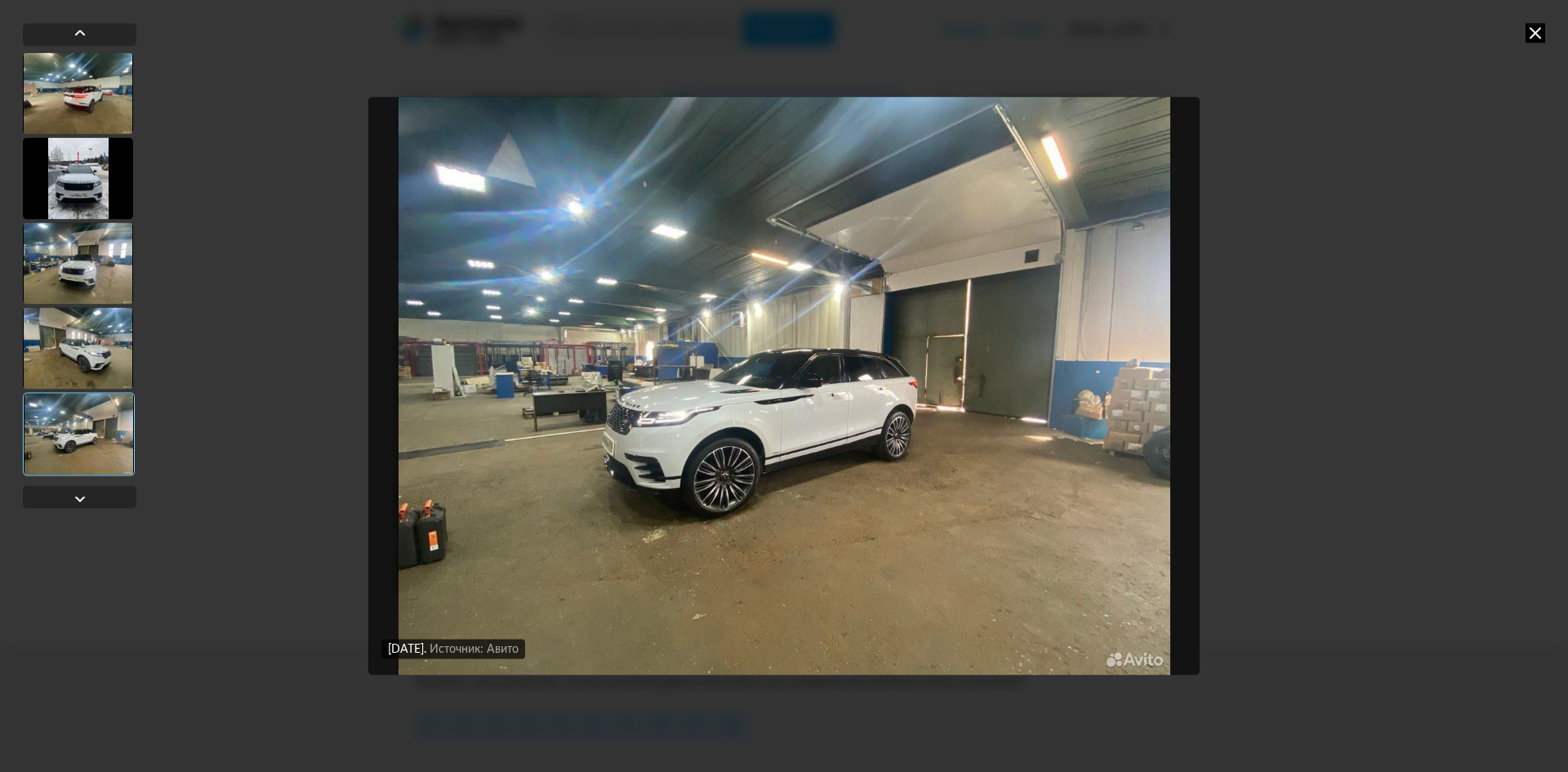
click at [594, 341] on img "Go to Slide 5" at bounding box center [784, 386] width 832 height 579
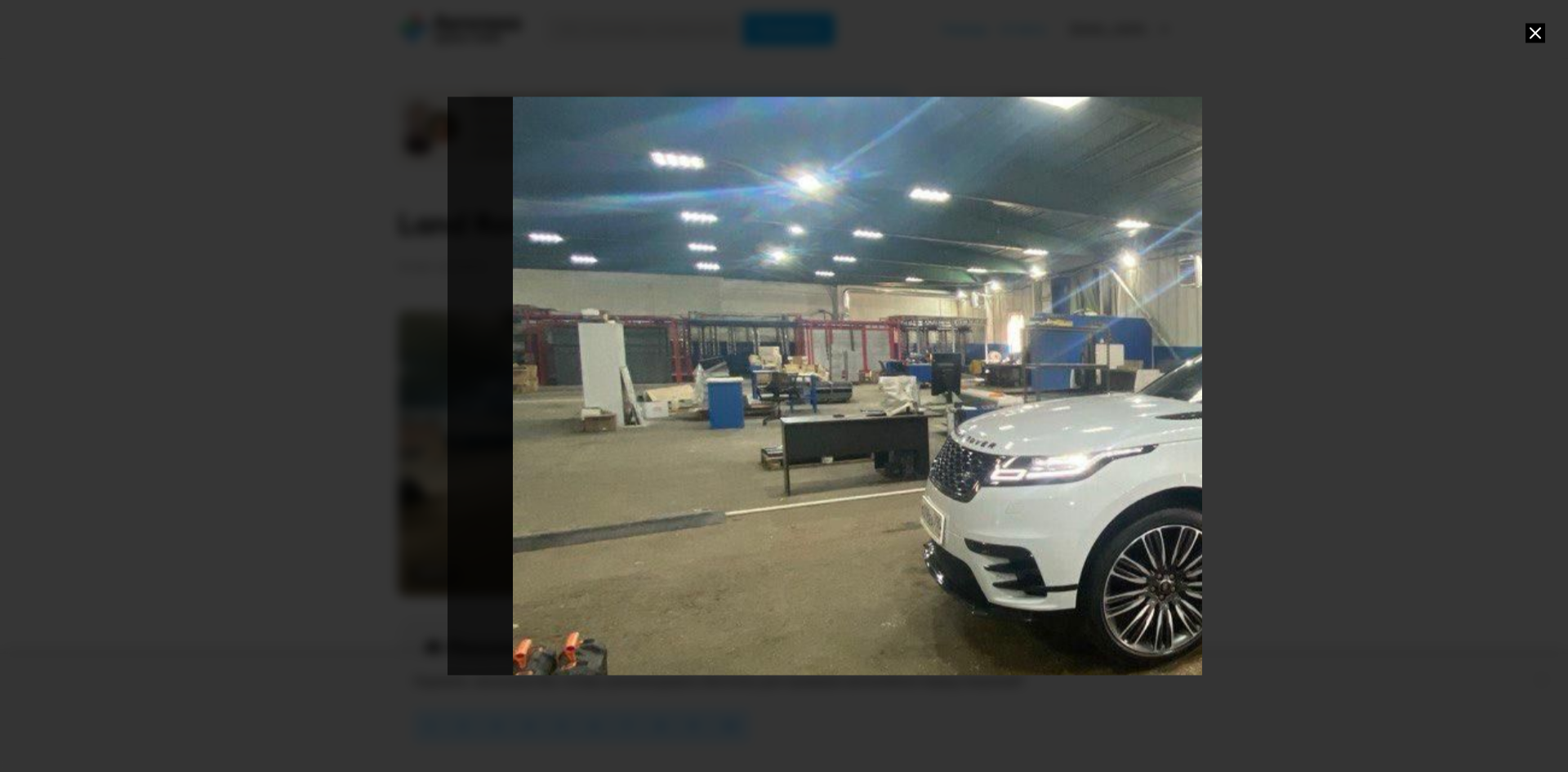
drag, startPoint x: 658, startPoint y: 340, endPoint x: 1131, endPoint y: 354, distance: 473.2
click at [1131, 354] on div "Go to Slide 5" at bounding box center [1284, 404] width 1673 height 1158
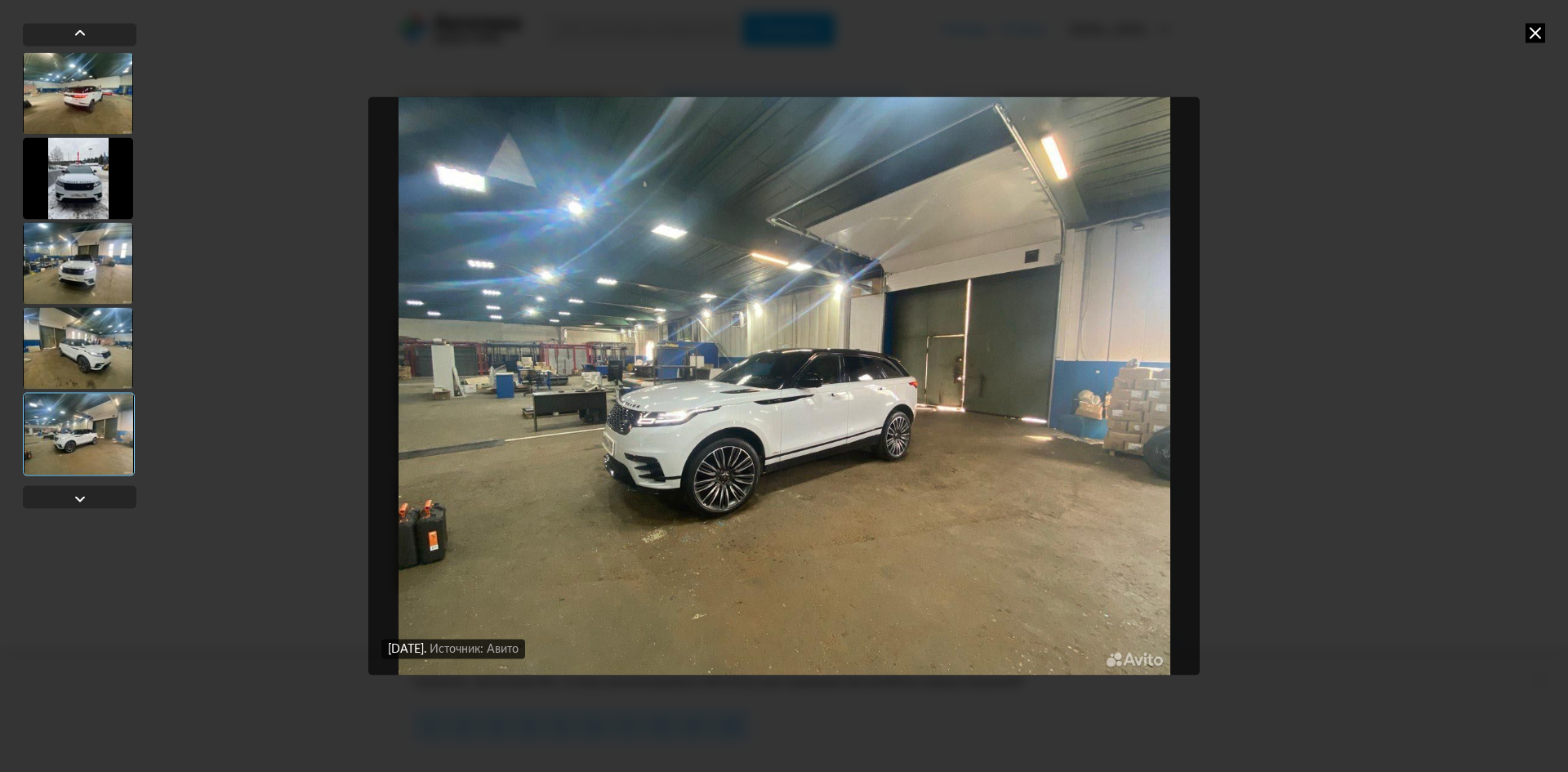
click at [853, 415] on img "Go to Slide 5" at bounding box center [784, 386] width 832 height 579
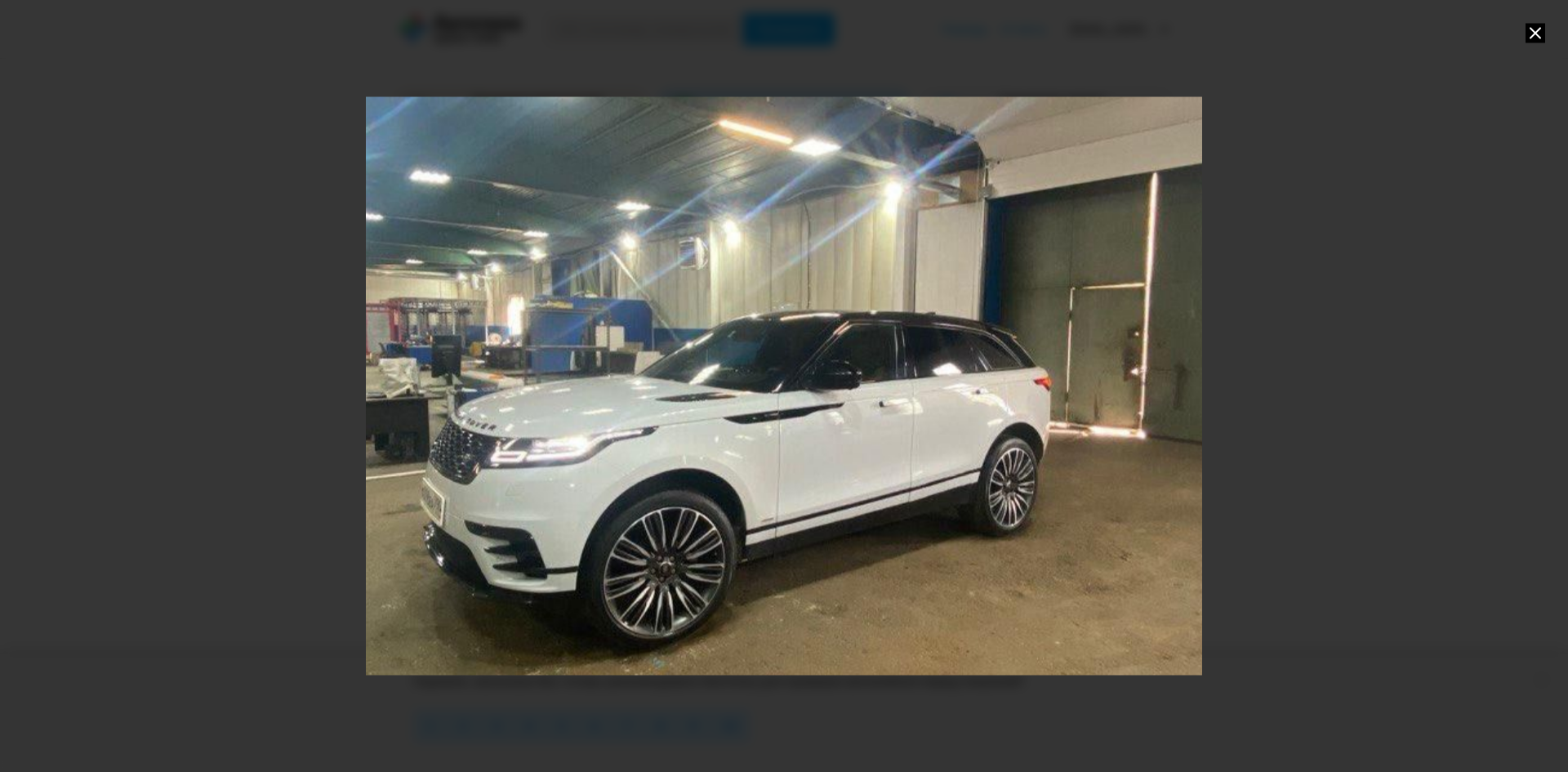
click at [812, 291] on div "Go to Slide 5" at bounding box center [784, 386] width 1673 height 1158
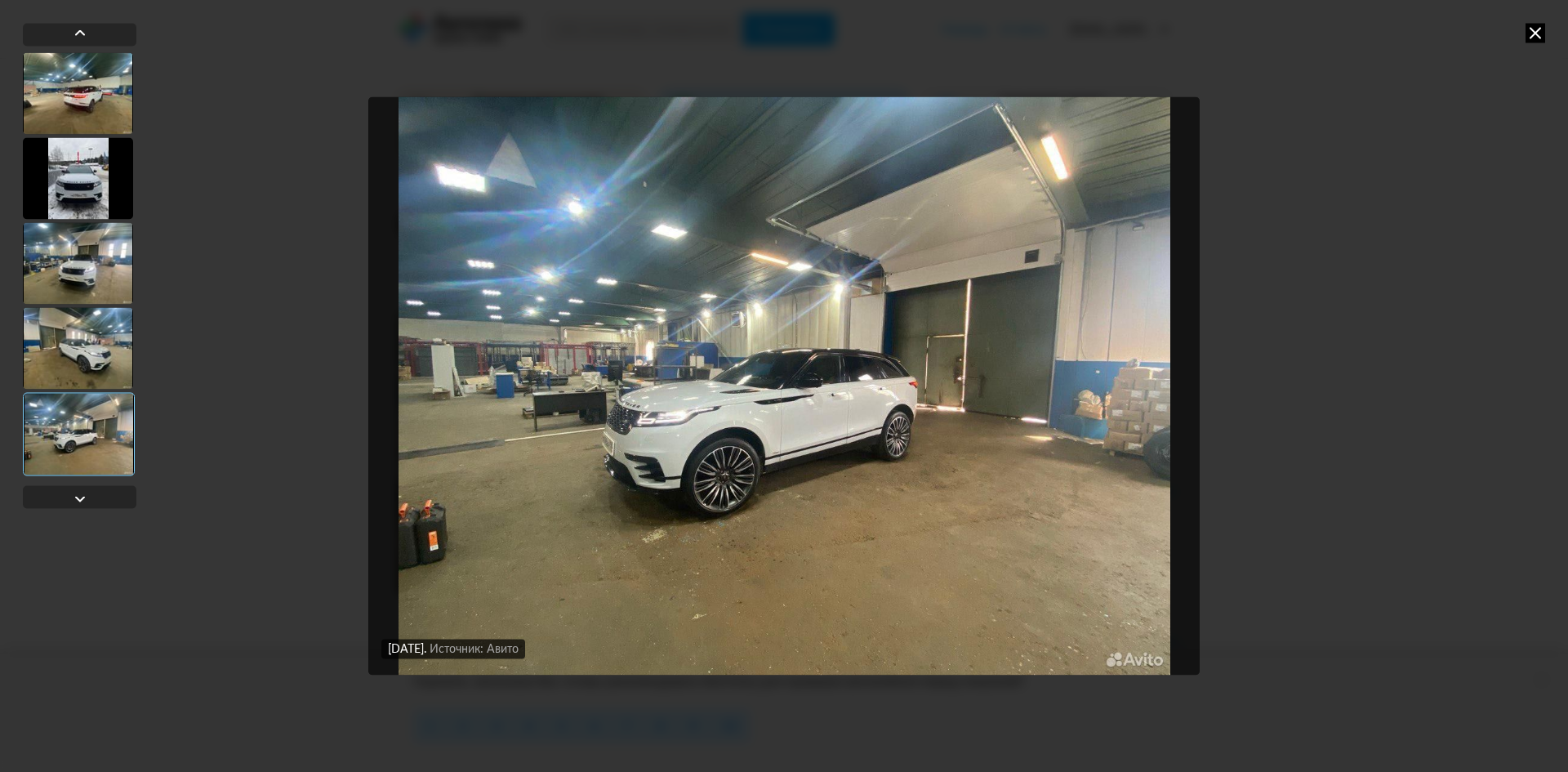
click at [1535, 31] on icon at bounding box center [1536, 32] width 20 height 20
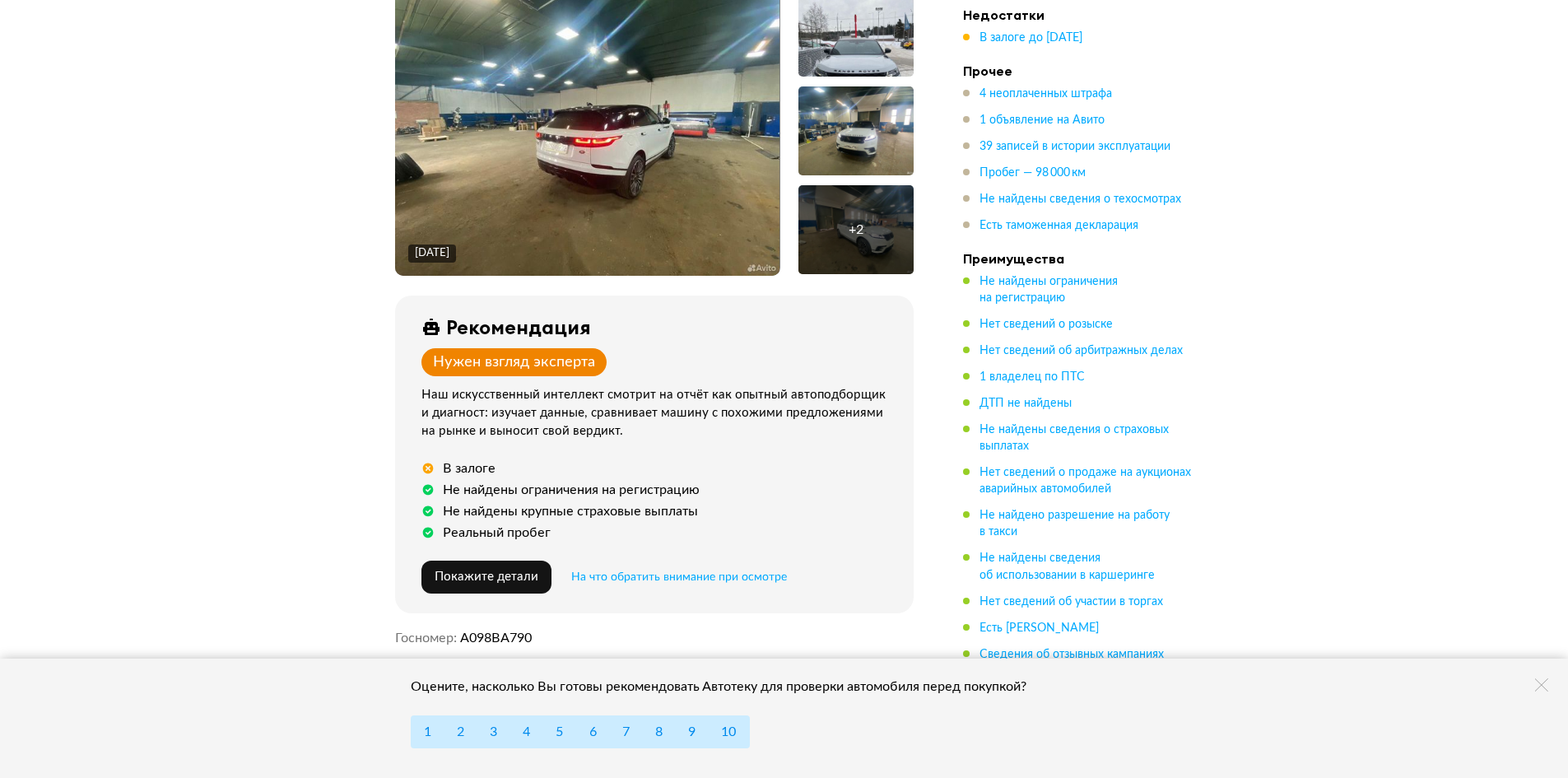
scroll to position [329, 0]
